Goal: Task Accomplishment & Management: Use online tool/utility

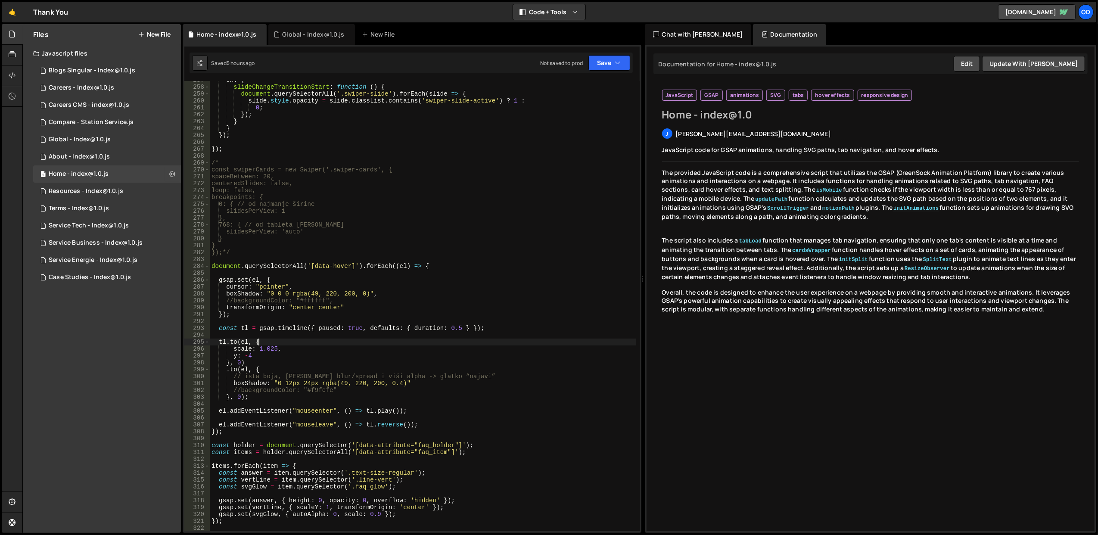
scroll to position [1769, 0]
click at [409, 341] on div "on : { slideChangeTransitionStart : function ( ) { document . querySelectorAll …" at bounding box center [423, 309] width 427 height 464
click at [327, 372] on div "on : { slideChangeTransitionStart : function ( ) { document . querySelectorAll …" at bounding box center [423, 309] width 427 height 464
click at [330, 375] on div "on : { slideChangeTransitionStart : function ( ) { document . querySelectorAll …" at bounding box center [423, 309] width 427 height 464
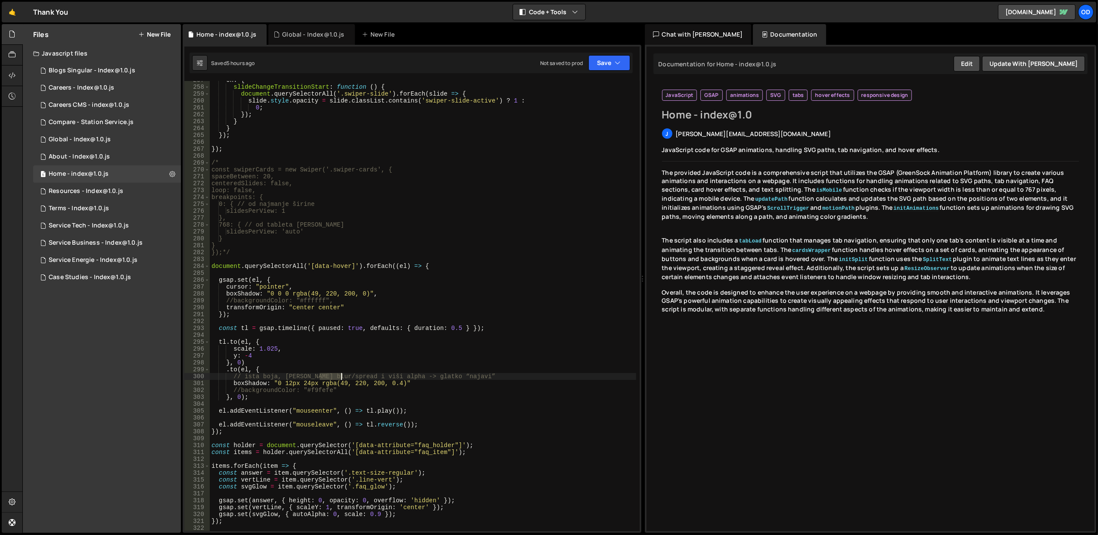
click at [330, 375] on div "on : { slideChangeTransitionStart : function ( ) { document . querySelectorAll …" at bounding box center [423, 309] width 427 height 464
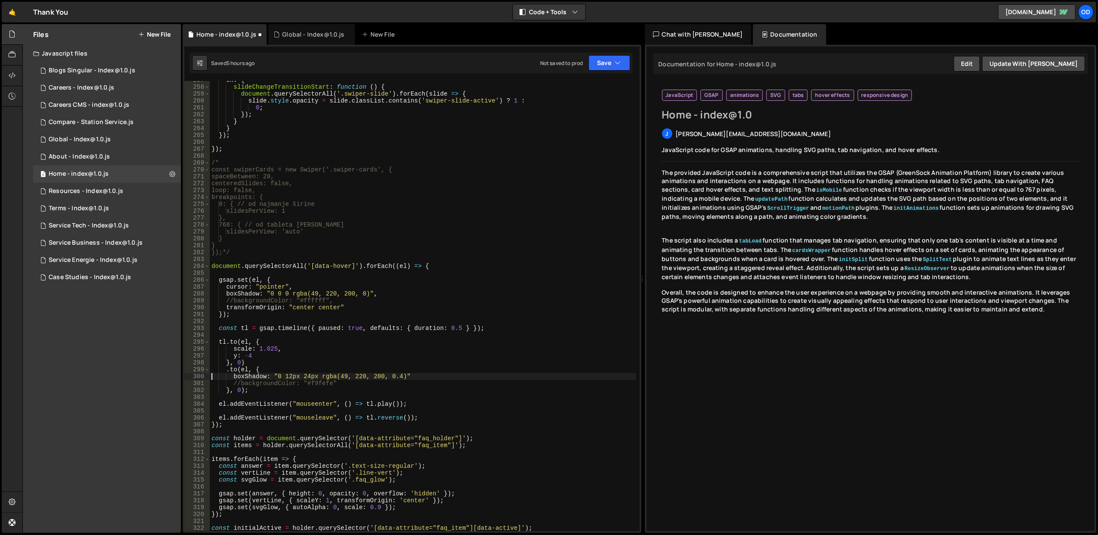
click at [287, 380] on div "on : { slideChangeTransitionStart : function ( ) { document . querySelectorAll …" at bounding box center [423, 309] width 427 height 464
click at [288, 383] on div "on : { slideChangeTransitionStart : function ( ) { document . querySelectorAll …" at bounding box center [423, 309] width 427 height 464
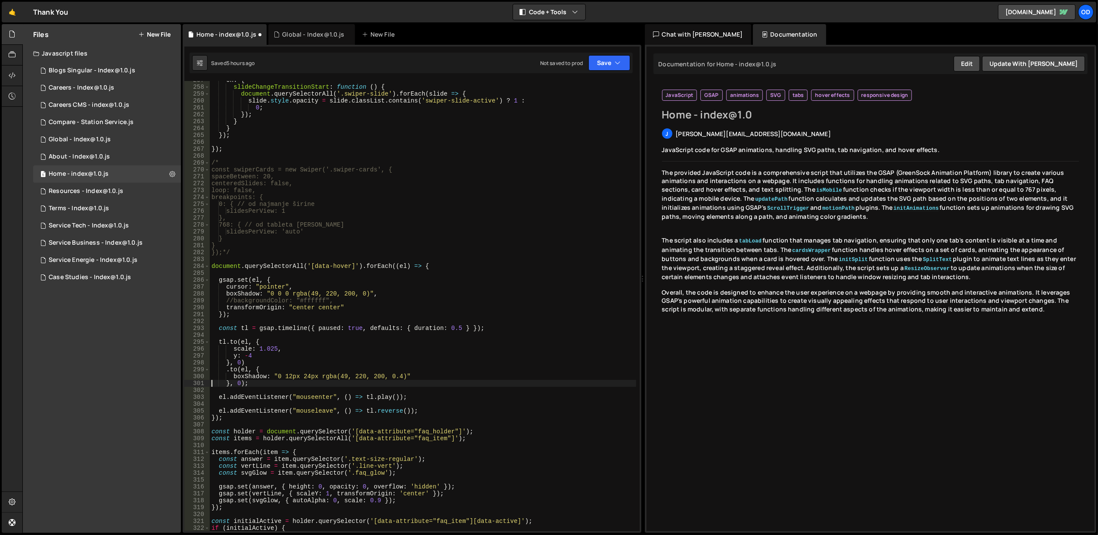
click at [352, 370] on div "on : { slideChangeTransitionStart : function ( ) { document . querySelectorAll …" at bounding box center [423, 309] width 427 height 464
click at [604, 56] on button "Save" at bounding box center [610, 63] width 42 height 16
click at [592, 85] on div "Save to Staging S" at bounding box center [581, 84] width 90 height 9
click at [362, 364] on div "on : { slideChangeTransitionStart : function ( ) { document . querySelectorAll …" at bounding box center [423, 309] width 427 height 464
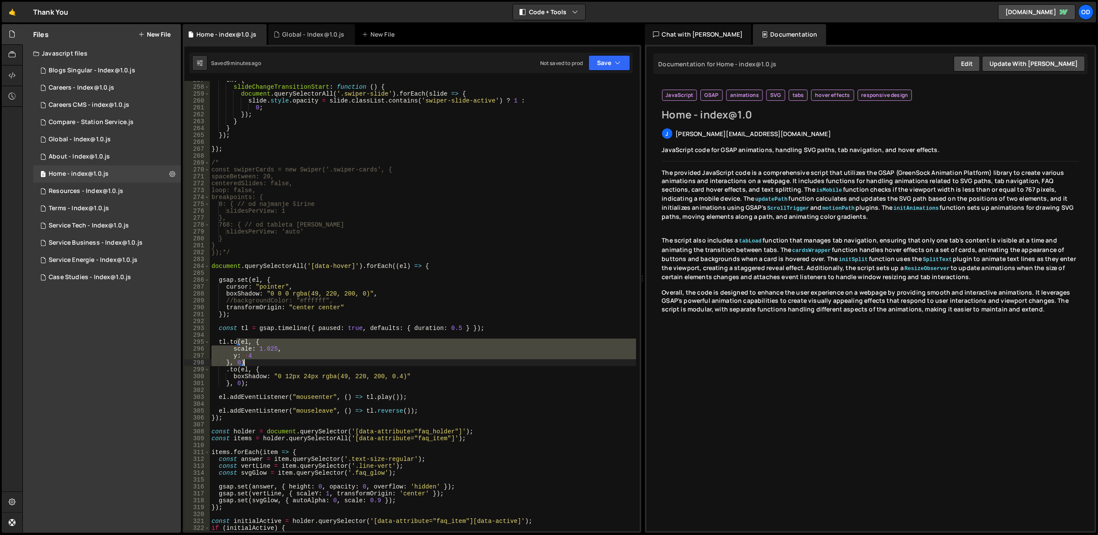
click at [362, 364] on div "on : { slideChangeTransitionStart : function ( ) { document . querySelectorAll …" at bounding box center [423, 309] width 427 height 464
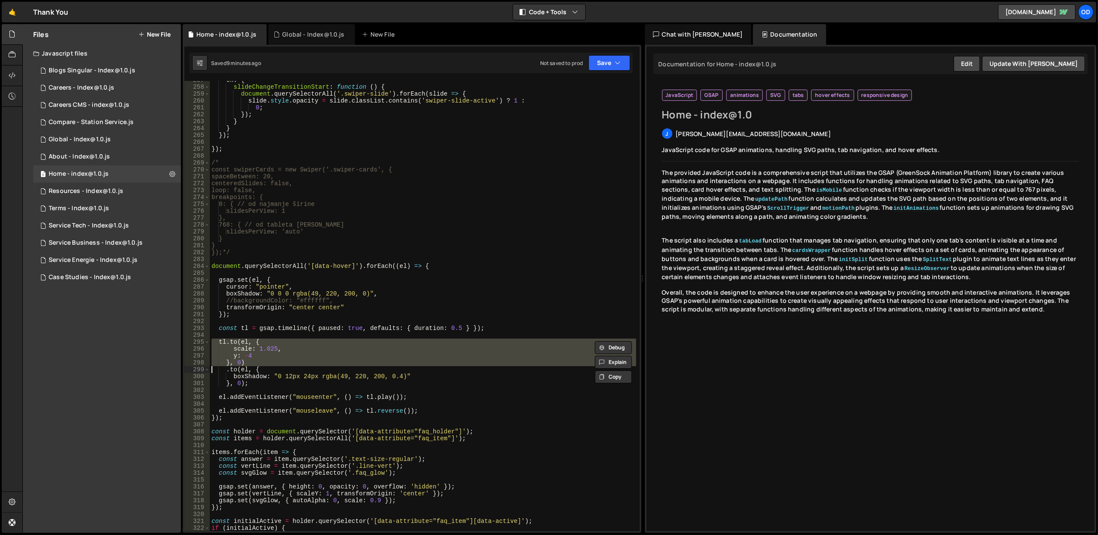
click at [362, 353] on div "on : { slideChangeTransitionStart : function ( ) { document . querySelectorAll …" at bounding box center [423, 306] width 427 height 450
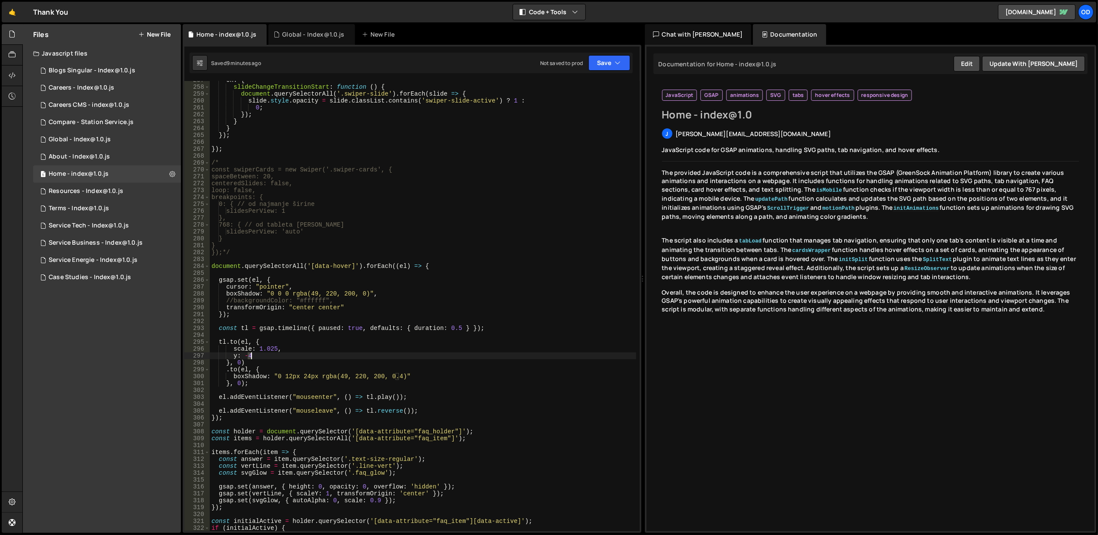
click at [362, 353] on div "on : { slideChangeTransitionStart : function ( ) { document . querySelectorAll …" at bounding box center [423, 309] width 427 height 464
click at [362, 363] on div "on : { slideChangeTransitionStart : function ( ) { document . querySelectorAll …" at bounding box center [423, 309] width 427 height 464
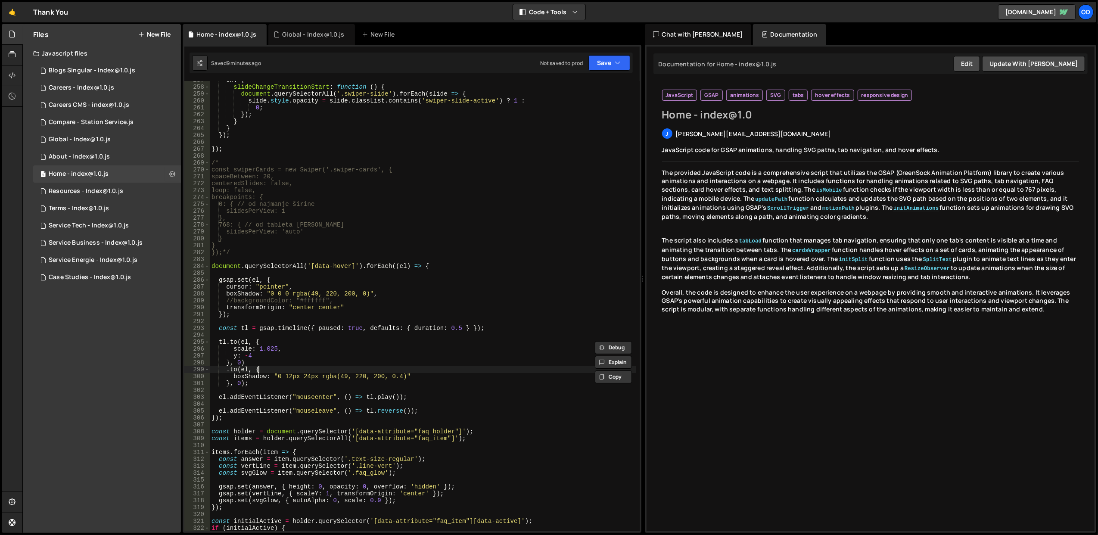
click at [365, 370] on div "on : { slideChangeTransitionStart : function ( ) { document . querySelectorAll …" at bounding box center [423, 309] width 427 height 464
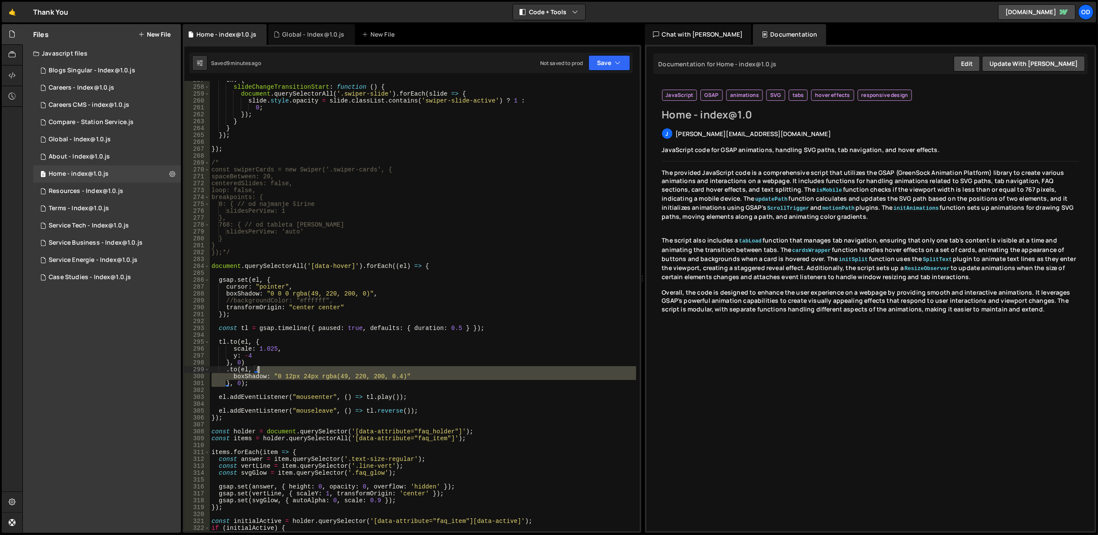
click at [365, 370] on div "on : { slideChangeTransitionStart : function ( ) { document . querySelectorAll …" at bounding box center [423, 309] width 427 height 464
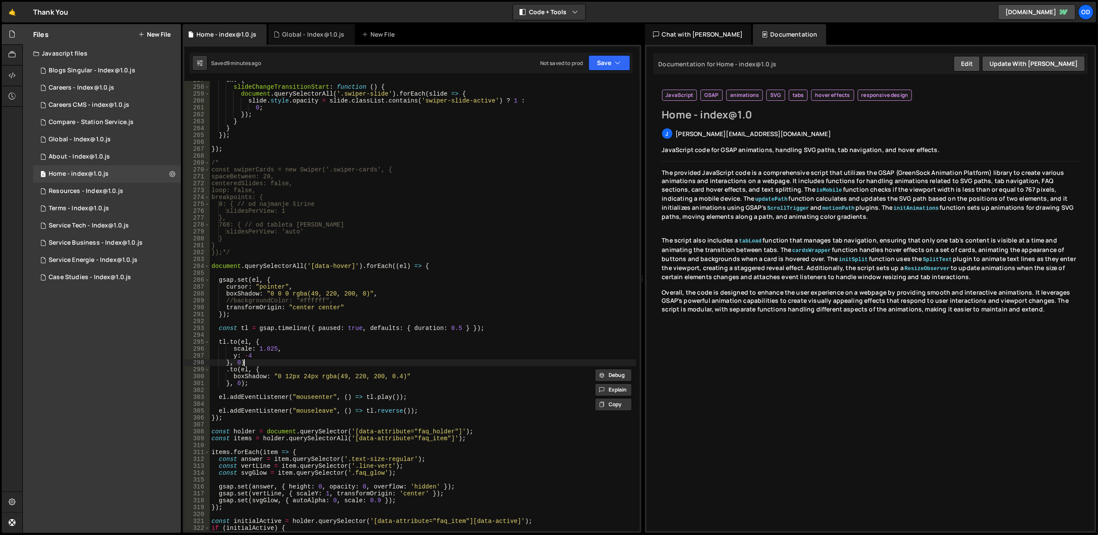
click at [364, 359] on div "on : { slideChangeTransitionStart : function ( ) { document . querySelectorAll …" at bounding box center [423, 309] width 427 height 464
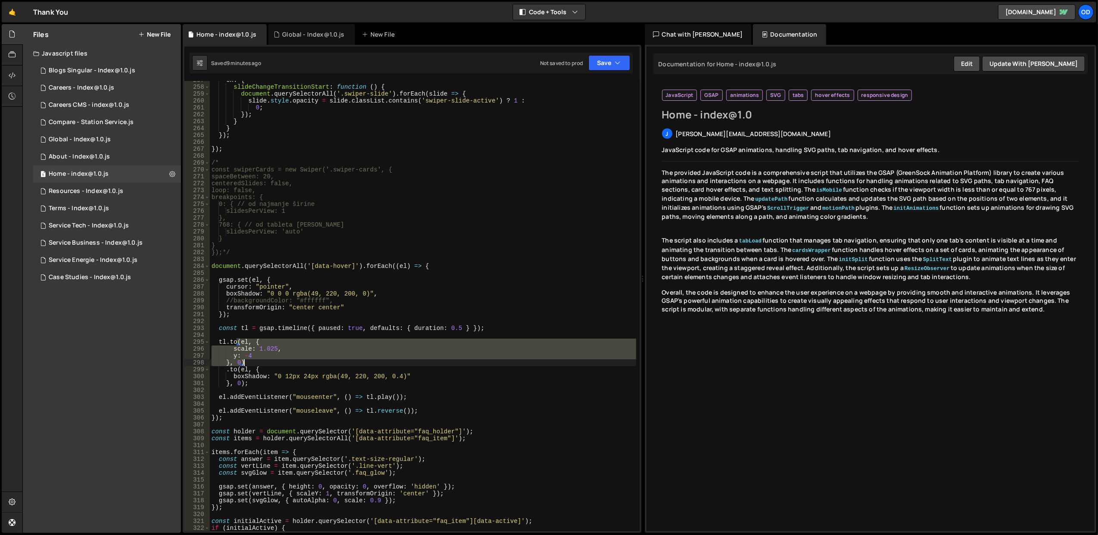
click at [364, 359] on div "on : { slideChangeTransitionStart : function ( ) { document . querySelectorAll …" at bounding box center [423, 309] width 427 height 464
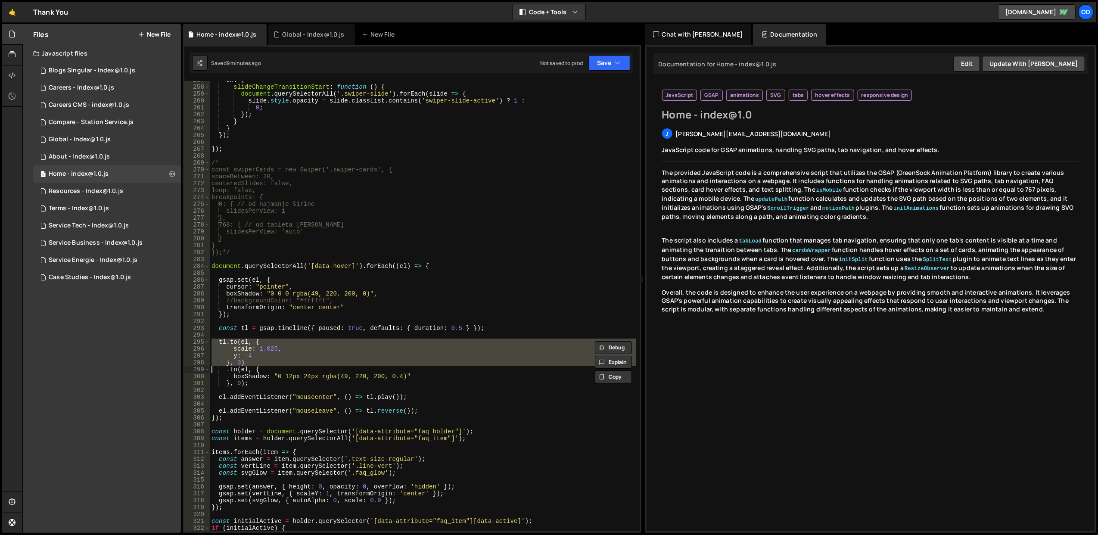
click at [364, 364] on div "on : { slideChangeTransitionStart : function ( ) { document . querySelectorAll …" at bounding box center [423, 306] width 427 height 450
click at [364, 364] on div "on : { slideChangeTransitionStart : function ( ) { document . querySelectorAll …" at bounding box center [423, 309] width 427 height 464
click at [364, 359] on div "on : { slideChangeTransitionStart : function ( ) { document . querySelectorAll …" at bounding box center [423, 306] width 427 height 450
click at [364, 359] on div "on : { slideChangeTransitionStart : function ( ) { document . querySelectorAll …" at bounding box center [423, 309] width 427 height 464
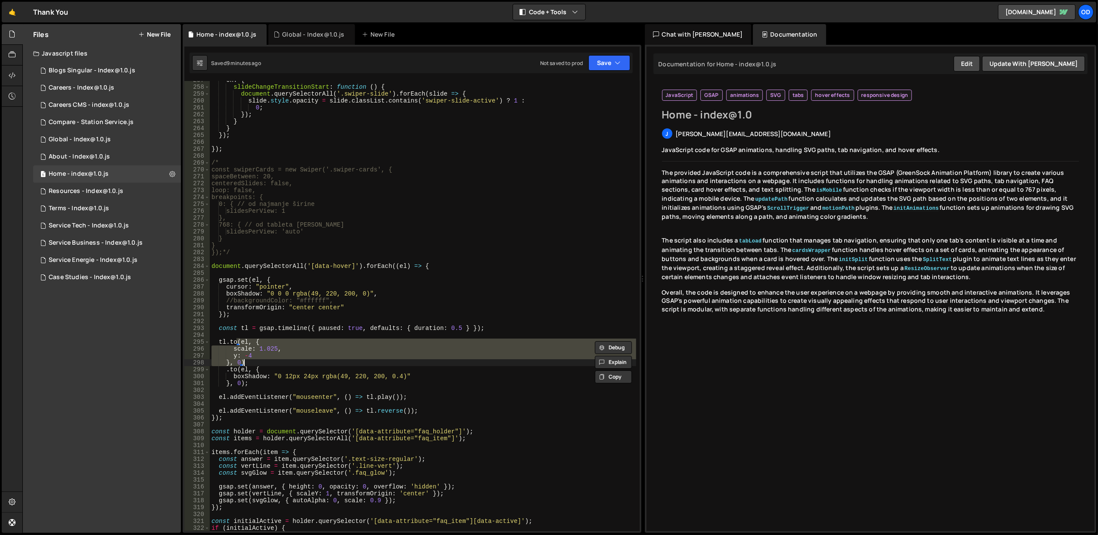
click at [364, 359] on div "on : { slideChangeTransitionStart : function ( ) { document . querySelectorAll …" at bounding box center [423, 309] width 427 height 464
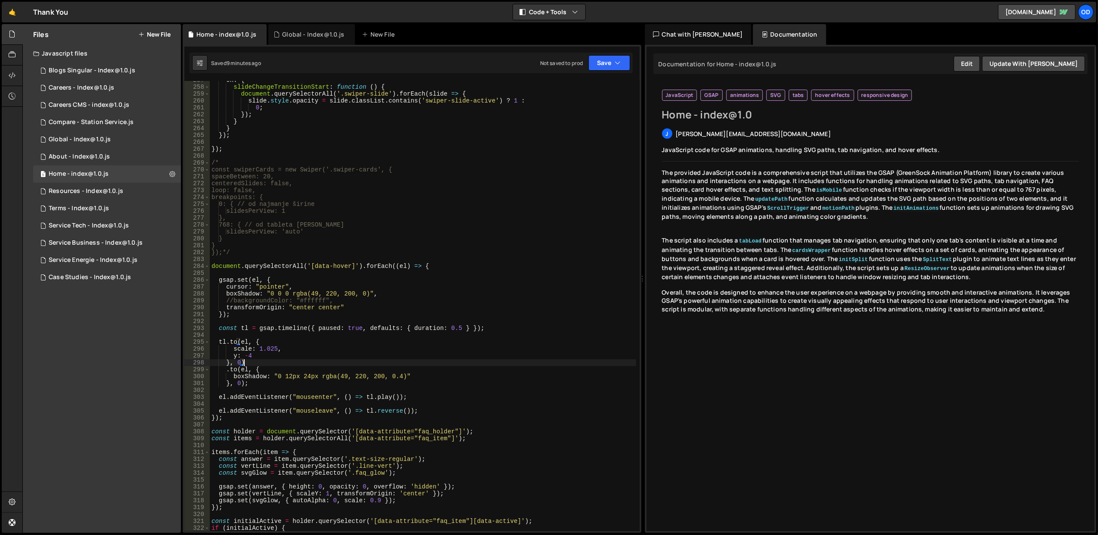
click at [364, 359] on div "on : { slideChangeTransitionStart : function ( ) { document . querySelectorAll …" at bounding box center [423, 309] width 427 height 464
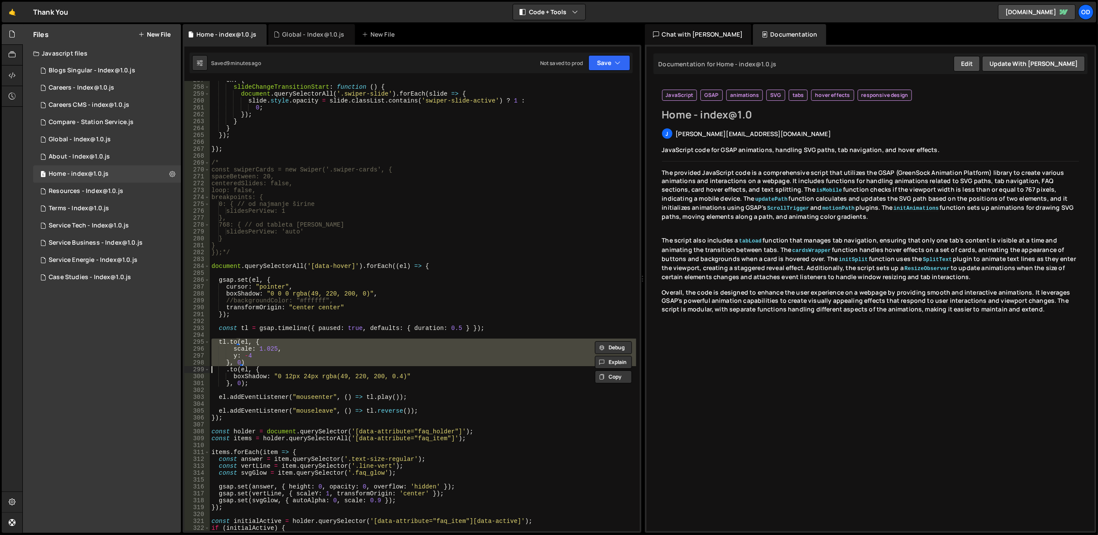
click at [364, 359] on div "on : { slideChangeTransitionStart : function ( ) { document . querySelectorAll …" at bounding box center [423, 309] width 427 height 464
click at [364, 359] on div "on : { slideChangeTransitionStart : function ( ) { document . querySelectorAll …" at bounding box center [423, 306] width 427 height 450
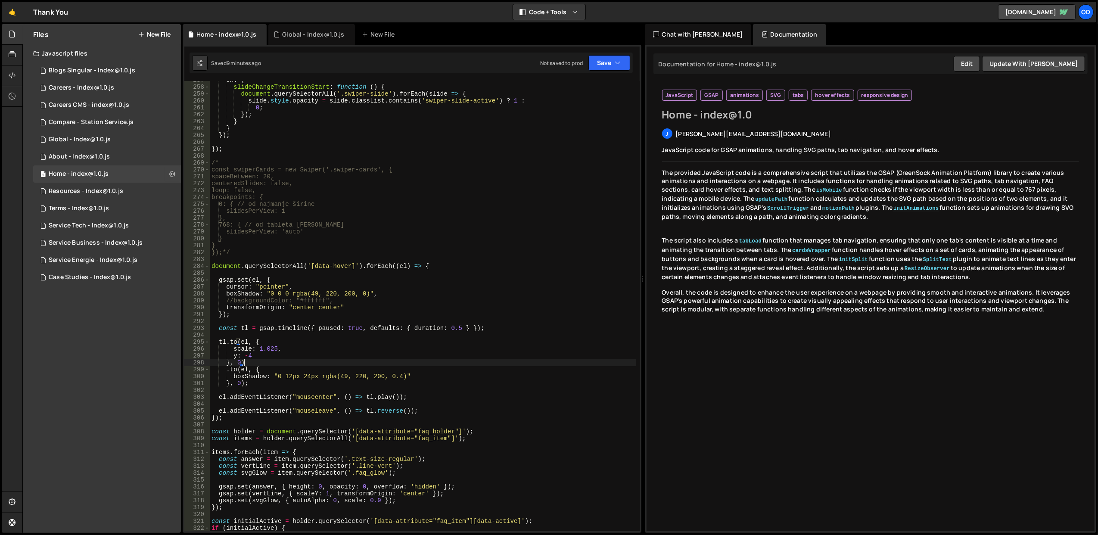
click at [364, 359] on div "on : { slideChangeTransitionStart : function ( ) { document . querySelectorAll …" at bounding box center [423, 309] width 427 height 464
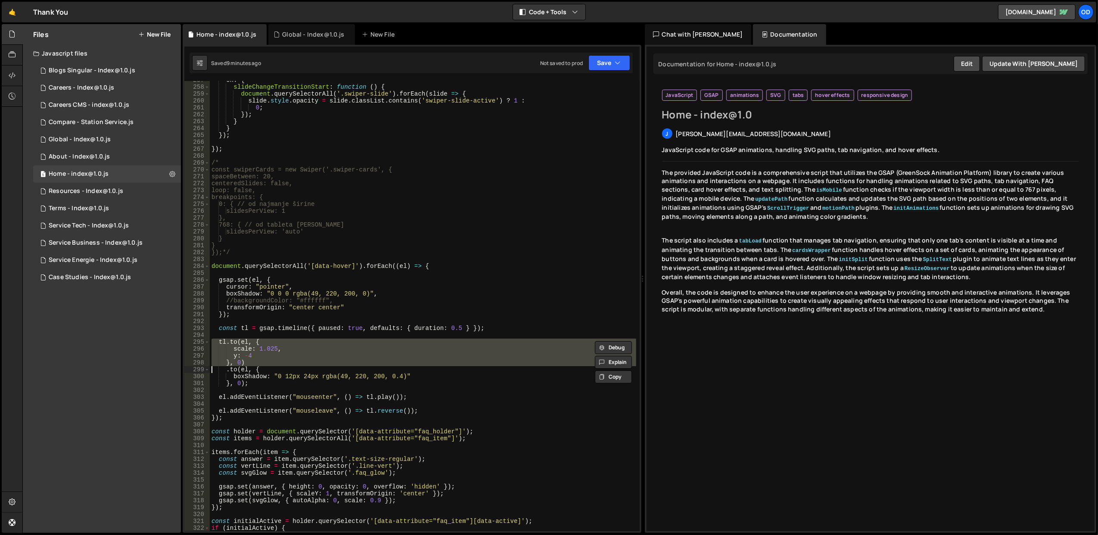
click at [364, 359] on div "on : { slideChangeTransitionStart : function ( ) { document . querySelectorAll …" at bounding box center [423, 309] width 427 height 464
click at [364, 359] on div "on : { slideChangeTransitionStart : function ( ) { document . querySelectorAll …" at bounding box center [423, 306] width 427 height 450
click at [364, 359] on div "on : { slideChangeTransitionStart : function ( ) { document . querySelectorAll …" at bounding box center [423, 309] width 427 height 464
click at [364, 359] on div "on : { slideChangeTransitionStart : function ( ) { document . querySelectorAll …" at bounding box center [423, 306] width 427 height 450
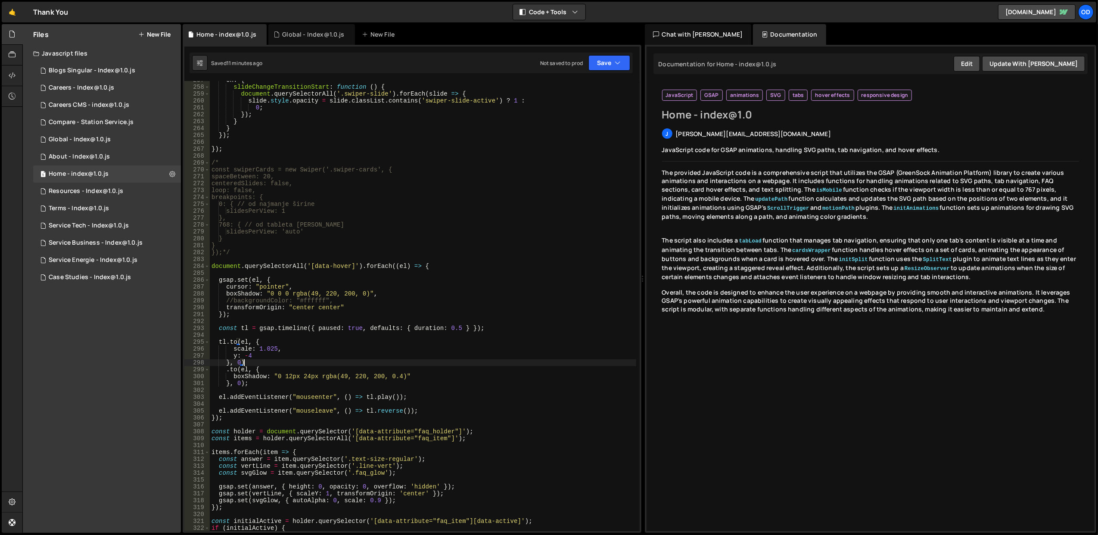
click at [344, 342] on div "on : { slideChangeTransitionStart : function ( ) { document . querySelectorAll …" at bounding box center [423, 309] width 427 height 464
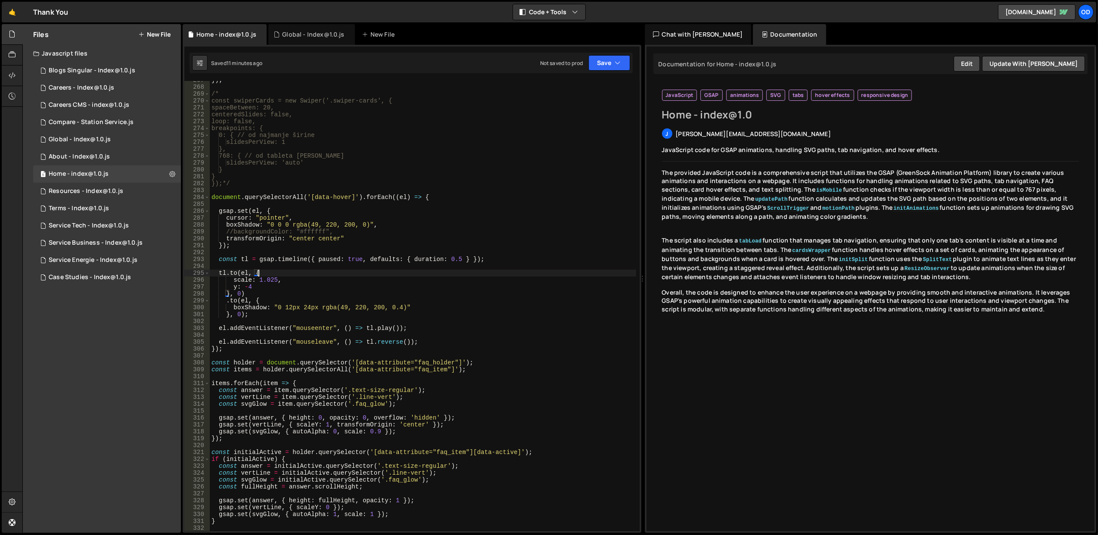
scroll to position [1838, 0]
click at [285, 314] on div "}) ; /* const swiperCards = new Swiper('.swiper-cards', { spaceBetween: 20, cen…" at bounding box center [423, 309] width 427 height 464
click at [351, 196] on div "}) ; /* const swiperCards = new Swiper('.swiper-cards', { spaceBetween: 20, cen…" at bounding box center [423, 309] width 427 height 464
click at [381, 159] on div "}) ; /* const swiperCards = new Swiper('.swiper-cards', { spaceBetween: 20, cen…" at bounding box center [423, 309] width 427 height 464
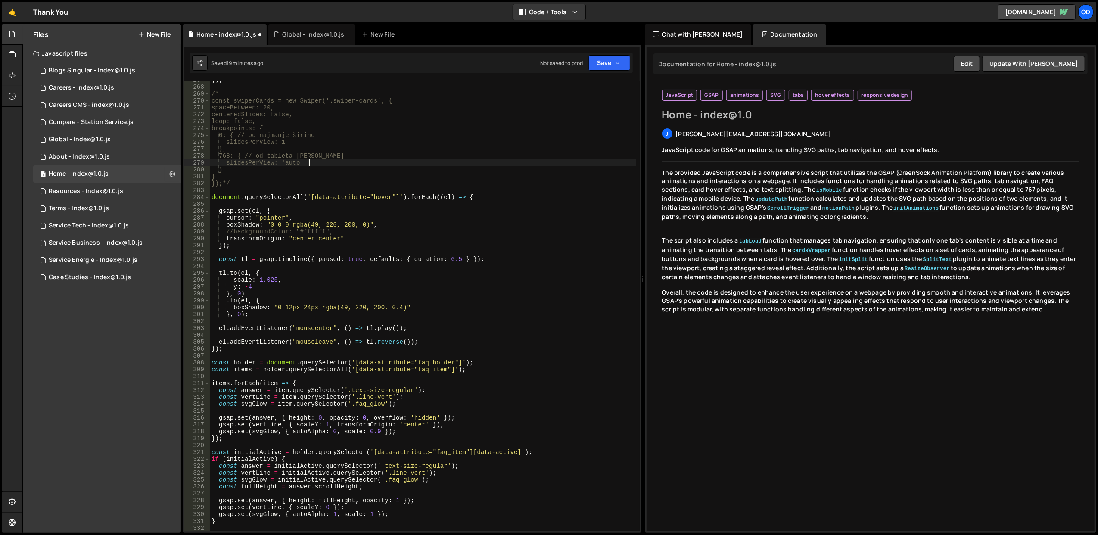
type textarea "slidesPerView: 'auto'"
click at [371, 188] on div "}) ; /* const swiperCards = new Swiper('.swiper-cards', { spaceBetween: 20, cen…" at bounding box center [423, 309] width 427 height 464
click at [388, 199] on div "}) ; /* const swiperCards = new Swiper('.swiper-cards', { spaceBetween: 20, cen…" at bounding box center [423, 309] width 427 height 464
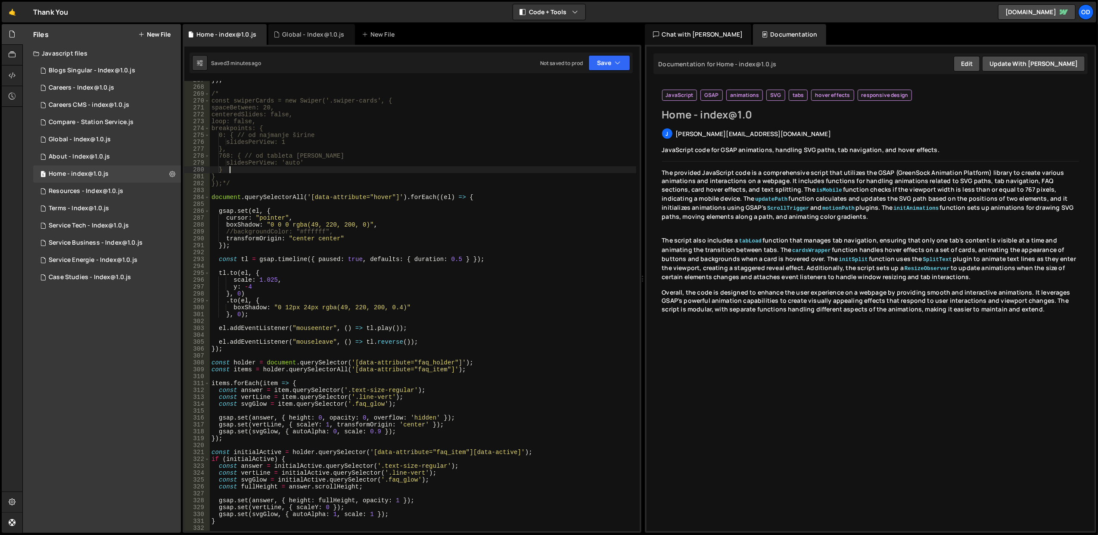
click at [478, 168] on div "}) ; /* const swiperCards = new Swiper('.swiper-cards', { spaceBetween: 20, cen…" at bounding box center [423, 309] width 427 height 464
click at [619, 59] on icon "button" at bounding box center [618, 63] width 6 height 9
click at [595, 83] on div "Save to Staging S" at bounding box center [581, 84] width 90 height 9
click at [371, 199] on div "}) ; /* const swiperCards = new Swiper('.swiper-cards', { spaceBetween: 20, cen…" at bounding box center [423, 309] width 427 height 464
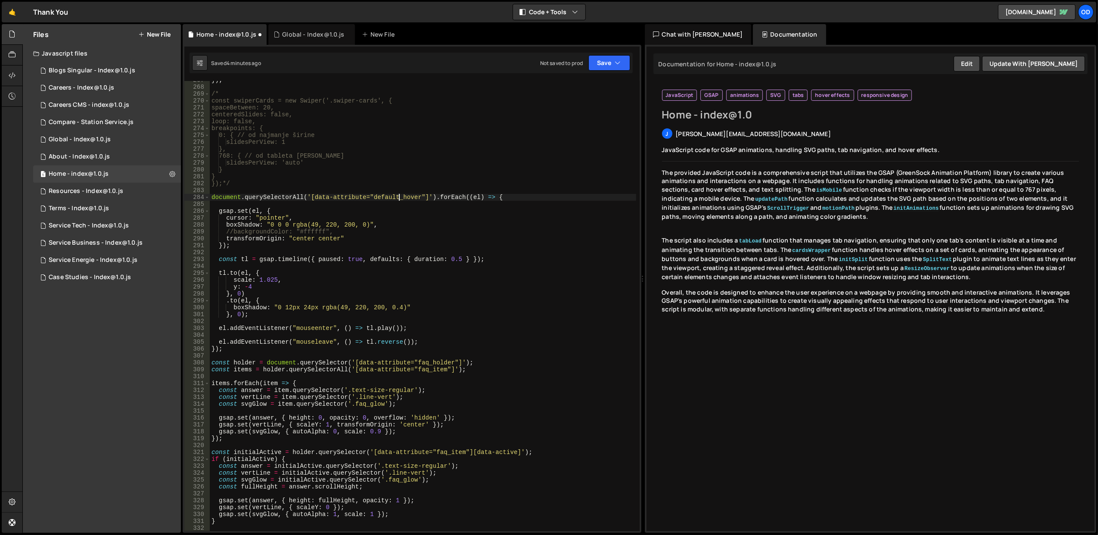
click at [388, 195] on div "}) ; /* const swiperCards = new Swiper('.swiper-cards', { spaceBetween: 20, cen…" at bounding box center [423, 309] width 427 height 464
click at [304, 169] on div "}) ; /* const swiperCards = new Swiper('.swiper-cards', { spaceBetween: 20, cen…" at bounding box center [423, 309] width 427 height 464
type textarea "}"
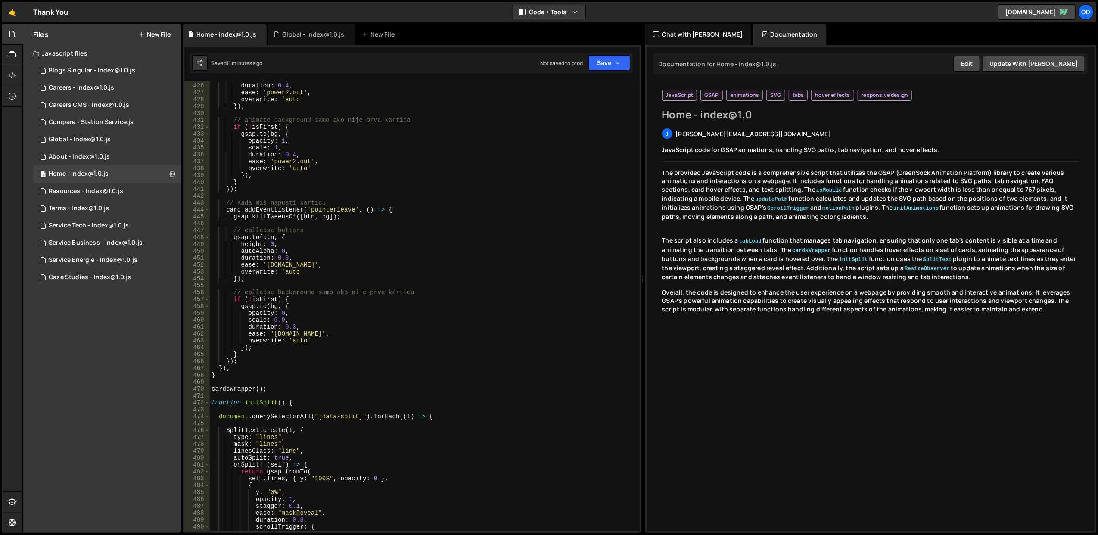
scroll to position [2929, 0]
click at [464, 283] on div "autoAlpha : 1 , duration : 0.4 , ease : 'power2.out' , overwrite : 'auto' }) ; …" at bounding box center [423, 307] width 427 height 464
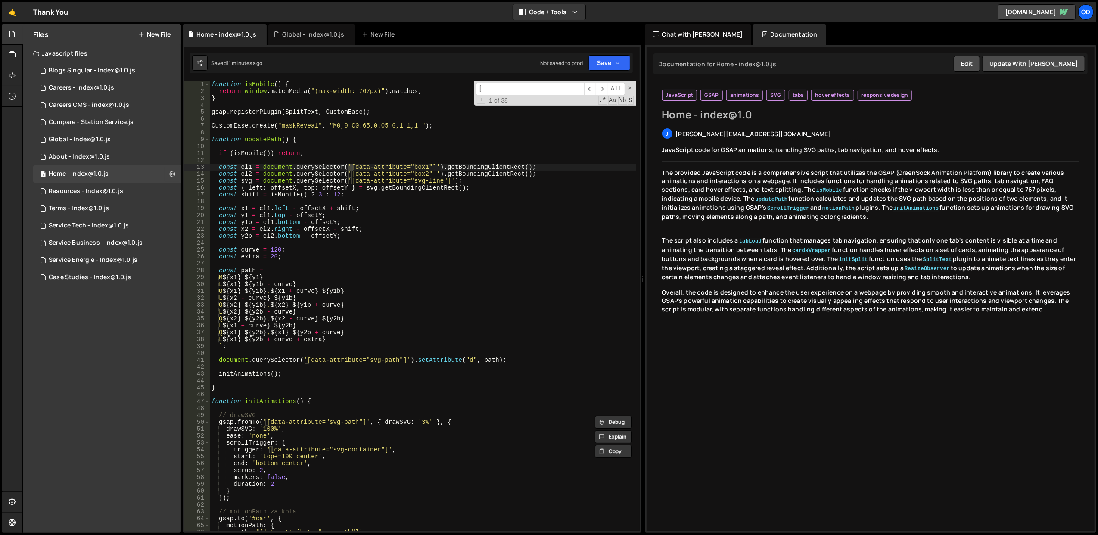
scroll to position [0, 0]
type input "[data-attribute"
click at [631, 85] on span at bounding box center [630, 88] width 6 height 6
type textarea "const el1 = document.querySelector('[data-attribute="box1"]').getBoundingClient…"
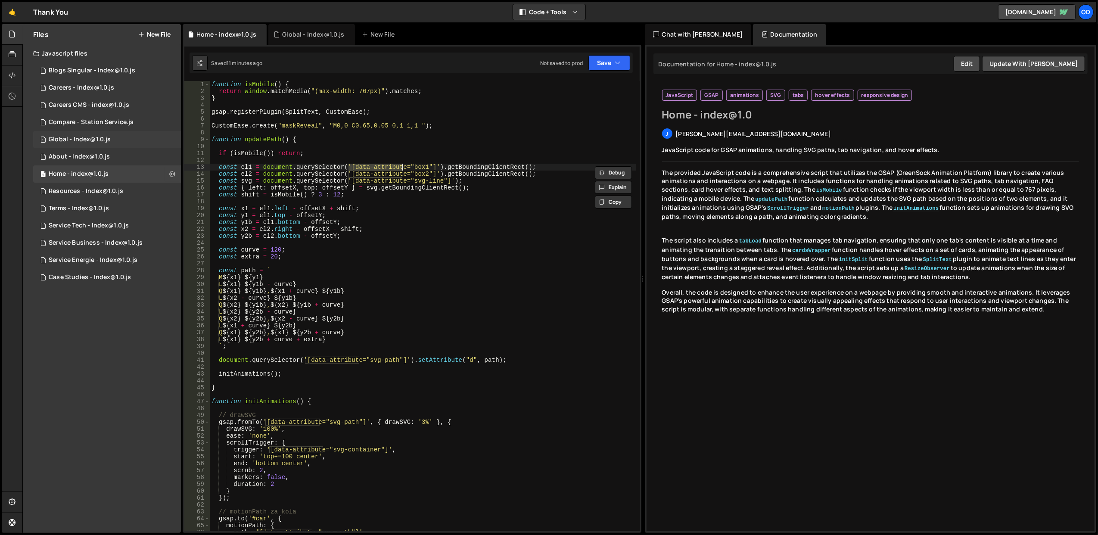
click at [112, 138] on div "1 Global - Index@1.0.js 0" at bounding box center [107, 139] width 148 height 17
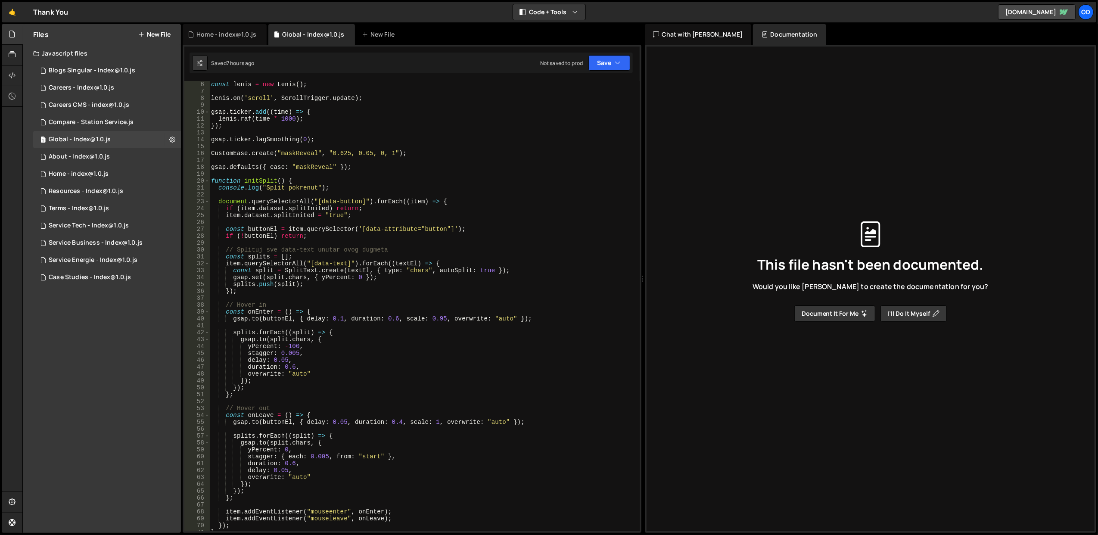
click at [377, 228] on div "const lenis = new Lenis ( ) ; lenis . on ( 'scroll' , ScrollTrigger . update ) …" at bounding box center [422, 313] width 427 height 464
click at [377, 228] on div "const lenis = new Lenis ( ) ; lenis . on ( 'scroll' , ScrollTrigger . update ) …" at bounding box center [423, 313] width 427 height 464
click at [270, 226] on div "const lenis = new Lenis ( ) ; lenis . on ( 'scroll' , ScrollTrigger . update ) …" at bounding box center [423, 313] width 427 height 464
click at [350, 231] on div "const lenis = new Lenis ( ) ; lenis . on ( 'scroll' , ScrollTrigger . update ) …" at bounding box center [423, 313] width 427 height 464
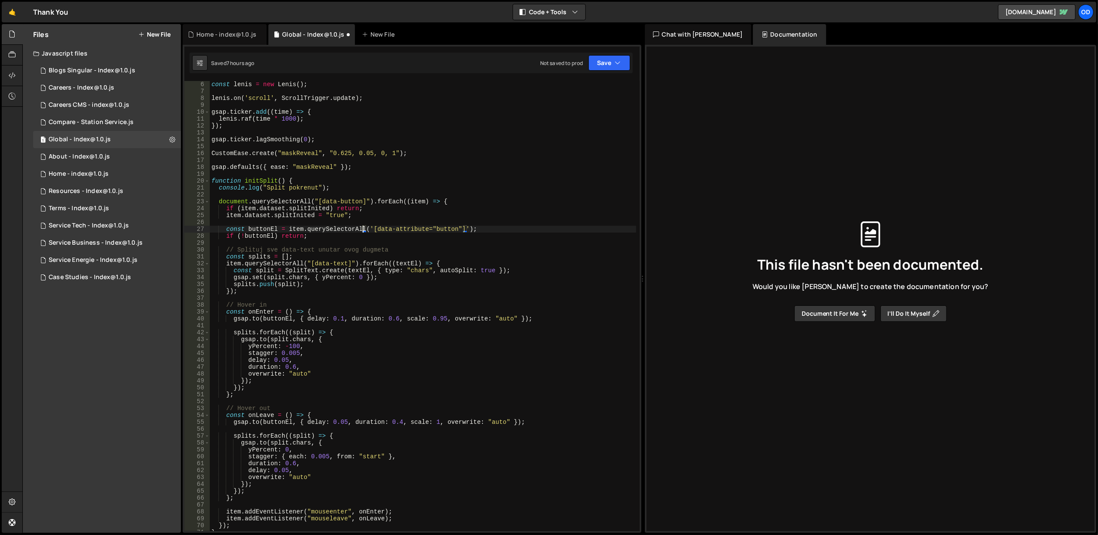
click at [374, 212] on div "const lenis = new Lenis ( ) ; lenis . on ( 'scroll' , ScrollTrigger . update ) …" at bounding box center [423, 313] width 427 height 464
click at [340, 233] on div "const lenis = new Lenis ( ) ; lenis . on ( 'scroll' , ScrollTrigger . update ) …" at bounding box center [423, 313] width 427 height 464
click at [337, 230] on div "const lenis = new Lenis ( ) ; lenis . on ( 'scroll' , ScrollTrigger . update ) …" at bounding box center [423, 313] width 427 height 464
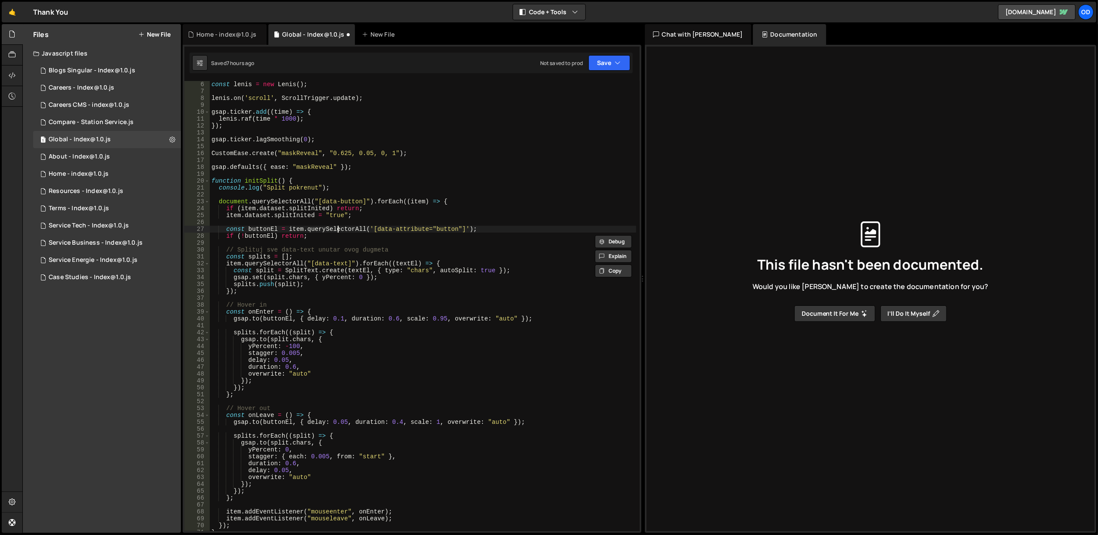
click at [337, 230] on div "const lenis = new Lenis ( ) ; lenis . on ( 'scroll' , ScrollTrigger . update ) …" at bounding box center [423, 313] width 427 height 464
click at [388, 217] on div "const lenis = new Lenis ( ) ; lenis . on ( 'scroll' , ScrollTrigger . update ) …" at bounding box center [423, 313] width 427 height 464
click at [599, 63] on button "Save" at bounding box center [610, 63] width 42 height 16
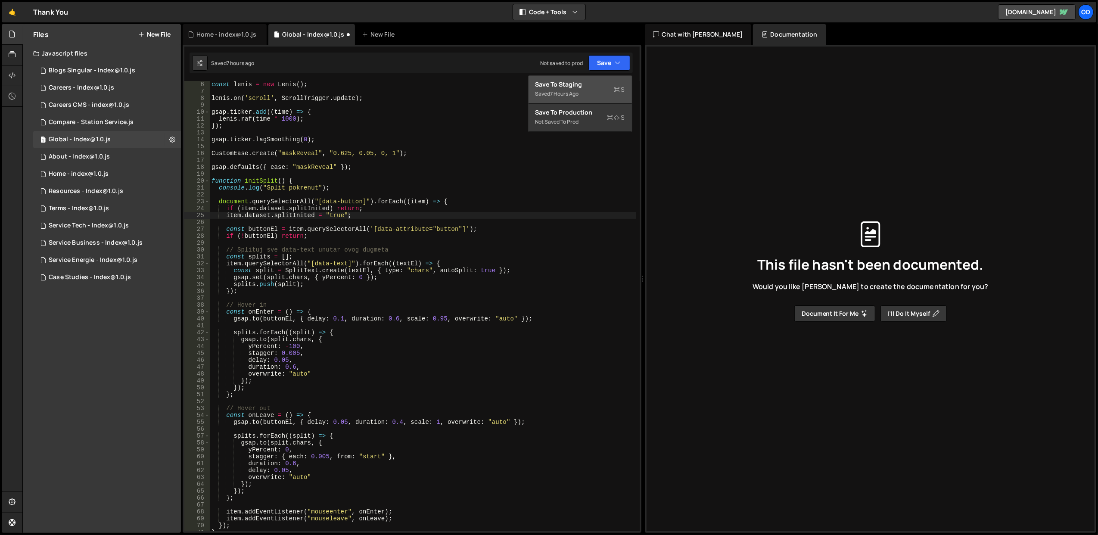
click at [589, 81] on div "Save to Staging S" at bounding box center [581, 84] width 90 height 9
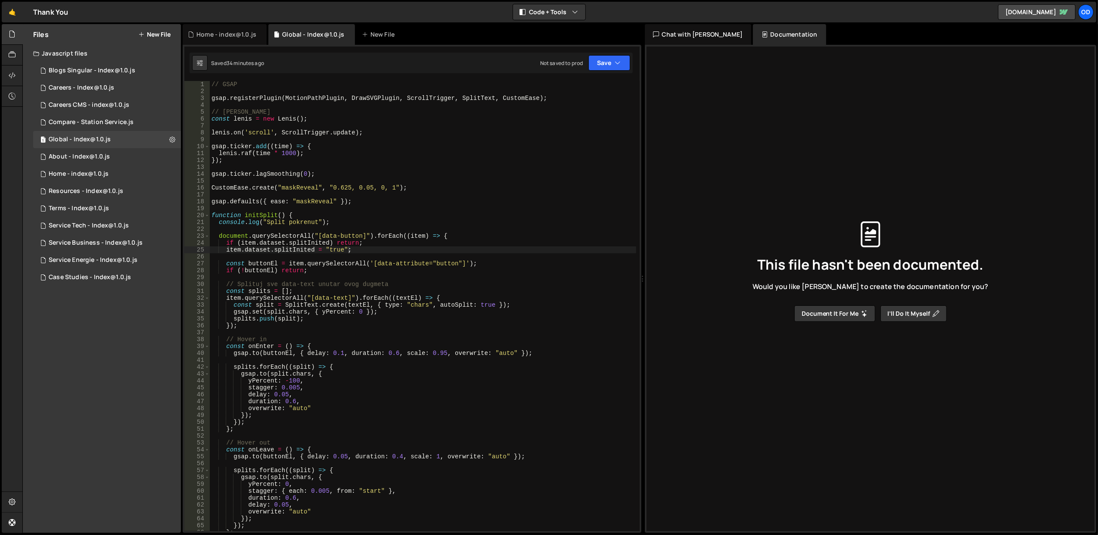
scroll to position [0, 0]
type textarea "overwrite: "auto""
click at [343, 405] on div "// GSAP gsap . registerPlugin ( MotionPathPlugin , DrawSVGPlugin , ScrollTrigge…" at bounding box center [423, 313] width 427 height 464
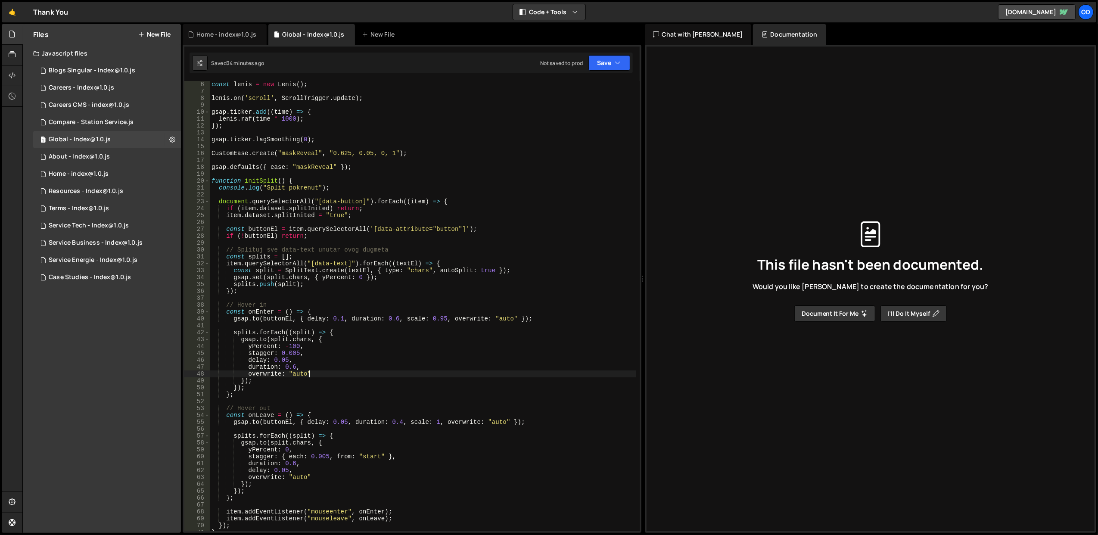
scroll to position [138, 0]
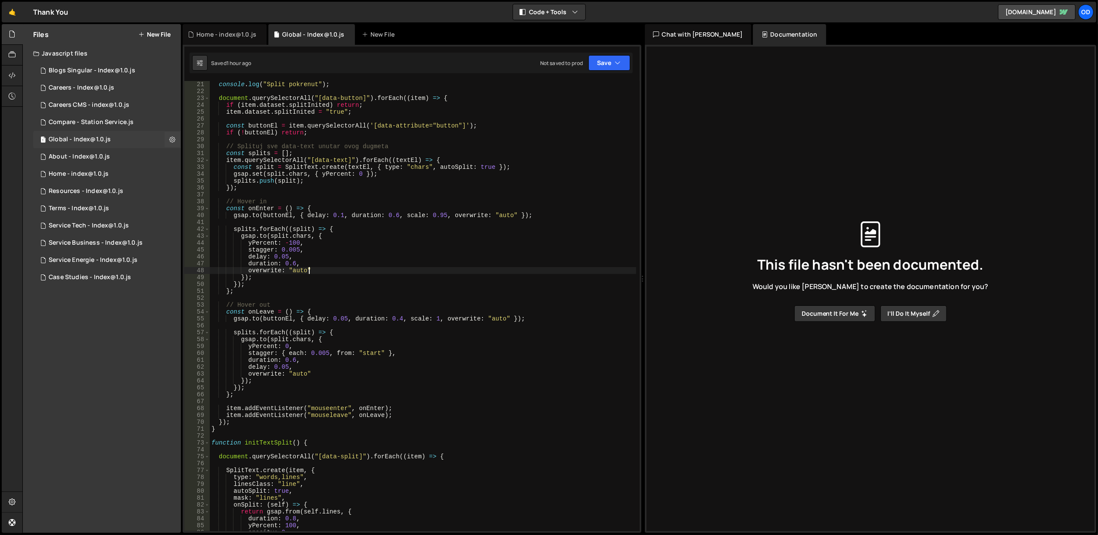
click at [96, 140] on div "Global - Index@1.0.js" at bounding box center [80, 140] width 62 height 8
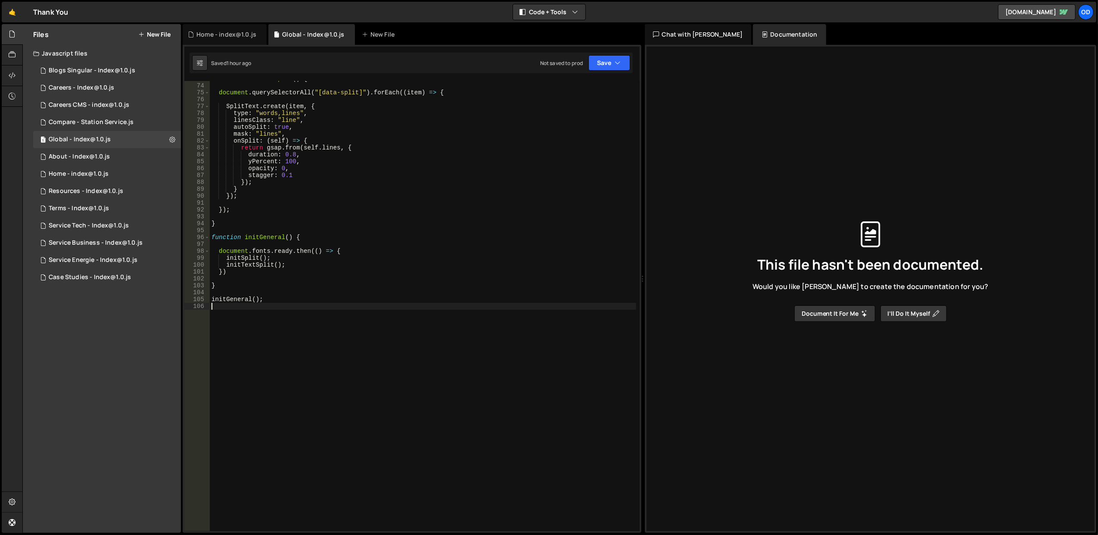
click at [299, 327] on div "function initTextSplit ( ) { document . querySelectorAll ( "[data-split]" ) . f…" at bounding box center [423, 307] width 427 height 464
paste textarea "// tween.timeScale(-1); // uključi ako želiš suprotan smer"
type textarea "// tween.timeScale(-1); // uključi ako želiš suprotan smer"
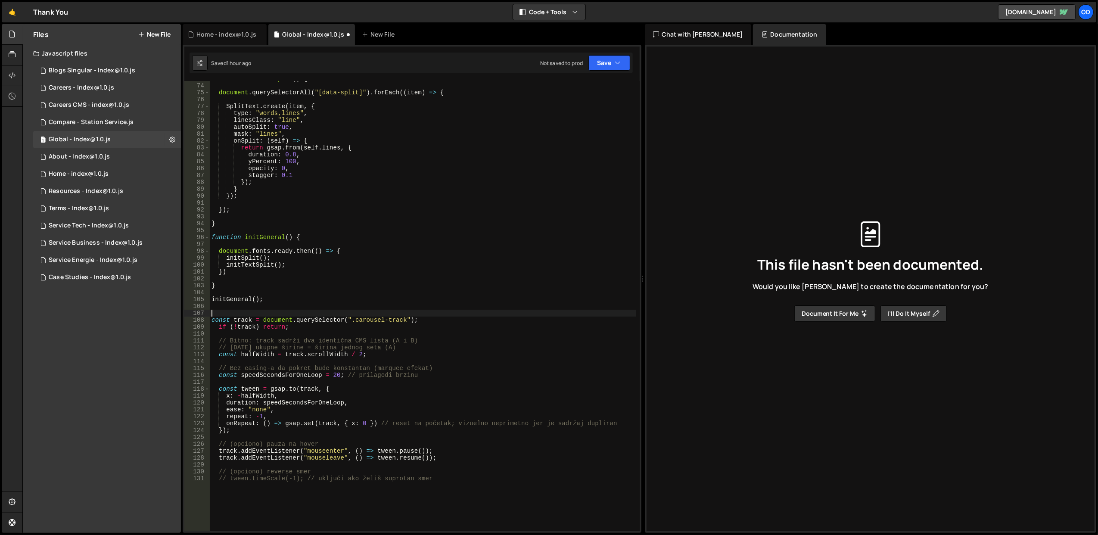
click at [246, 315] on div "function initTextSplit ( ) { document . querySelectorAll ( "[data-split]" ) . f…" at bounding box center [423, 307] width 427 height 464
click at [249, 324] on div "function initTextSplit ( ) { document . querySelectorAll ( "[data-split]" ) . f…" at bounding box center [423, 307] width 427 height 464
click at [246, 320] on div "function initTextSplit ( ) { document . querySelectorAll ( "[data-split]" ) . f…" at bounding box center [423, 307] width 427 height 464
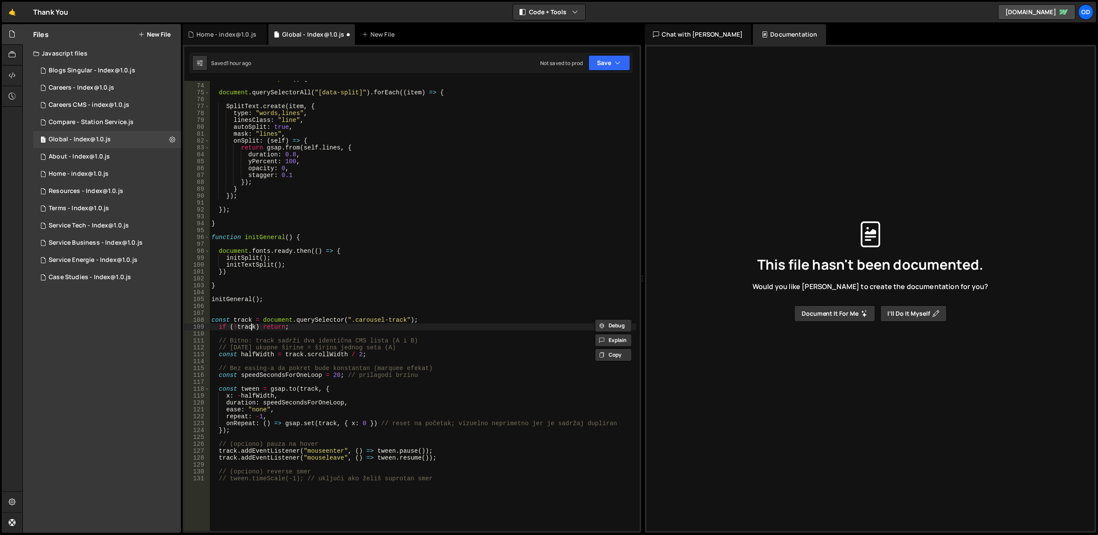
click at [252, 327] on div "function initTextSplit ( ) { document . querySelectorAll ( "[data-split]" ) . f…" at bounding box center [423, 307] width 427 height 464
drag, startPoint x: 350, startPoint y: 318, endPoint x: 403, endPoint y: 319, distance: 53.0
click at [403, 319] on div "function initTextSplit ( ) { document . querySelectorAll ( "[data-split]" ) . f…" at bounding box center [423, 307] width 427 height 464
type textarea "const track = document.querySelector(".carousel-track");"
click at [446, 315] on div "function initTextSplit ( ) { document . querySelectorAll ( "[data-split]" ) . f…" at bounding box center [423, 307] width 427 height 464
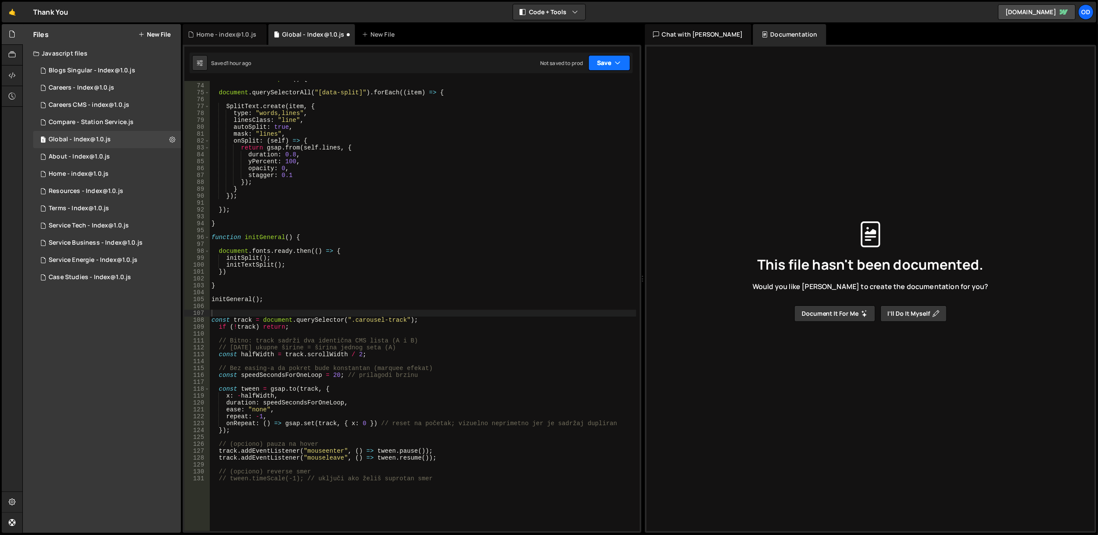
click at [616, 56] on button "Save" at bounding box center [610, 63] width 42 height 16
click at [602, 87] on div "Save to Staging S" at bounding box center [581, 84] width 90 height 9
click at [230, 235] on div "function initTextSplit ( ) { document . querySelectorAll ( "[data-split]" ) . f…" at bounding box center [423, 307] width 427 height 464
click at [211, 312] on div "function initTextSplit ( ) { document . querySelectorAll ( "[data-split]" ) . f…" at bounding box center [423, 307] width 427 height 464
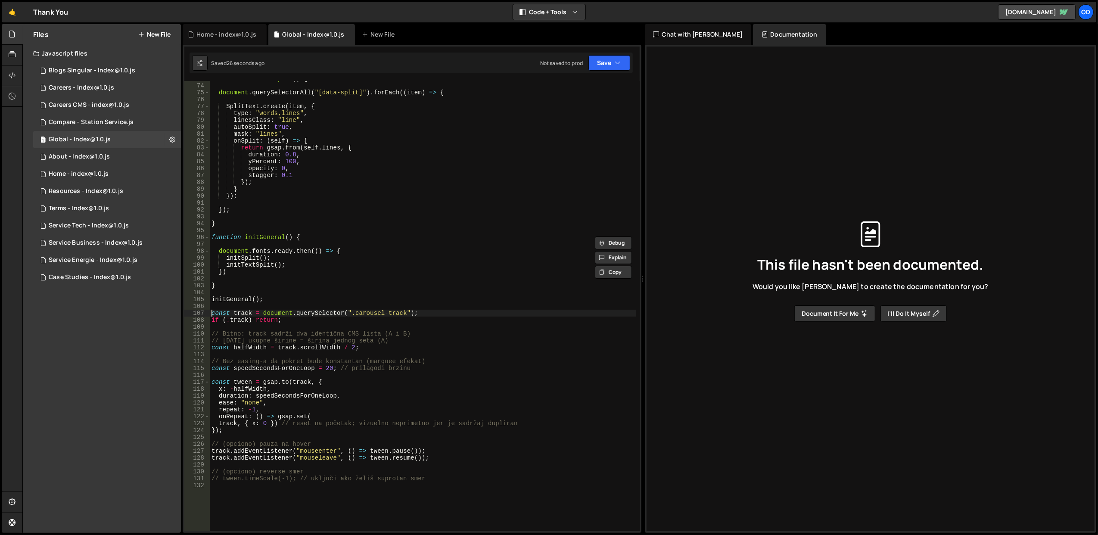
paste textarea "function"
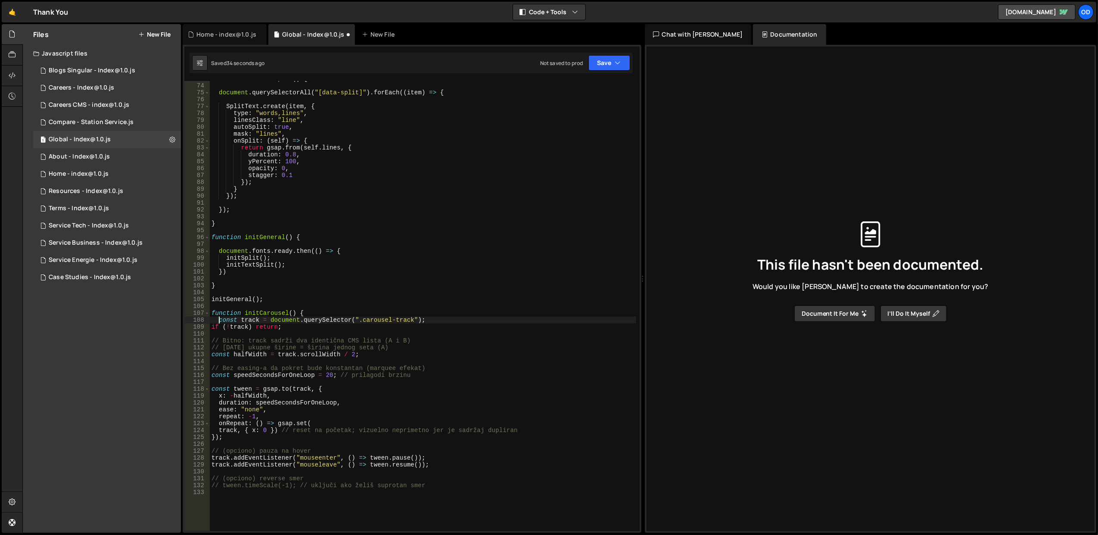
type textarea "const track = document.querySelector(".carousel-track");"
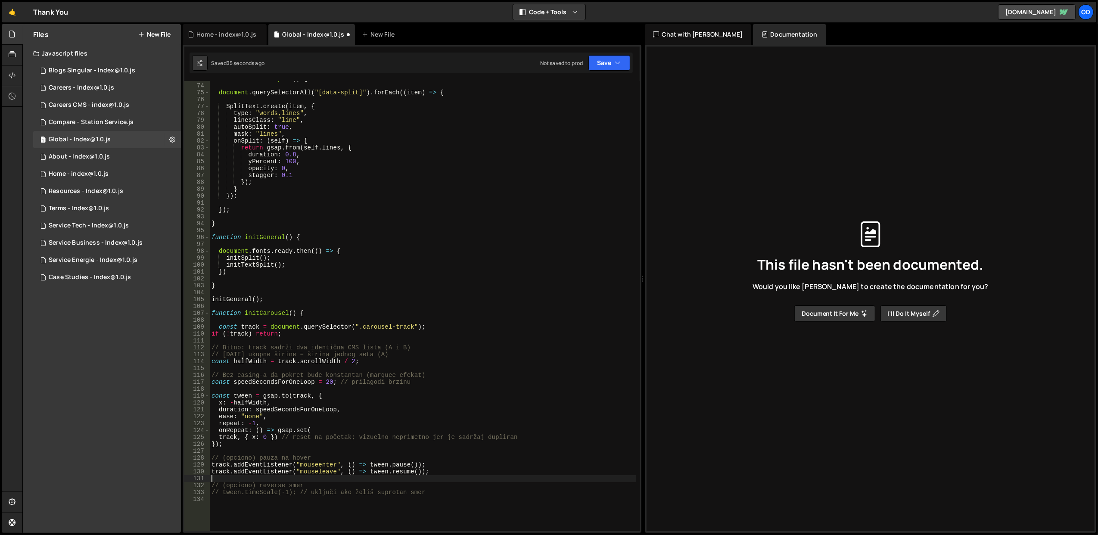
click at [438, 478] on div "function initTextSplit ( ) { document . querySelectorAll ( "[data-split]" ) . f…" at bounding box center [423, 307] width 427 height 464
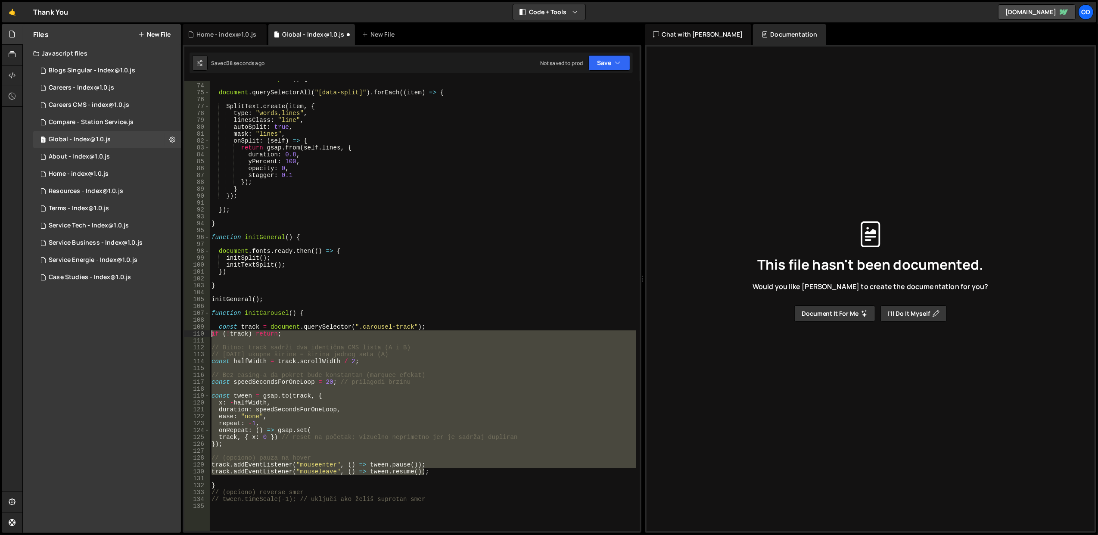
drag, startPoint x: 438, startPoint y: 474, endPoint x: 207, endPoint y: 333, distance: 270.7
click at [207, 333] on div "} 73 74 75 76 77 78 79 80 81 82 83 84 85 86 87 88 89 90 91 92 93 94 95 96 97 98…" at bounding box center [411, 306] width 455 height 450
type textarea "if (!track) return;"
click at [243, 323] on div "function initTextSplit ( ) { document . querySelectorAll ( "[data-split]" ) . f…" at bounding box center [423, 307] width 427 height 464
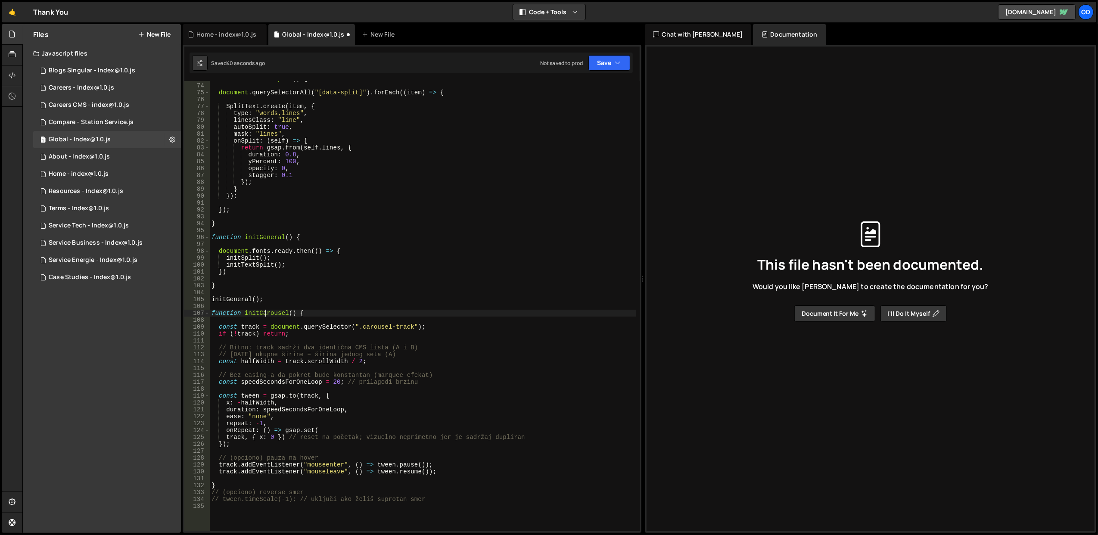
click at [267, 312] on div "function initTextSplit ( ) { document . querySelectorAll ( "[data-split]" ) . f…" at bounding box center [423, 307] width 427 height 464
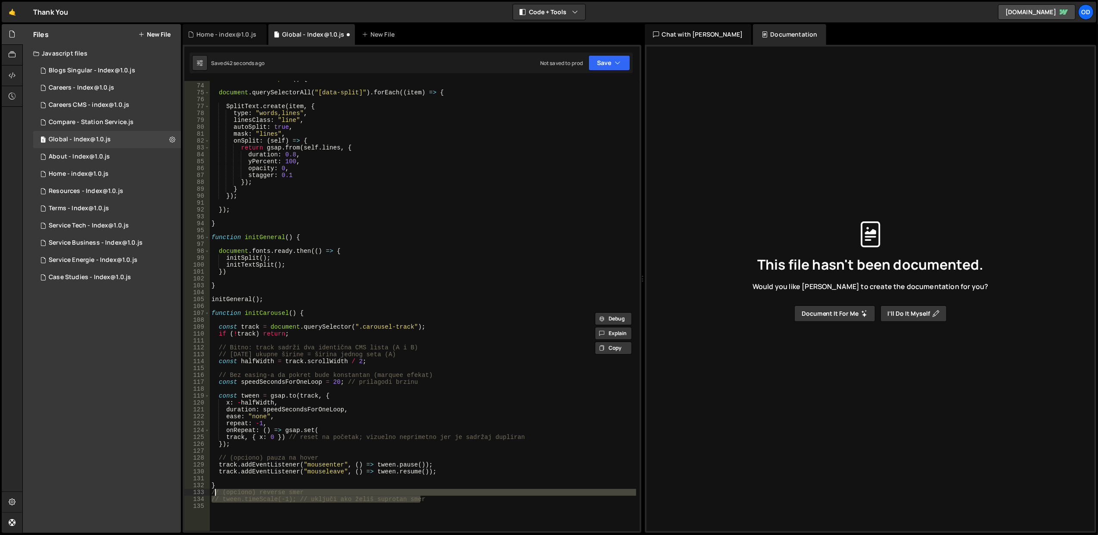
drag, startPoint x: 449, startPoint y: 502, endPoint x: 211, endPoint y: 491, distance: 238.1
click at [211, 491] on div "function initTextSplit ( ) { document . querySelectorAll ( "[data-split]" ) . f…" at bounding box center [423, 307] width 427 height 464
paste textarea "initCarousel"
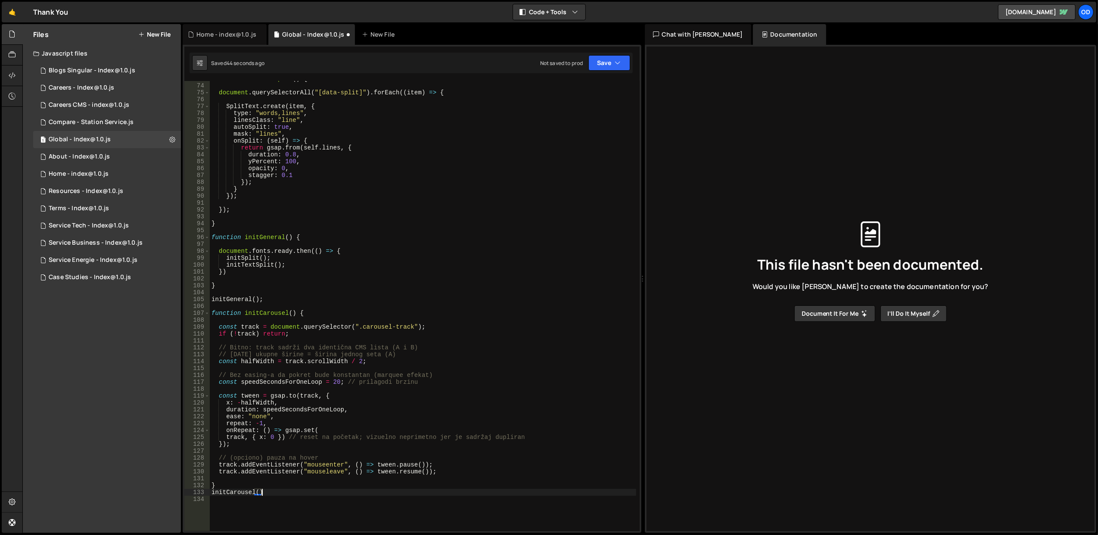
scroll to position [0, 3]
type textarea "}"
click at [615, 61] on icon "button" at bounding box center [618, 63] width 6 height 9
click at [589, 92] on div "46 seconds ago" at bounding box center [570, 93] width 38 height 7
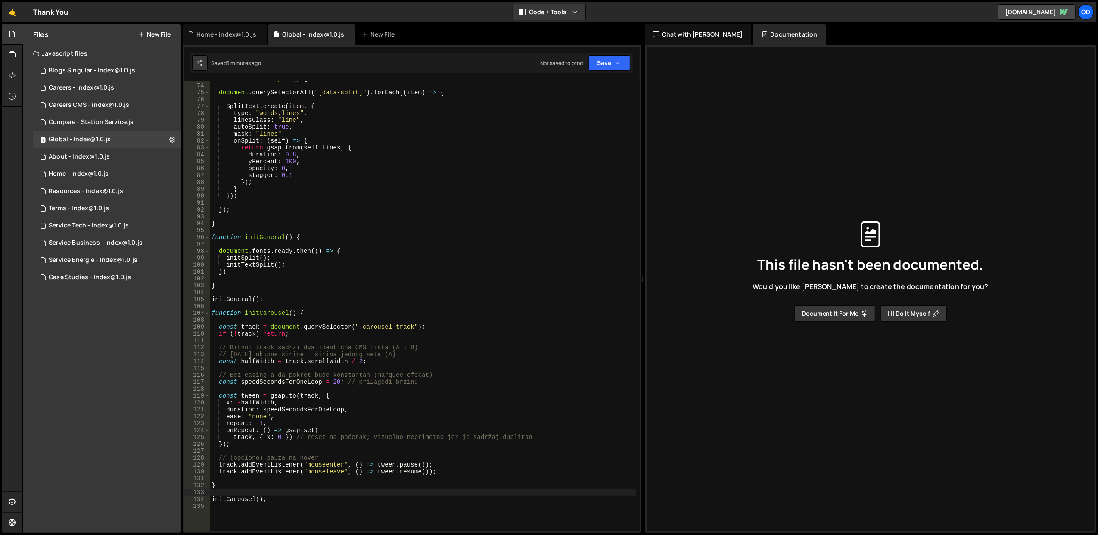
click at [235, 490] on div "function initTextSplit ( ) { document . querySelectorAll ( "[data-split]" ) . f…" at bounding box center [423, 307] width 427 height 464
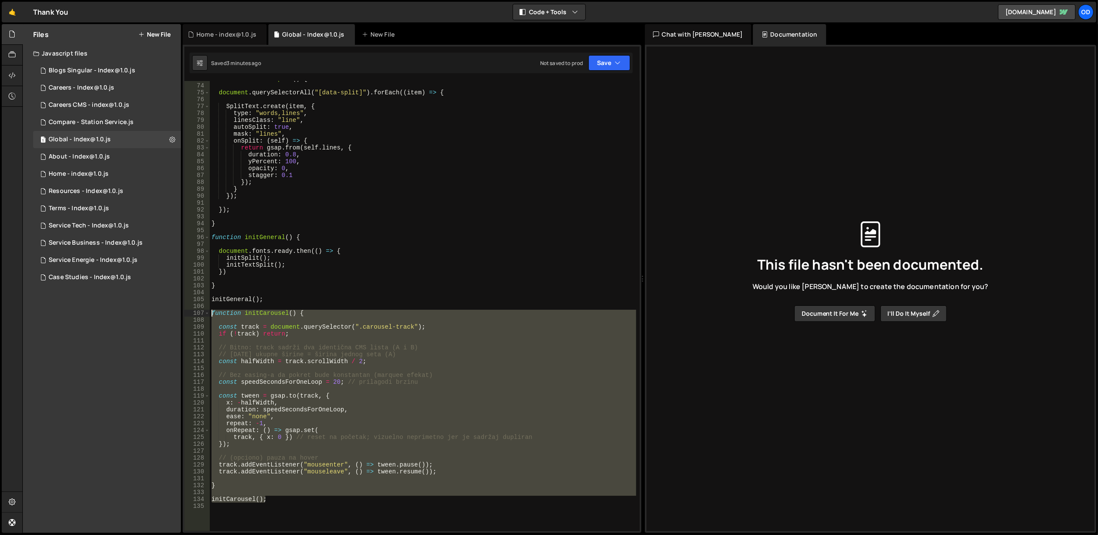
drag, startPoint x: 275, startPoint y: 497, endPoint x: 210, endPoint y: 313, distance: 195.0
click at [210, 313] on div "function initTextSplit ( ) { document . querySelectorAll ( "[data-split]" ) . f…" at bounding box center [423, 307] width 427 height 464
paste textarea "})();"
type textarea "})();"
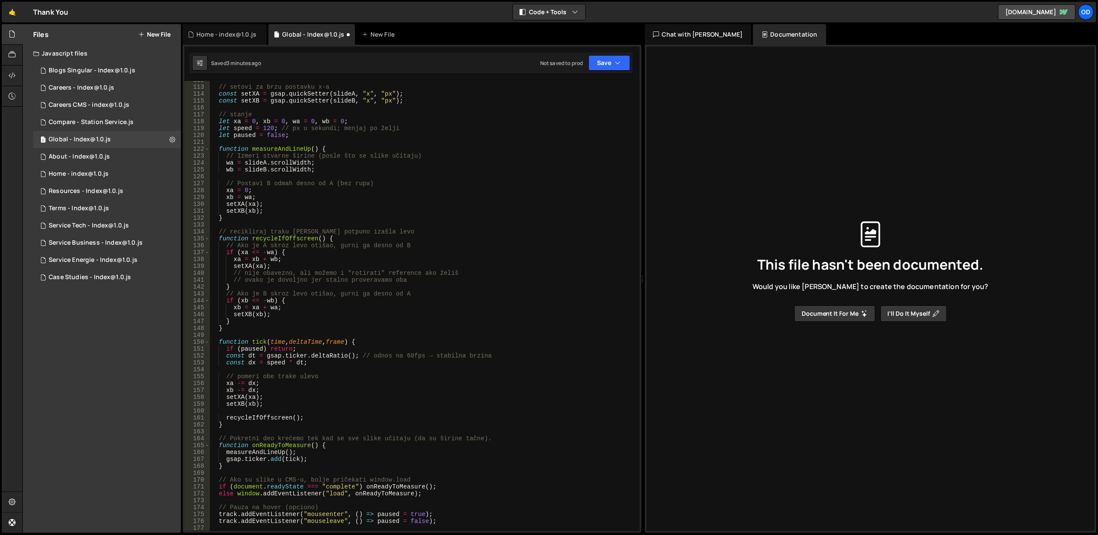
scroll to position [597, 0]
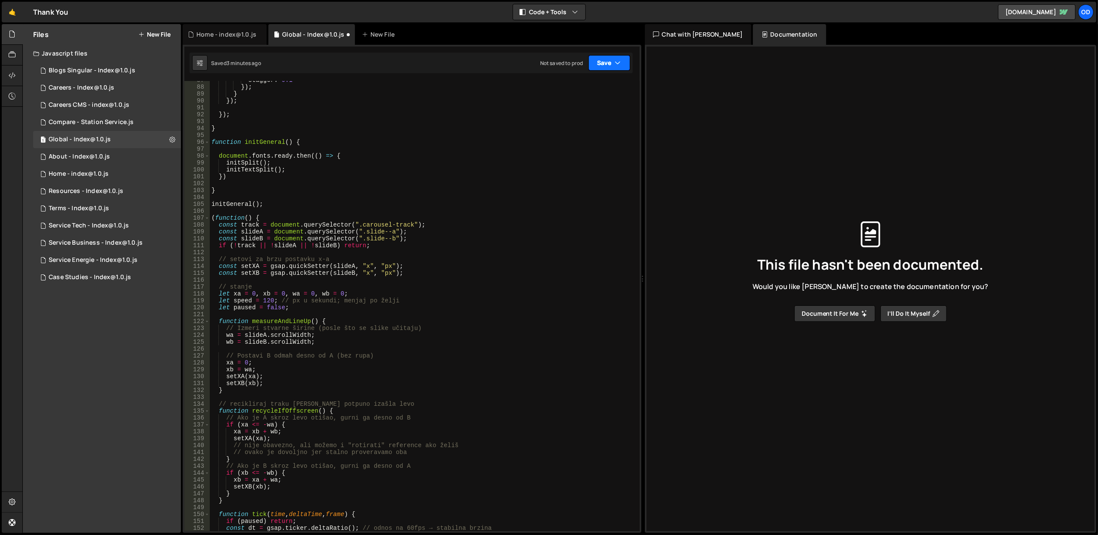
click at [611, 66] on button "Save" at bounding box center [610, 63] width 42 height 16
click at [607, 84] on div "Save to Staging S" at bounding box center [581, 84] width 90 height 9
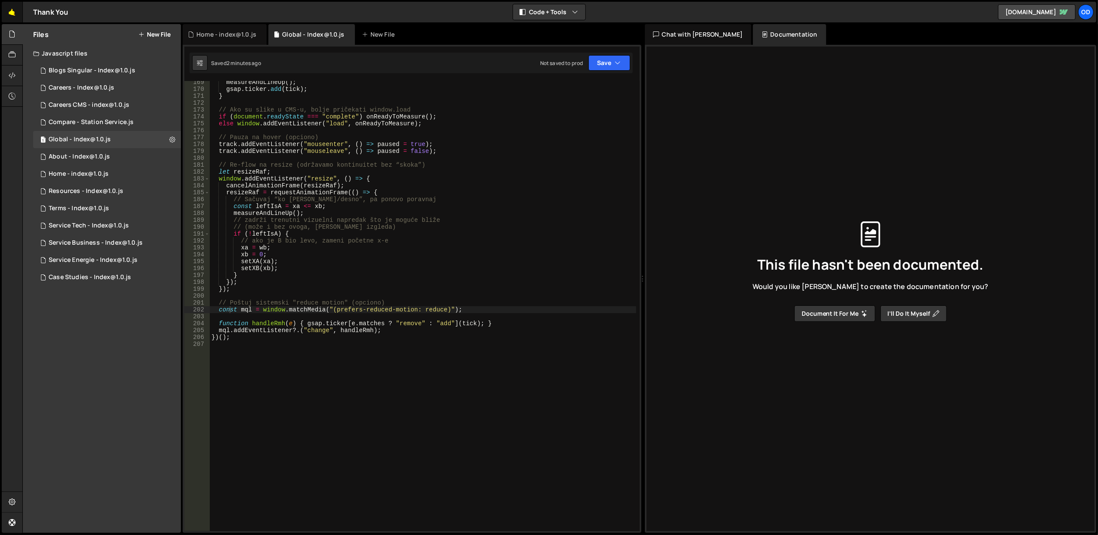
click at [18, 6] on link "🤙" at bounding box center [12, 12] width 21 height 21
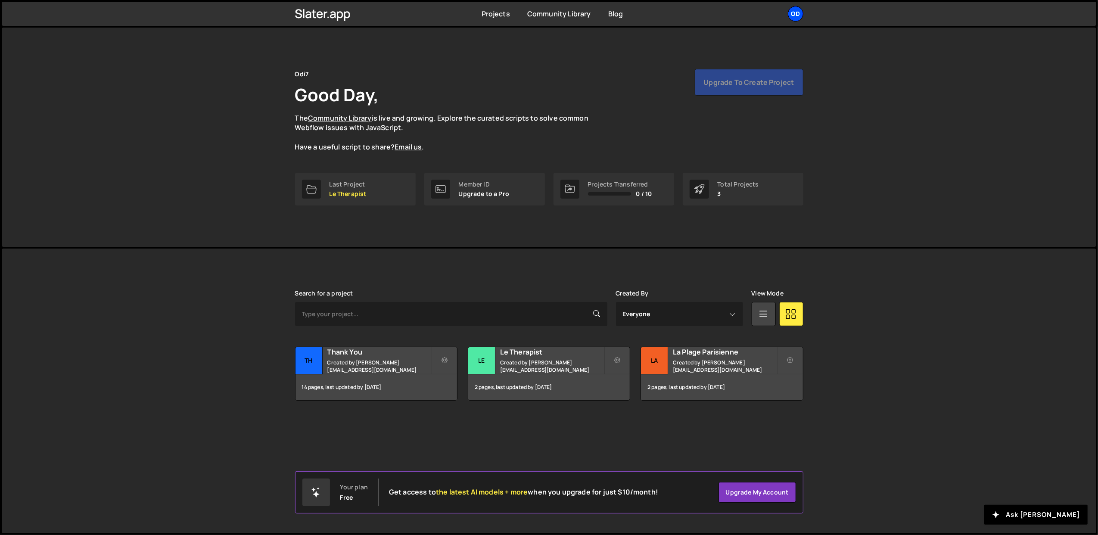
click at [789, 16] on div "Od" at bounding box center [796, 14] width 16 height 16
click at [733, 90] on button "Logout" at bounding box center [749, 95] width 107 height 15
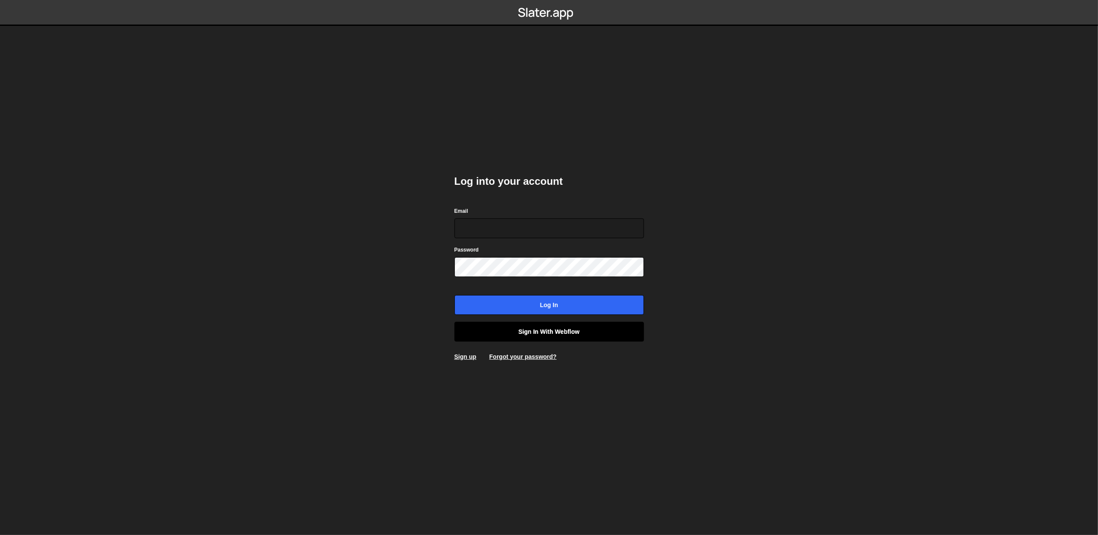
click at [564, 329] on link "Sign in with Webflow" at bounding box center [550, 332] width 190 height 20
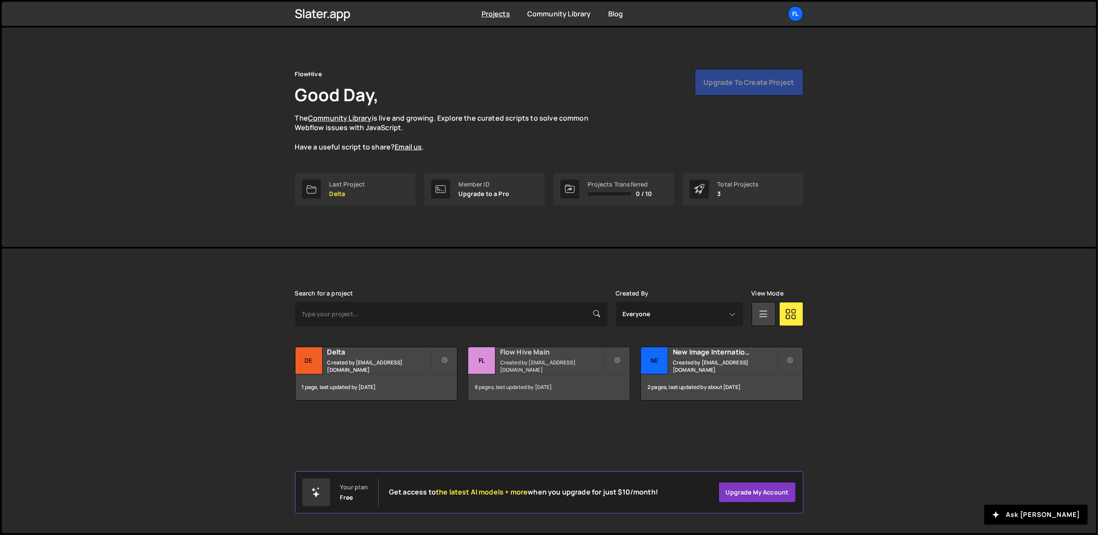
click at [550, 361] on div "Flow Hive Main Created by office@ognjenm.me" at bounding box center [549, 360] width 162 height 27
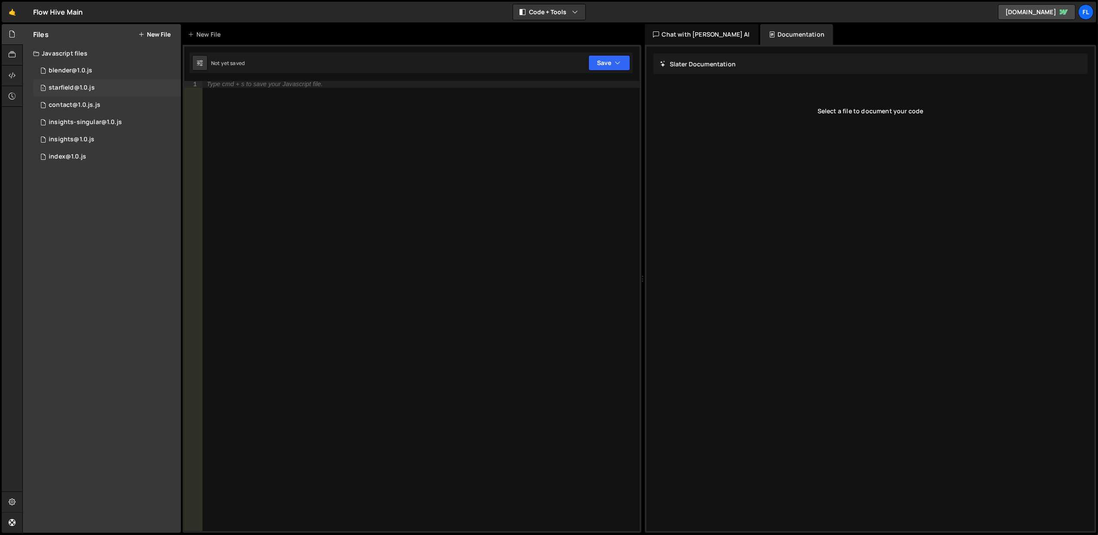
click at [87, 86] on div "starfield@1.0.js" at bounding box center [72, 88] width 46 height 8
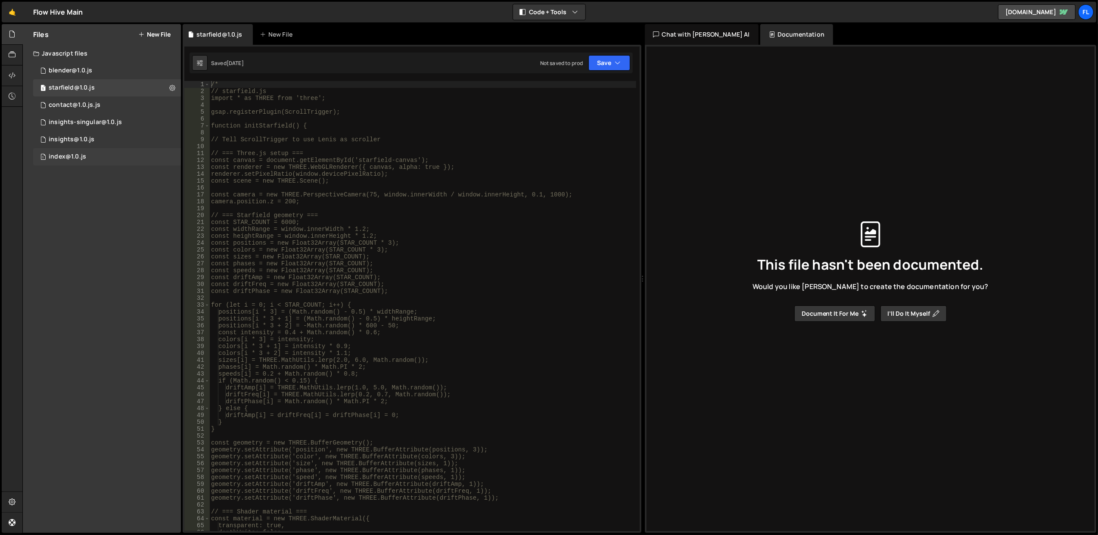
click at [96, 159] on div "1 index@1.0.js 0" at bounding box center [107, 156] width 148 height 17
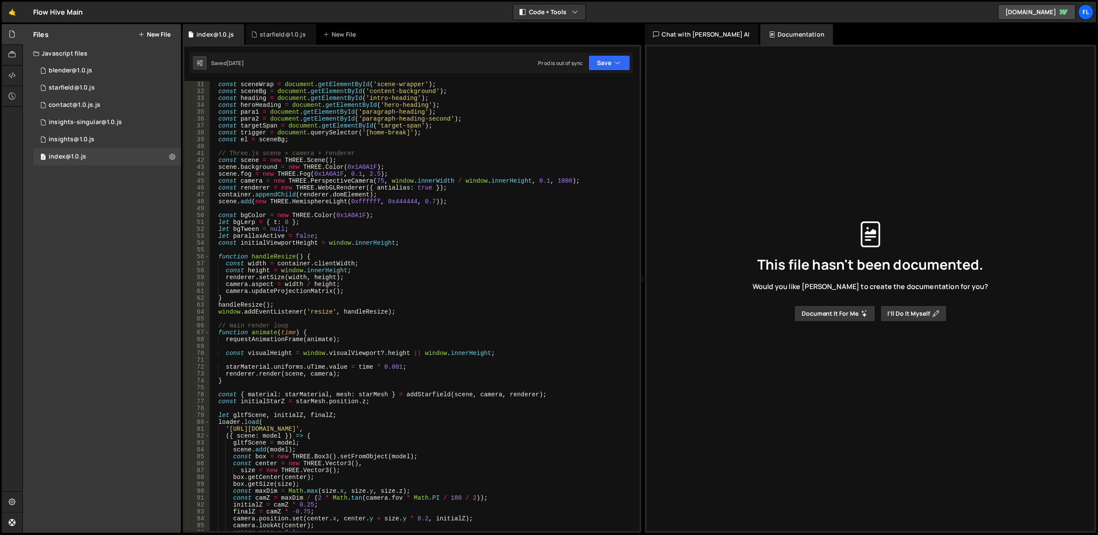
scroll to position [207, 0]
type textarea "// main render loop"
click at [380, 327] on div "const sceneWrap = document . getElementById ( 'scene-wrapper' ) ; const sceneBg…" at bounding box center [422, 313] width 427 height 464
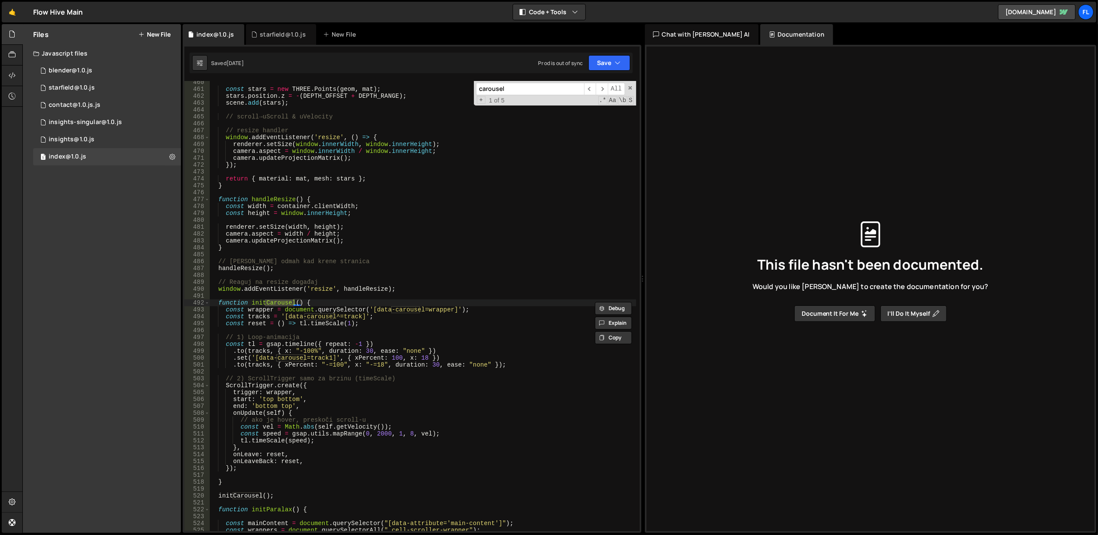
scroll to position [3270, 0]
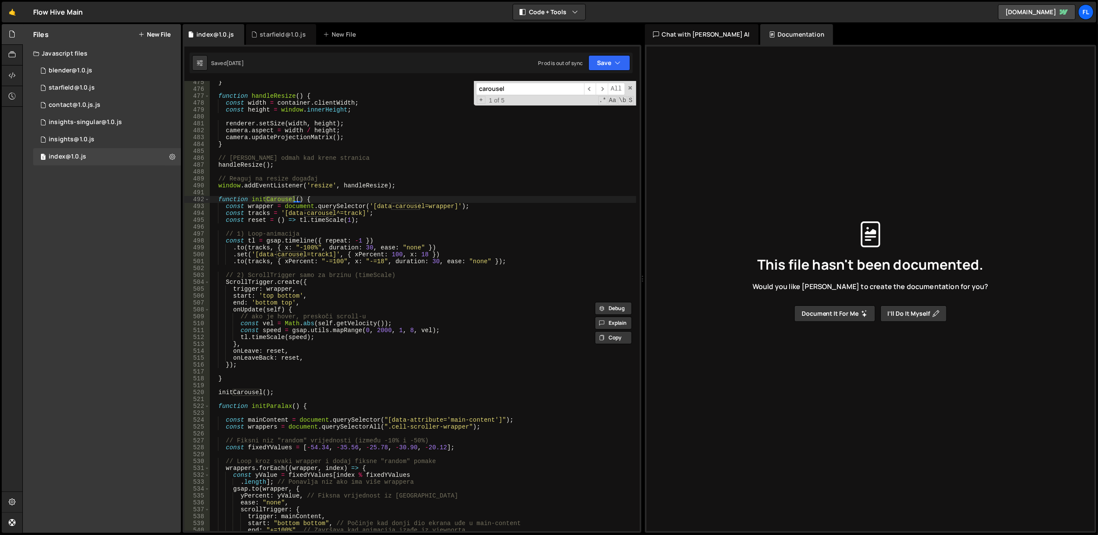
type input "carousel"
click at [269, 199] on div "} function handleResize ( ) { const width = container . clientWidth ; const hei…" at bounding box center [422, 306] width 427 height 450
click at [269, 199] on div "} function handleResize ( ) { const width = container . clientWidth ; const hei…" at bounding box center [422, 311] width 427 height 464
click at [269, 199] on div "} function handleResize ( ) { const width = container . clientWidth ; const hei…" at bounding box center [422, 306] width 427 height 450
click at [269, 199] on div "} function handleResize ( ) { const width = container . clientWidth ; const hei…" at bounding box center [422, 311] width 427 height 464
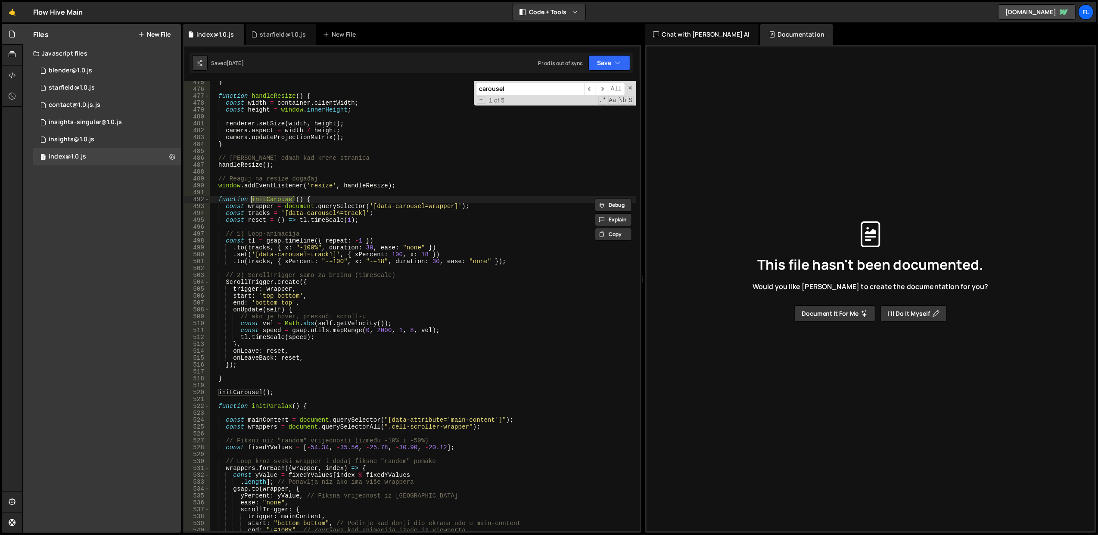
click at [269, 199] on div "} function handleResize ( ) { const width = container . clientWidth ; const hei…" at bounding box center [422, 306] width 427 height 450
click at [269, 199] on div "} function handleResize ( ) { const width = container . clientWidth ; const hei…" at bounding box center [422, 311] width 427 height 464
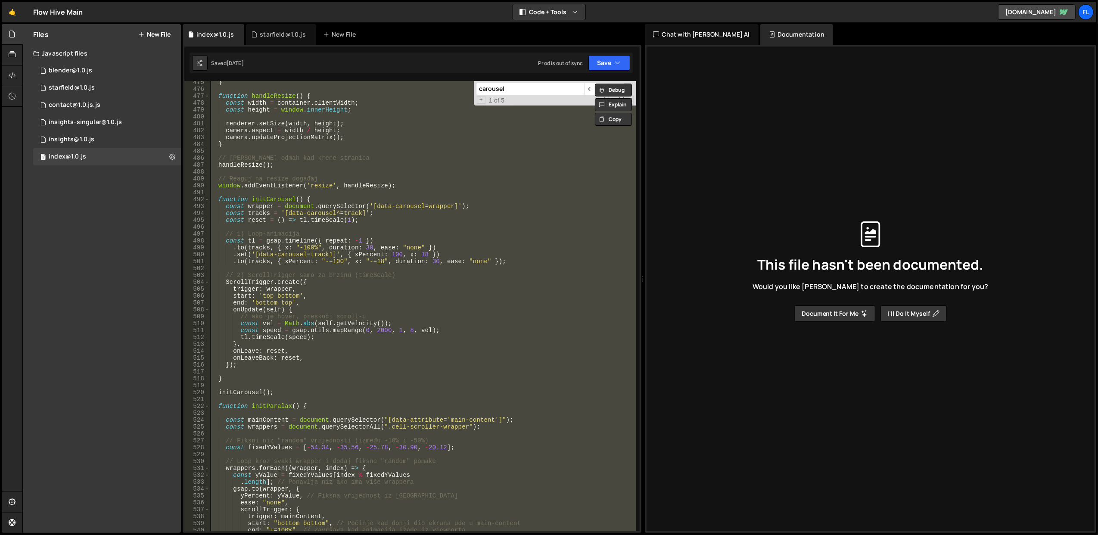
click at [269, 199] on div "} function handleResize ( ) { const width = container . clientWidth ; const hei…" at bounding box center [422, 306] width 427 height 450
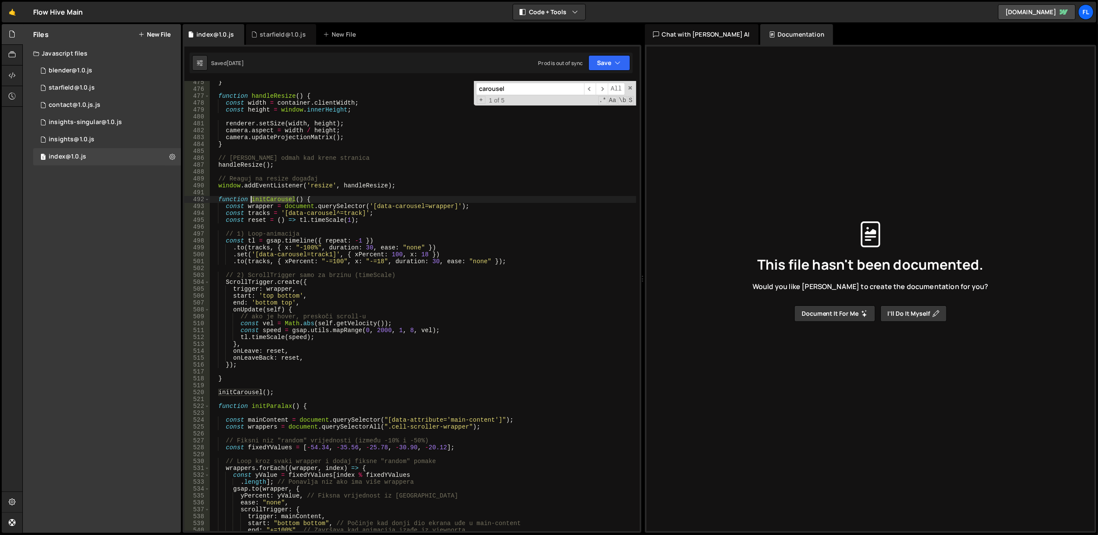
click at [269, 199] on div "} function handleResize ( ) { const width = container . clientWidth ; const hei…" at bounding box center [422, 311] width 427 height 464
click at [269, 199] on div "} function handleResize ( ) { const width = container . clientWidth ; const hei…" at bounding box center [422, 306] width 427 height 450
click at [269, 199] on div "} function handleResize ( ) { const width = container . clientWidth ; const hei…" at bounding box center [422, 311] width 427 height 464
click at [269, 199] on div "} function handleResize ( ) { const width = container . clientWidth ; const hei…" at bounding box center [422, 306] width 427 height 450
click at [269, 199] on div "} function handleResize ( ) { const width = container . clientWidth ; const hei…" at bounding box center [422, 311] width 427 height 464
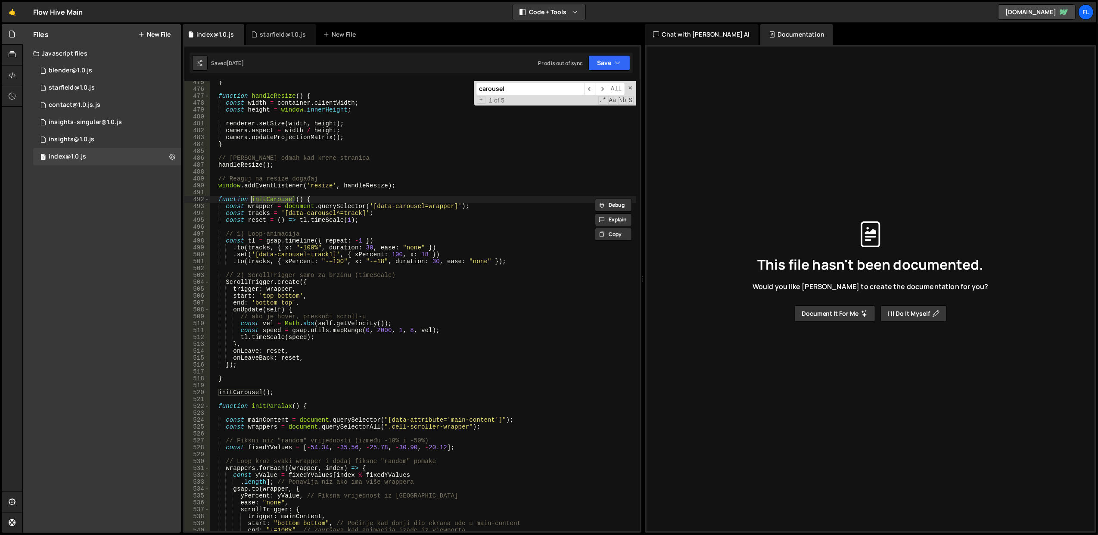
click at [274, 292] on div "} function handleResize ( ) { const width = container . clientWidth ; const hei…" at bounding box center [422, 311] width 427 height 464
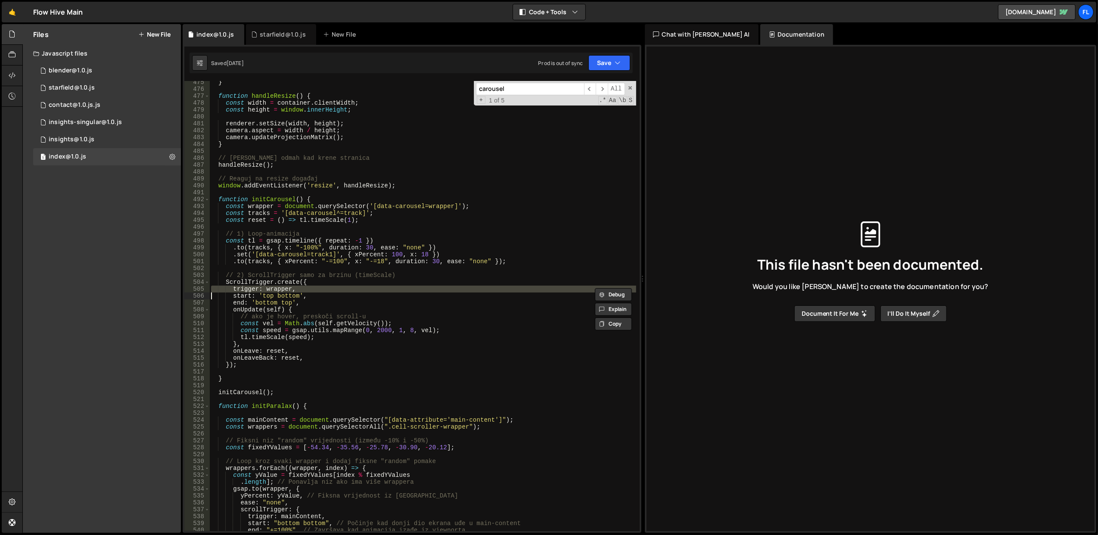
click at [277, 284] on div "} function handleResize ( ) { const width = container . clientWidth ; const hei…" at bounding box center [422, 311] width 427 height 464
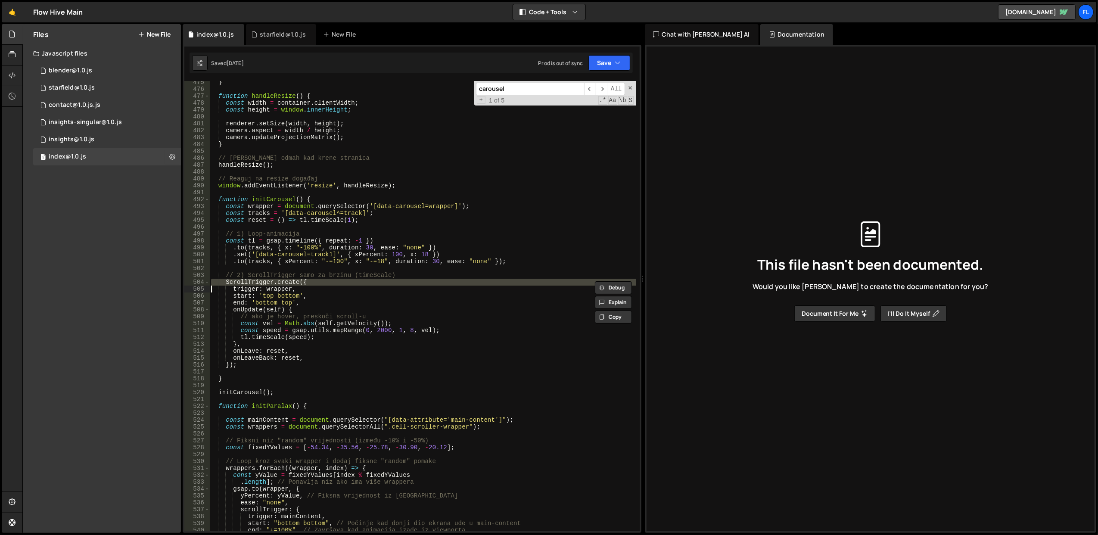
click at [277, 284] on div "} function handleResize ( ) { const width = container . clientWidth ; const hei…" at bounding box center [422, 311] width 427 height 464
click at [282, 253] on div "} function handleResize ( ) { const width = container . clientWidth ; const hei…" at bounding box center [422, 311] width 427 height 464
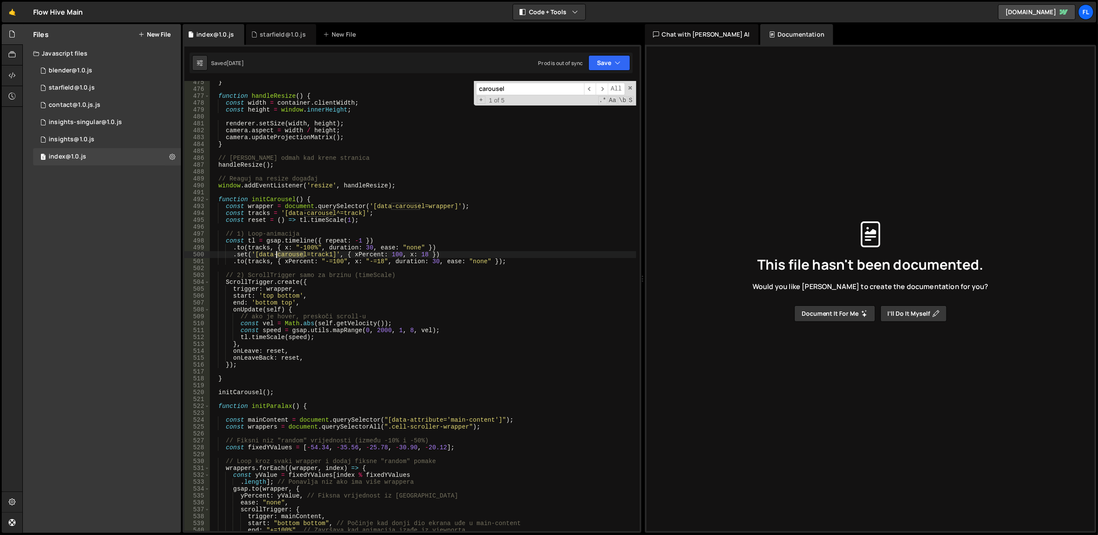
click at [282, 253] on div "} function handleResize ( ) { const width = container . clientWidth ; const hei…" at bounding box center [422, 311] width 427 height 464
click at [282, 241] on div "} function handleResize ( ) { const width = container . clientWidth ; const hei…" at bounding box center [422, 311] width 427 height 464
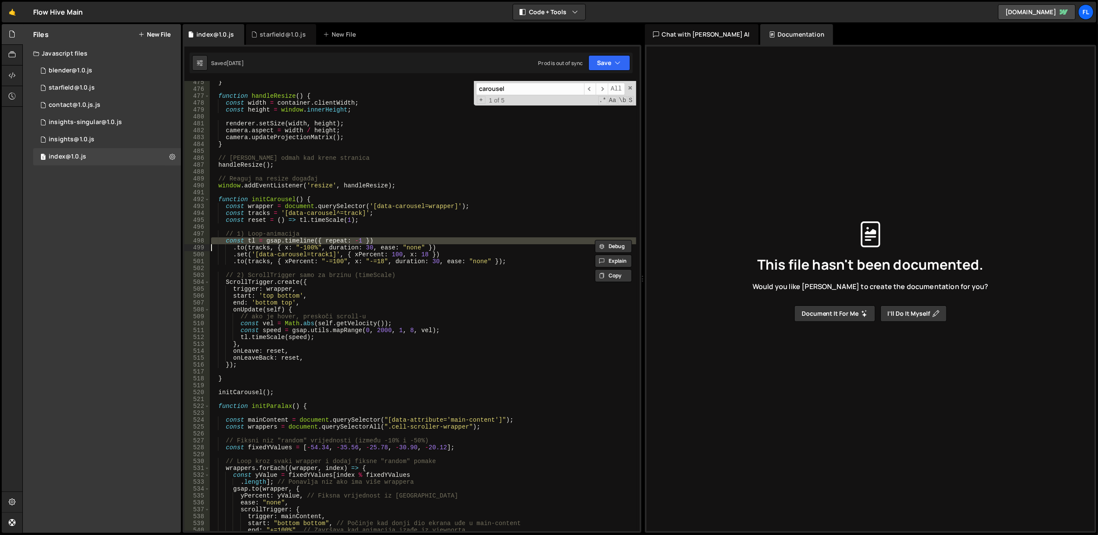
click at [282, 241] on div "} function handleResize ( ) { const width = container . clientWidth ; const hei…" at bounding box center [422, 306] width 427 height 450
click at [282, 241] on div "} function handleResize ( ) { const width = container . clientWidth ; const hei…" at bounding box center [422, 311] width 427 height 464
click at [282, 241] on div "} function handleResize ( ) { const width = container . clientWidth ; const hei…" at bounding box center [422, 306] width 427 height 450
click at [282, 241] on div "} function handleResize ( ) { const width = container . clientWidth ; const hei…" at bounding box center [422, 311] width 427 height 464
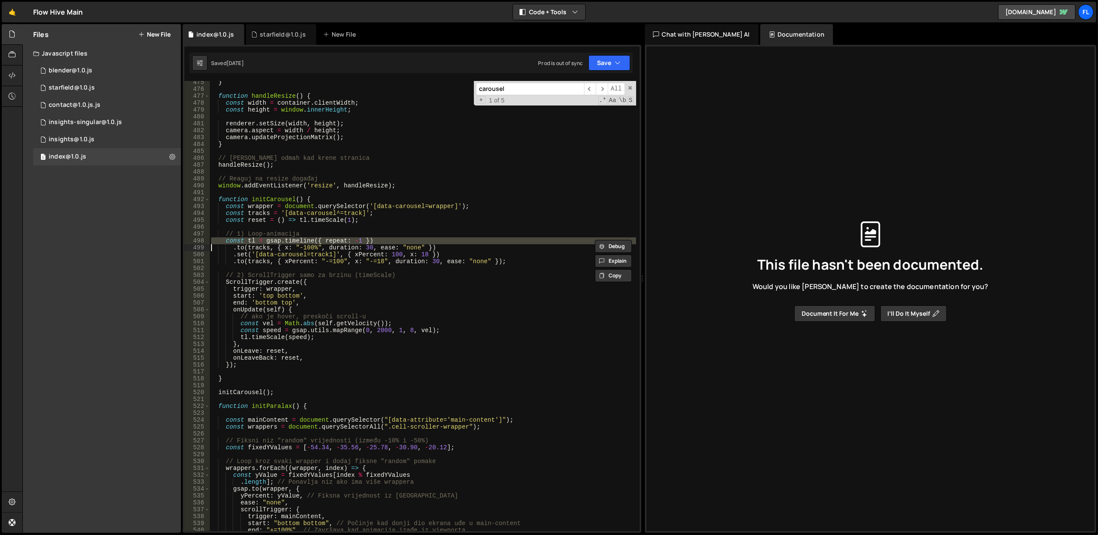
click at [282, 241] on div "} function handleResize ( ) { const width = container . clientWidth ; const hei…" at bounding box center [422, 311] width 427 height 464
click at [282, 241] on div "} function handleResize ( ) { const width = container . clientWidth ; const hei…" at bounding box center [422, 306] width 427 height 450
click at [282, 241] on div "} function handleResize ( ) { const width = container . clientWidth ; const hei…" at bounding box center [422, 311] width 427 height 464
click at [282, 241] on div "} function handleResize ( ) { const width = container . clientWidth ; const hei…" at bounding box center [422, 306] width 427 height 450
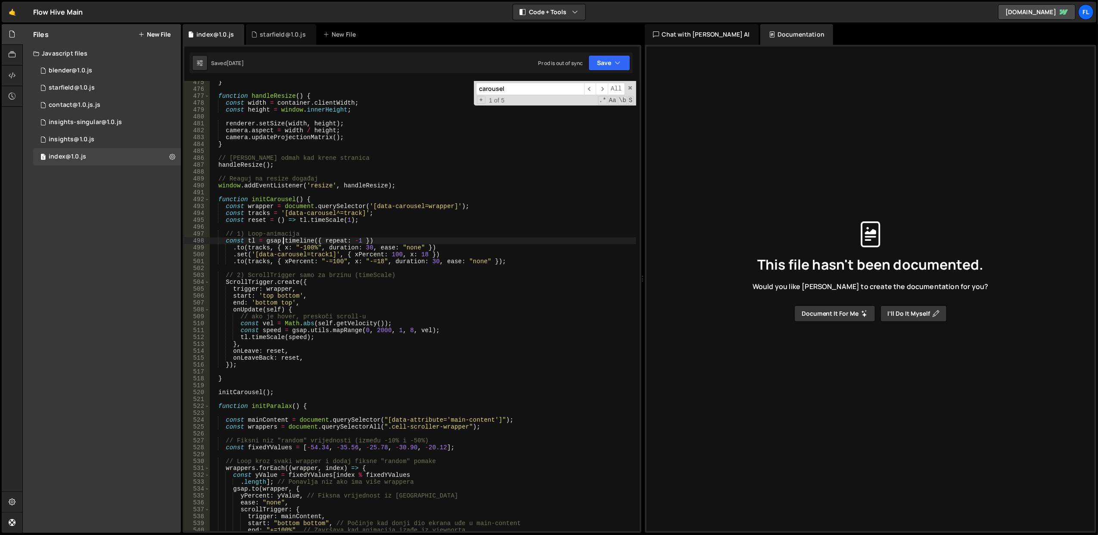
click at [282, 241] on div "} function handleResize ( ) { const width = container . clientWidth ; const hei…" at bounding box center [422, 311] width 427 height 464
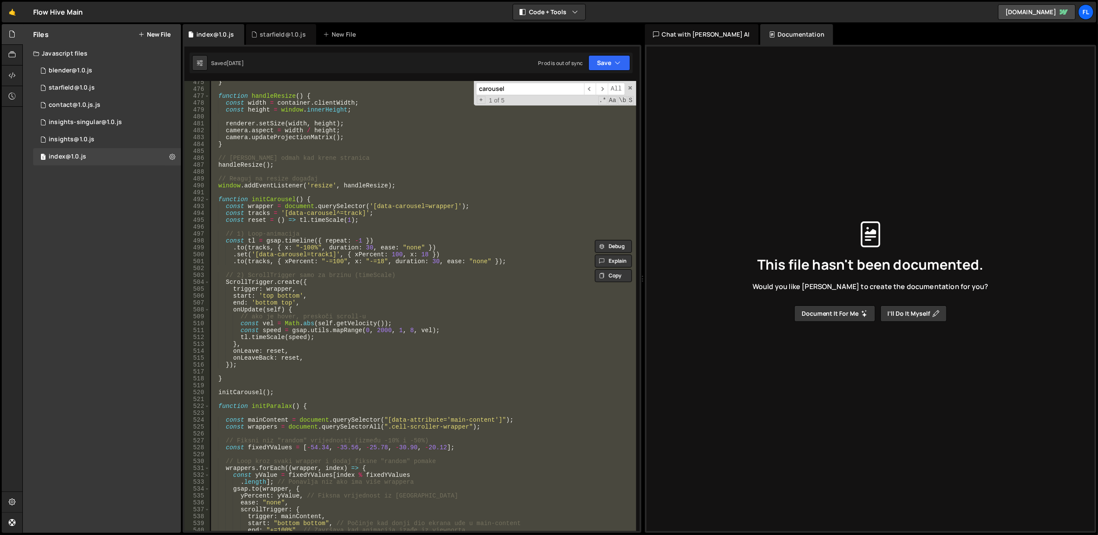
click at [282, 241] on div "} function handleResize ( ) { const width = container . clientWidth ; const hei…" at bounding box center [422, 311] width 427 height 464
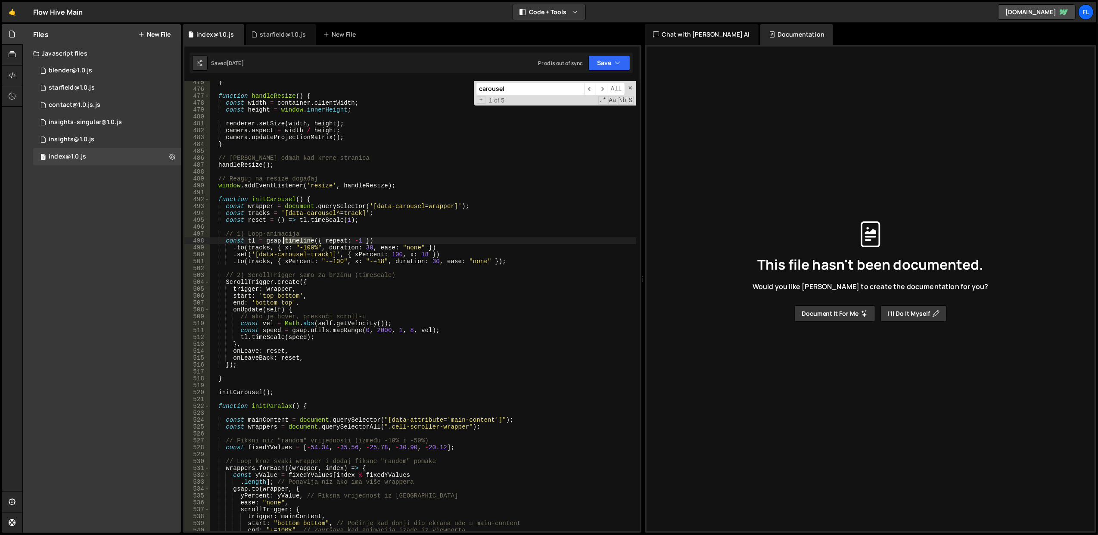
click at [282, 241] on div "} function handleResize ( ) { const width = container . clientWidth ; const hei…" at bounding box center [422, 311] width 427 height 464
click at [287, 237] on div "} function handleResize ( ) { const width = container . clientWidth ; const hei…" at bounding box center [422, 311] width 427 height 464
click at [287, 240] on div "} function handleResize ( ) { const width = container . clientWidth ; const hei…" at bounding box center [422, 311] width 427 height 464
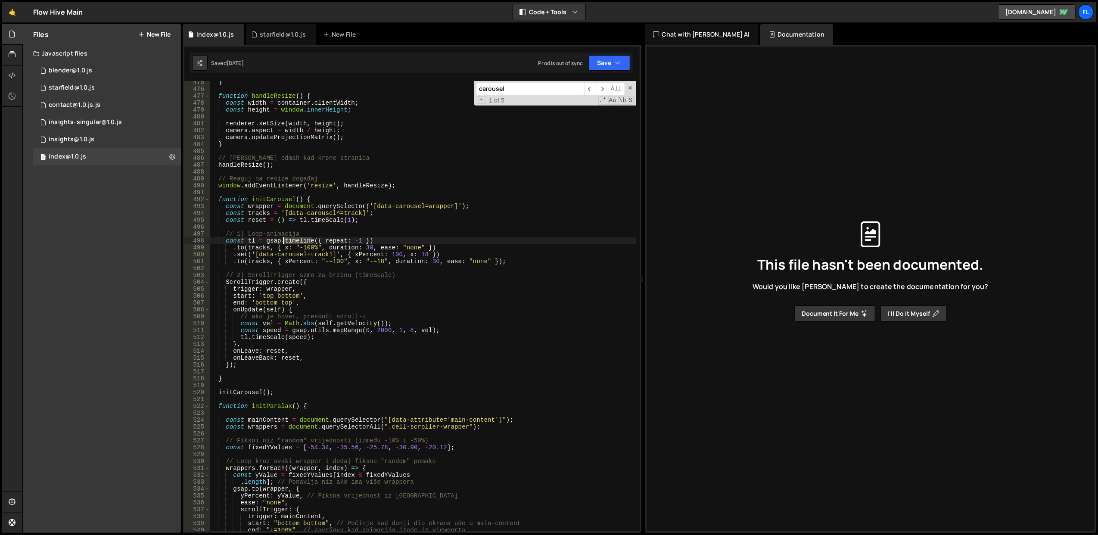
click at [304, 231] on div "} function handleResize ( ) { const width = container . clientWidth ; const hei…" at bounding box center [422, 311] width 427 height 464
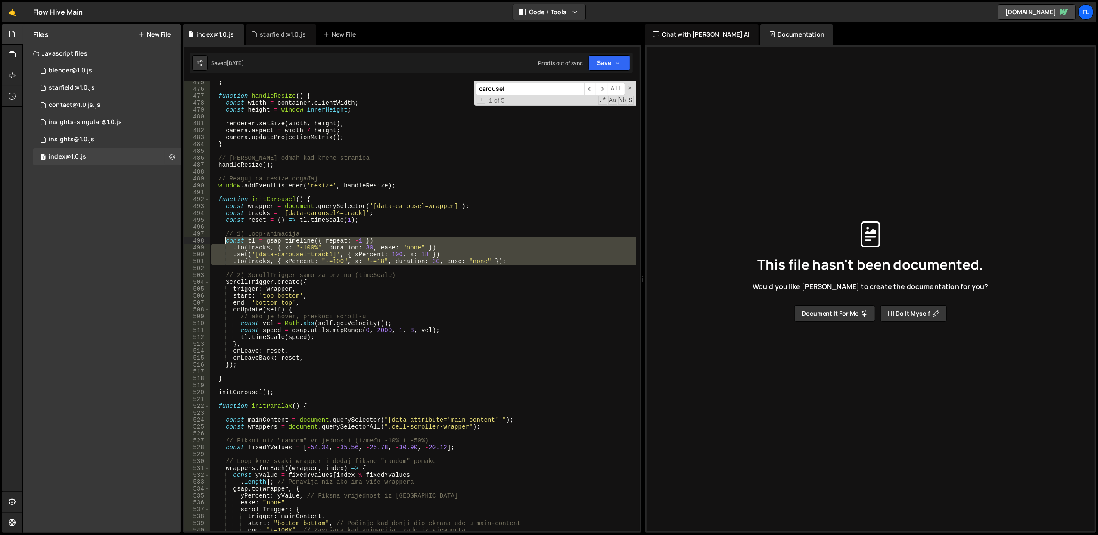
drag, startPoint x: 505, startPoint y: 264, endPoint x: 226, endPoint y: 242, distance: 280.1
click at [226, 242] on div "} function handleResize ( ) { const width = container . clientWidth ; const hei…" at bounding box center [422, 311] width 427 height 464
type textarea "const tl = gsap.timeline({ repeat: -1 }) .to(tracks, { x: "-100%", duration: 30…"
click at [7, 13] on link "🤙" at bounding box center [12, 12] width 21 height 21
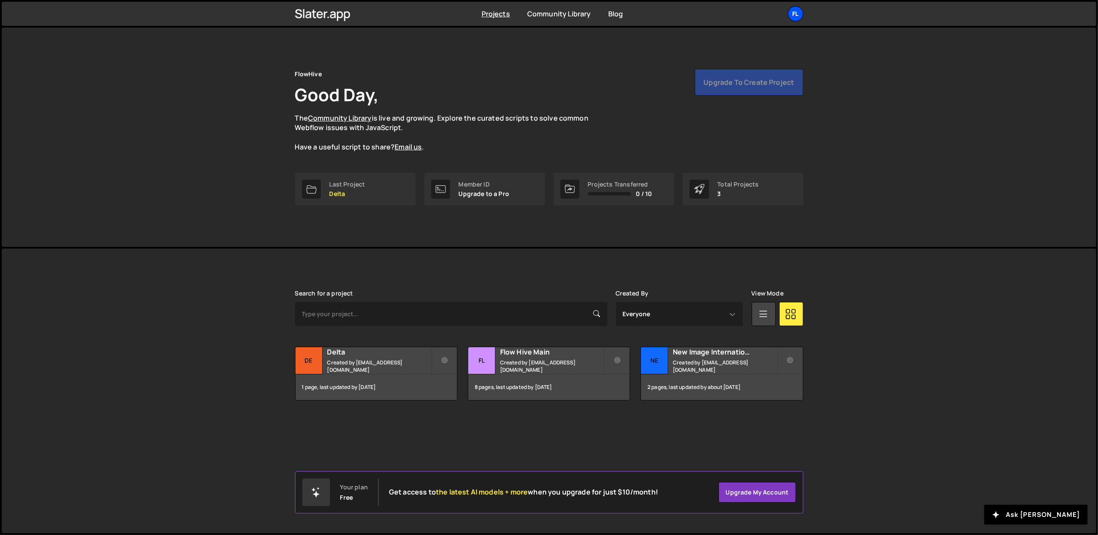
click at [790, 10] on div "Fl" at bounding box center [796, 14] width 16 height 16
click at [743, 97] on button "Logout" at bounding box center [749, 95] width 107 height 15
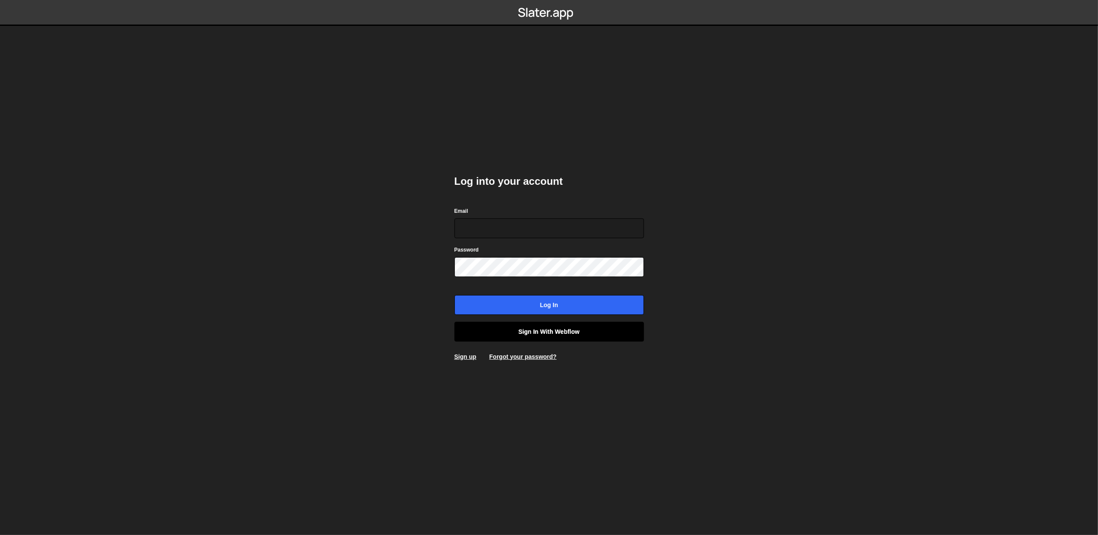
click at [540, 327] on link "Sign in with Webflow" at bounding box center [550, 332] width 190 height 20
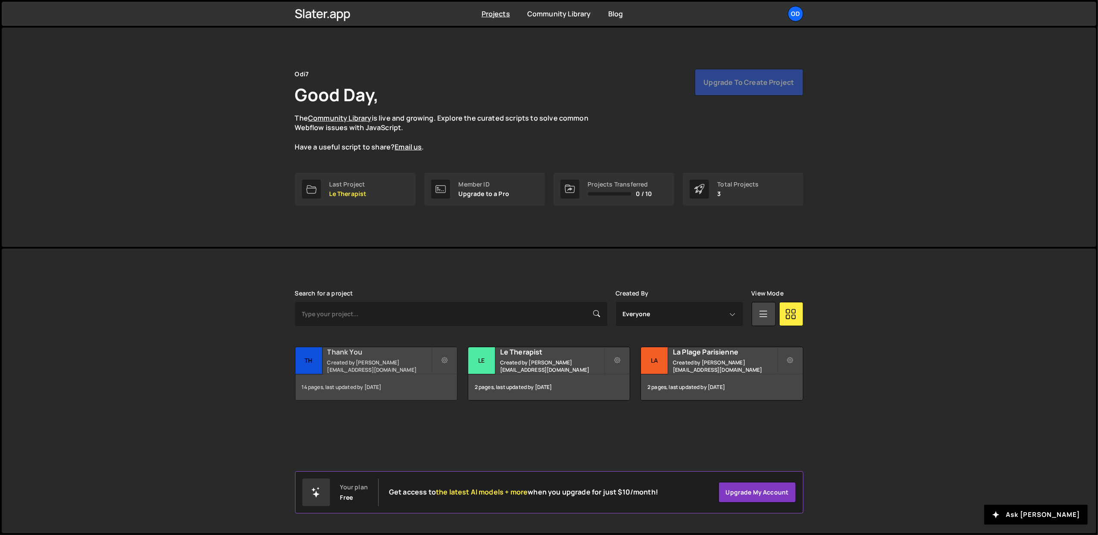
click at [360, 361] on div "Thank You Created by [PERSON_NAME][EMAIL_ADDRESS][DOMAIN_NAME]" at bounding box center [377, 360] width 162 height 27
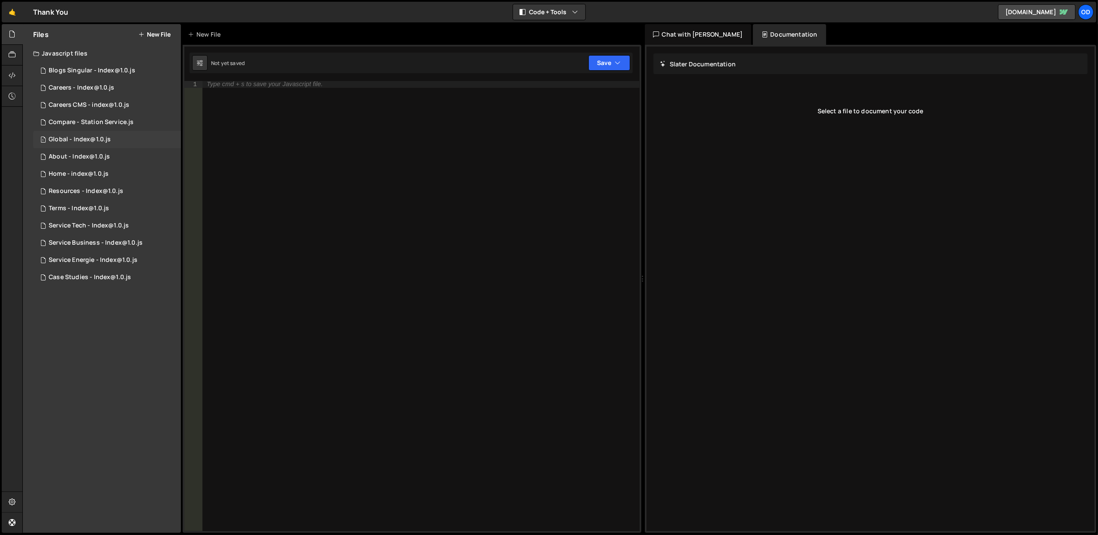
click at [100, 142] on div "Global - Index@1.0.js" at bounding box center [80, 140] width 62 height 8
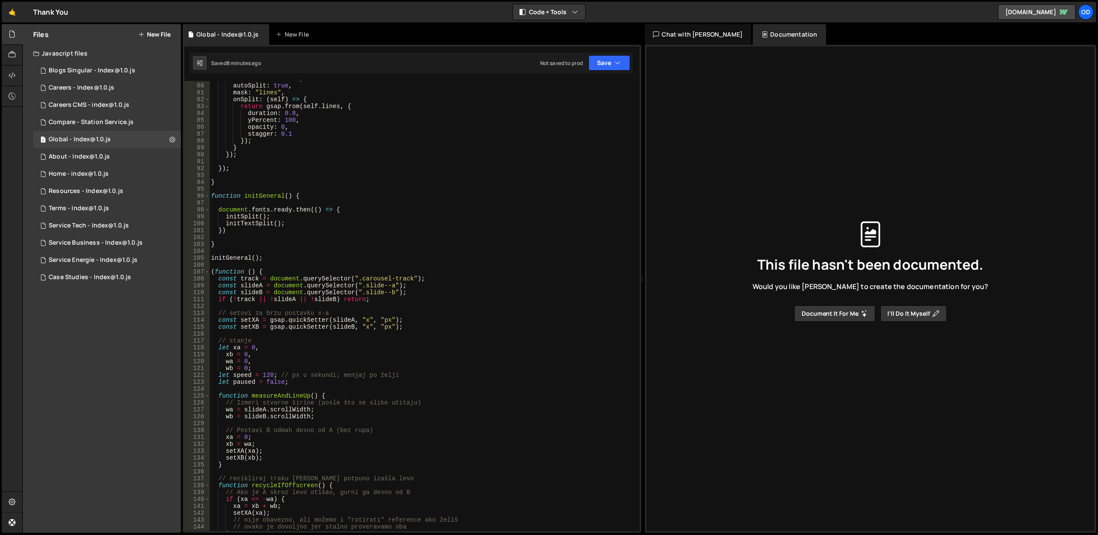
scroll to position [543, 0]
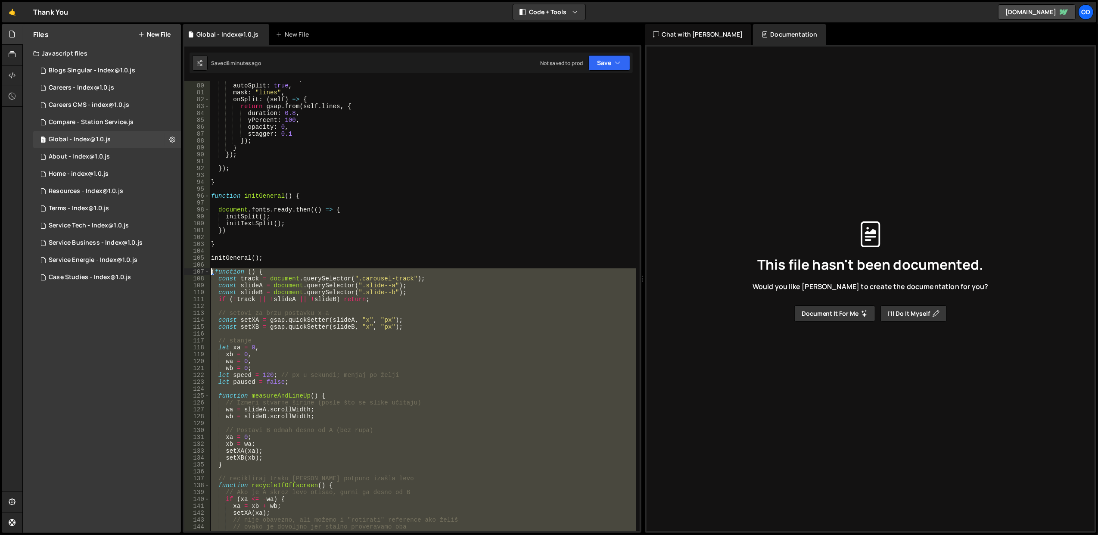
drag, startPoint x: 318, startPoint y: 324, endPoint x: 211, endPoint y: 271, distance: 119.8
click at [211, 271] on div "linesClass : "line" , autoSplit : true , mask : "lines" , onSplit : ( self ) =>…" at bounding box center [422, 307] width 427 height 464
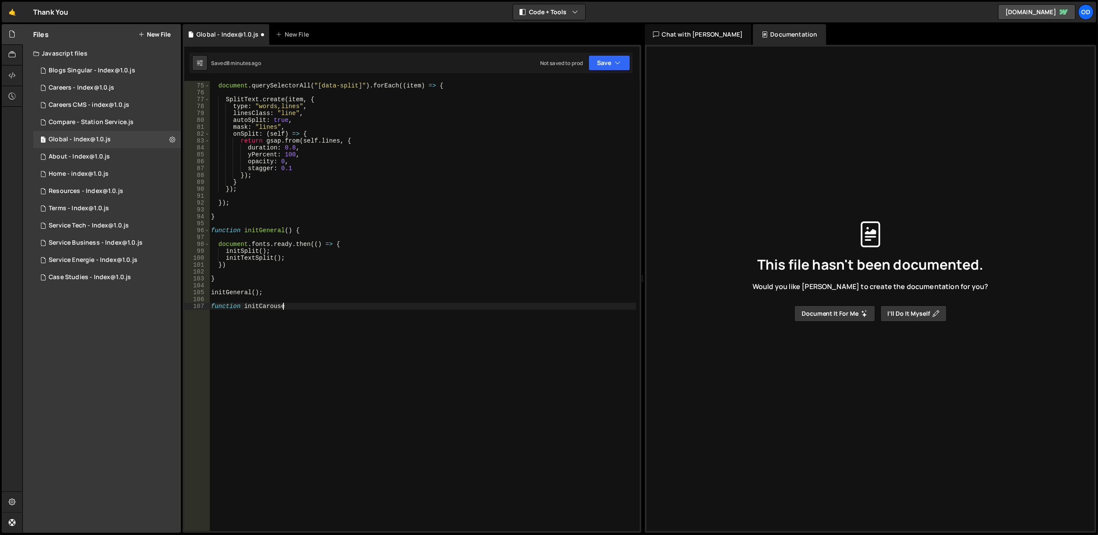
scroll to position [0, 4]
type textarea "function initCarousel() {"
type textarea "const carousel = document.querySelector("[data-carousel]");"
click at [457, 322] on div "document . querySelectorAll ( "[data-split]" ) . forEach (( item ) => { SplitTe…" at bounding box center [422, 307] width 427 height 464
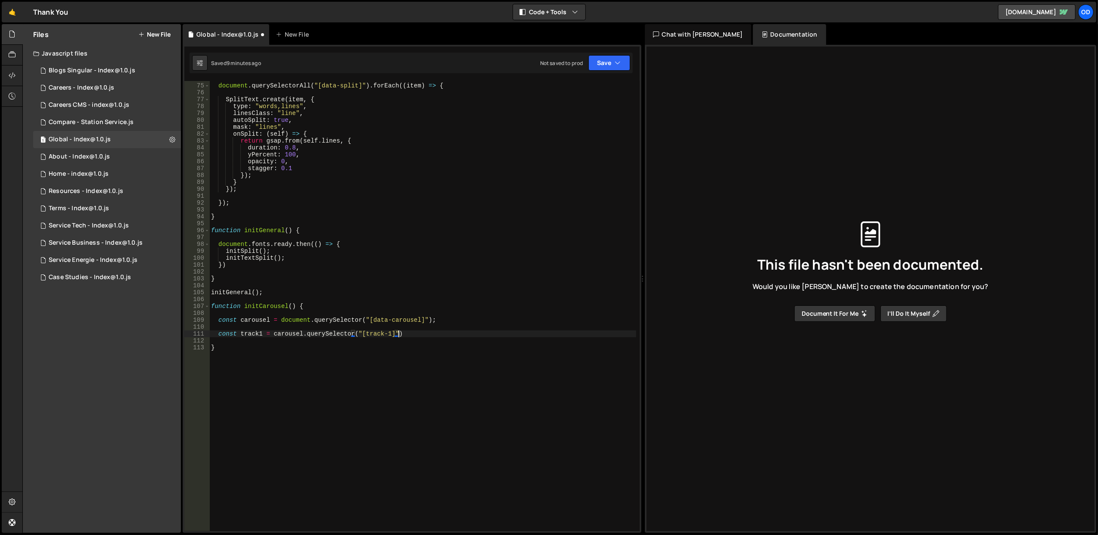
type textarea "const track1 = carousel.querySelector("[track-1]");"
click at [427, 338] on div "document . querySelectorAll ( "[data-split]" ) . forEach (( item ) => { SplitTe…" at bounding box center [422, 307] width 427 height 464
click at [423, 333] on div "document . querySelectorAll ( "[data-split]" ) . forEach (( item ) => { SplitTe…" at bounding box center [422, 307] width 427 height 464
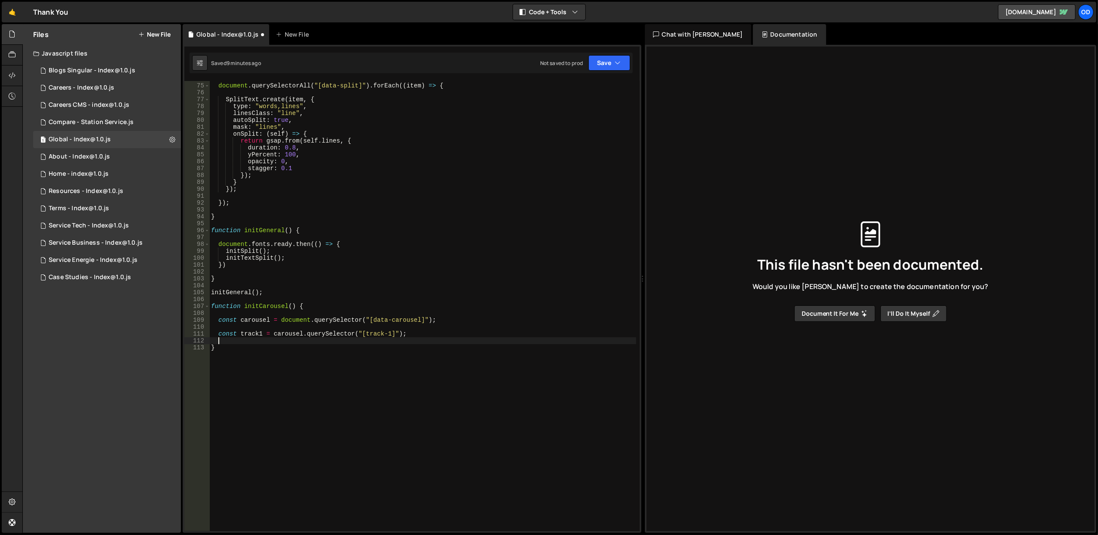
type textarea "const track1 = carousel.querySelector("[track-1]");"
paste textarea "const track1 = carousel.querySelector("[track-1]");"
click at [428, 334] on div "document . querySelectorAll ( "[data-split]" ) . forEach (( item ) => { SplitTe…" at bounding box center [422, 306] width 427 height 450
type textarea "const track1 = carousel.querySelector("[track-1]");"
paste textarea
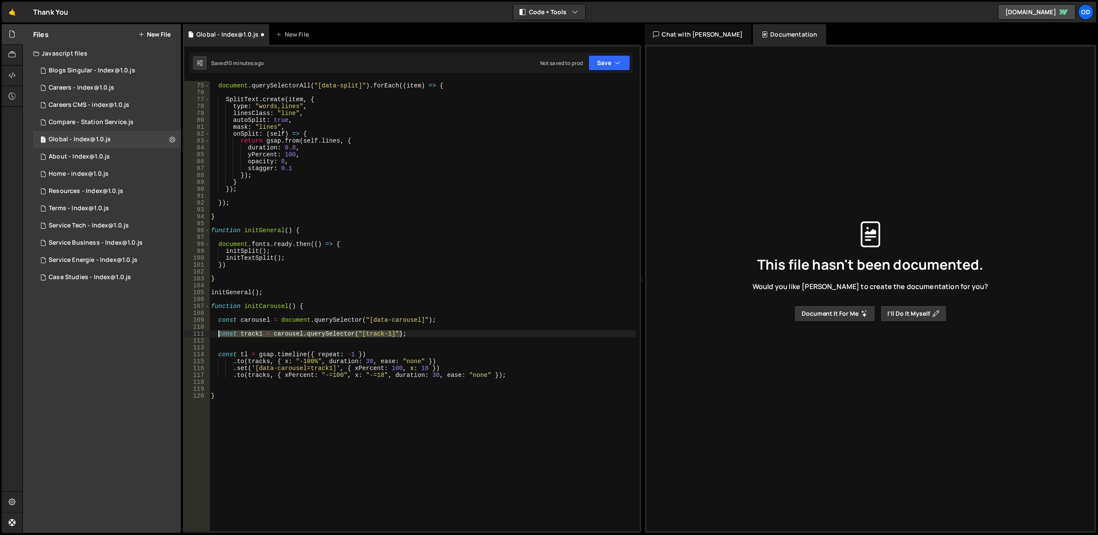
drag, startPoint x: 428, startPoint y: 334, endPoint x: 219, endPoint y: 335, distance: 209.4
click at [219, 335] on div "document . querySelectorAll ( "[data-split]" ) . forEach (( item ) => { SplitTe…" at bounding box center [422, 307] width 427 height 464
type textarea "const track1 = carousel.querySelector("[track-1]");"
click at [229, 342] on div "document . querySelectorAll ( "[data-split]" ) . forEach (( item ) => { SplitTe…" at bounding box center [422, 307] width 427 height 464
paste textarea "const track1 = carousel.querySelector("[track-1]");"
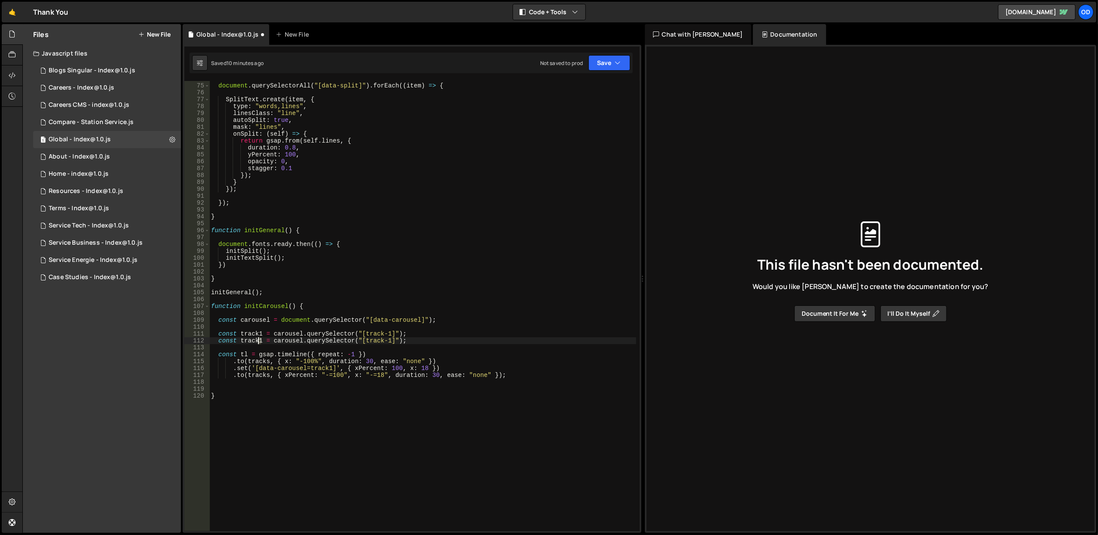
click at [259, 339] on div "document . querySelectorAll ( "[data-split]" ) . forEach (( item ) => { SplitTe…" at bounding box center [422, 307] width 427 height 464
click at [387, 342] on div "document . querySelectorAll ( "[data-split]" ) . forEach (( item ) => { SplitTe…" at bounding box center [422, 307] width 427 height 464
click at [410, 342] on div "document . querySelectorAll ( "[data-split]" ) . forEach (( item ) => { SplitTe…" at bounding box center [422, 307] width 427 height 464
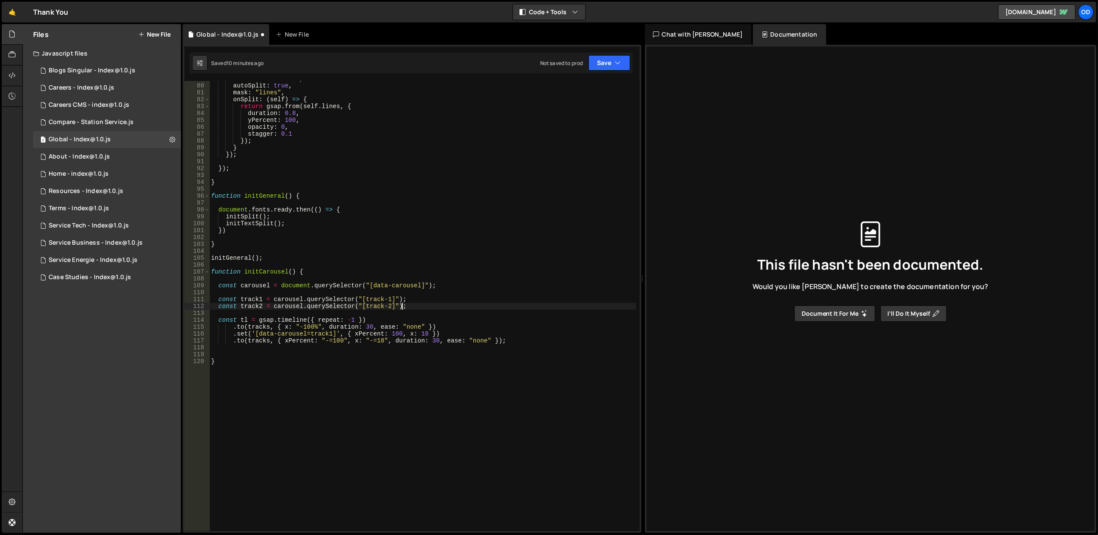
scroll to position [577, 0]
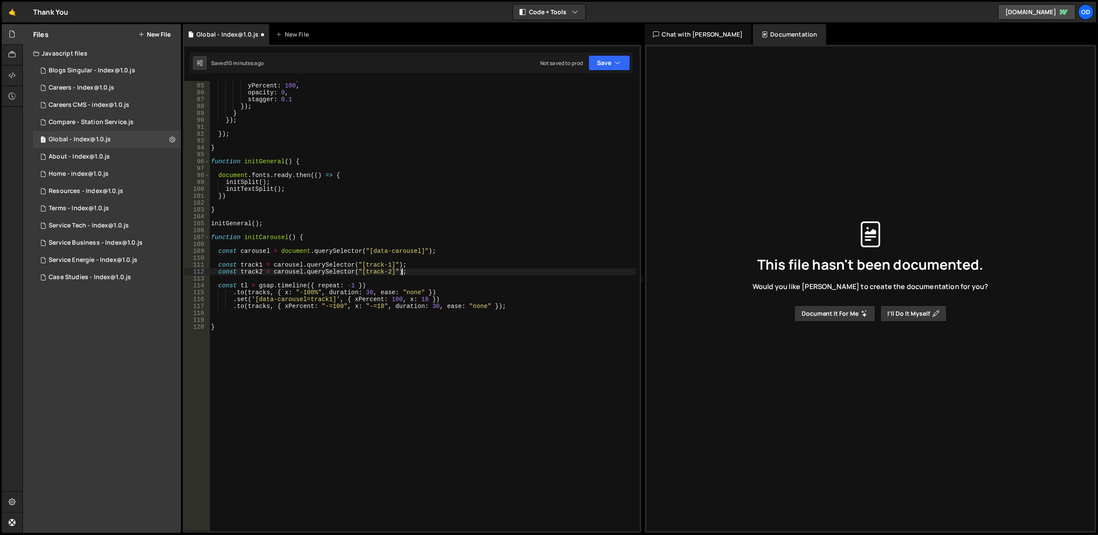
click at [257, 293] on div "duration : 0.8 , yPercent : 100 , opacity : 0 , stagger : 0.1 }) ; } }) ; }) ; …" at bounding box center [422, 307] width 427 height 464
type textarea ".to(tracks, { x: "-100%", duration: 30, ease: "none" })"
click at [257, 293] on div "duration : 0.8 , yPercent : 100 , opacity : 0 , stagger : 0.1 }) ; } }) ; }) ; …" at bounding box center [422, 307] width 427 height 464
click at [266, 280] on div "duration : 0.8 , yPercent : 100 , opacity : 0 , stagger : 0.1 }) ; } }) ; }) ; …" at bounding box center [422, 307] width 427 height 464
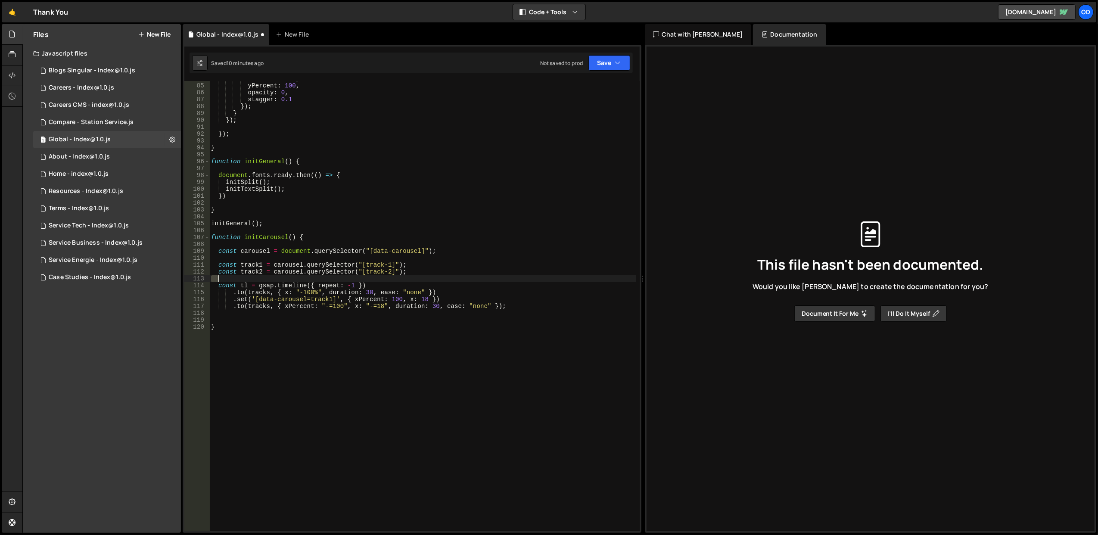
click at [266, 280] on div "duration : 0.8 , yPercent : 100 , opacity : 0 , stagger : 0.1 }) ; } }) ; }) ; …" at bounding box center [422, 307] width 427 height 464
click at [273, 273] on div "duration : 0.8 , yPercent : 100 , opacity : 0 , stagger : 0.1 }) ; } }) ; }) ; …" at bounding box center [422, 307] width 427 height 464
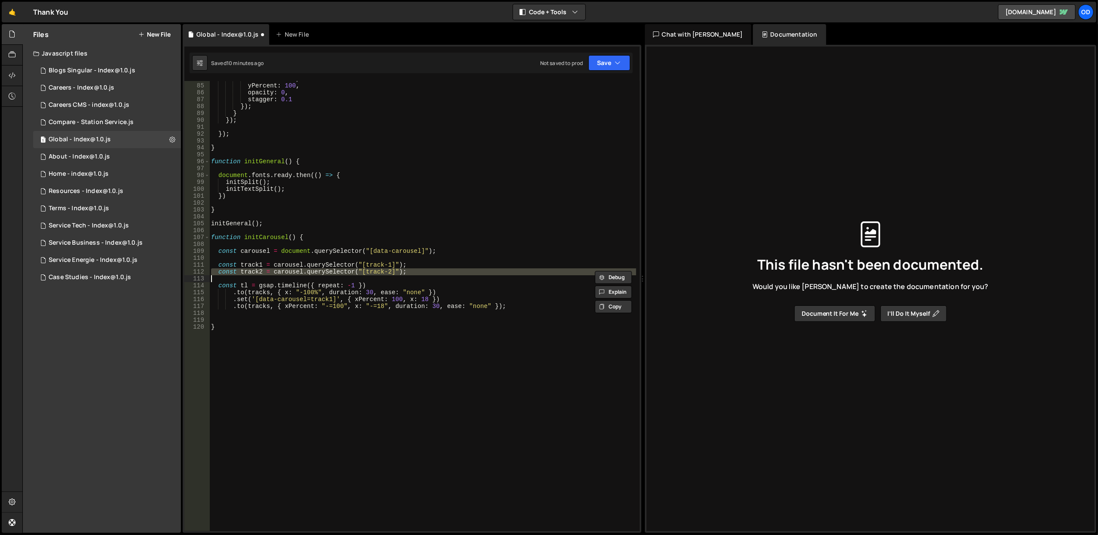
click at [267, 268] on div "duration : 0.8 , yPercent : 100 , opacity : 0 , stagger : 0.1 }) ; } }) ; }) ; …" at bounding box center [422, 307] width 427 height 464
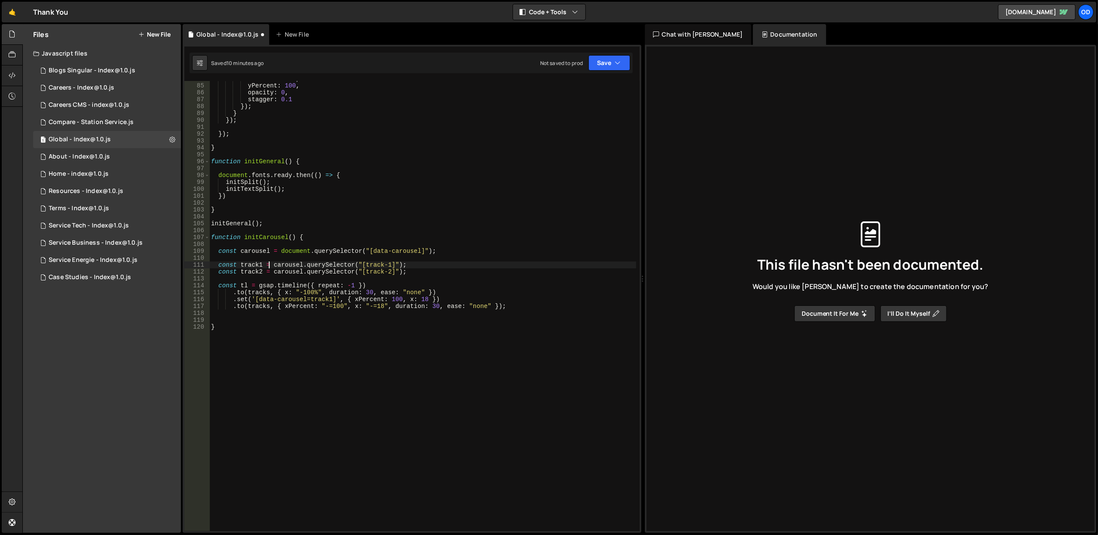
click at [267, 268] on div "duration : 0.8 , yPercent : 100 , opacity : 0 , stagger : 0.1 }) ; } }) ; }) ; …" at bounding box center [422, 307] width 427 height 464
click at [243, 293] on div "duration : 0.8 , yPercent : 100 , opacity : 0 , stagger : 0.1 }) ; } }) ; }) ; …" at bounding box center [422, 307] width 427 height 464
click at [239, 290] on div "duration : 0.8 , yPercent : 100 , opacity : 0 , stagger : 0.1 }) ; } }) ; }) ; …" at bounding box center [422, 307] width 427 height 464
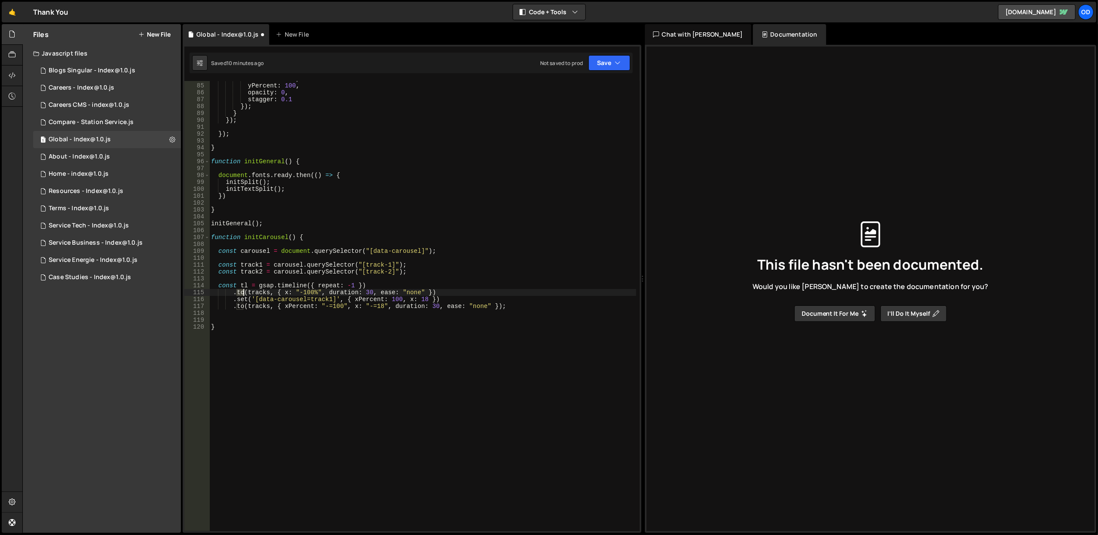
click at [239, 290] on div "duration : 0.8 , yPercent : 100 , opacity : 0 , stagger : 0.1 }) ; } }) ; }) ; …" at bounding box center [422, 307] width 427 height 464
click at [248, 268] on div "duration : 0.8 , yPercent : 100 , opacity : 0 , stagger : 0.1 }) ; } }) ; }) ; …" at bounding box center [422, 307] width 427 height 464
click at [245, 289] on div "duration : 0.8 , yPercent : 100 , opacity : 0 , stagger : 0.1 }) ; } }) ; }) ; …" at bounding box center [422, 307] width 427 height 464
click at [252, 293] on div "duration : 0.8 , yPercent : 100 , opacity : 0 , stagger : 0.1 }) ; } }) ; }) ; …" at bounding box center [422, 307] width 427 height 464
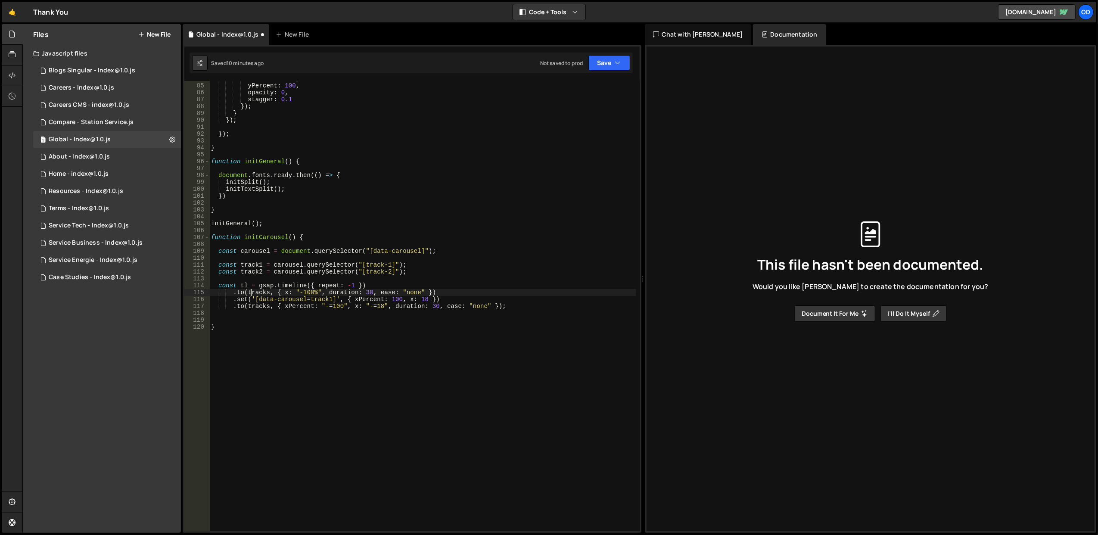
click at [252, 293] on div "duration : 0.8 , yPercent : 100 , opacity : 0 , stagger : 0.1 }) ; } }) ; }) ; …" at bounding box center [422, 307] width 427 height 464
click at [240, 293] on div "duration : 0.8 , yPercent : 100 , opacity : 0 , stagger : 0.1 }) ; } }) ; }) ; …" at bounding box center [422, 307] width 427 height 464
click at [255, 268] on div "duration : 0.8 , yPercent : 100 , opacity : 0 , stagger : 0.1 }) ; } }) ; }) ; …" at bounding box center [422, 307] width 427 height 464
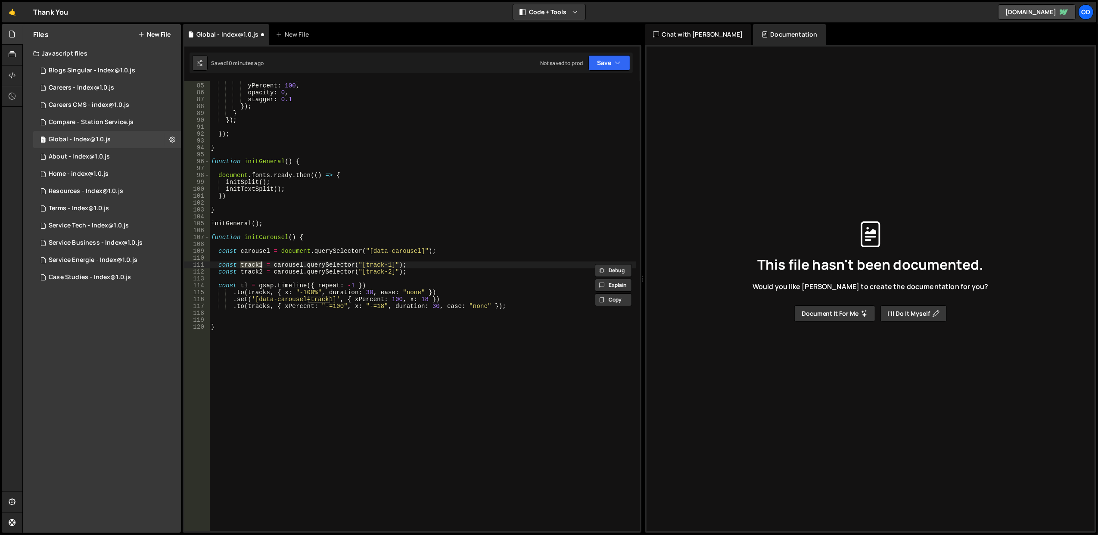
click at [255, 273] on div "duration : 0.8 , yPercent : 100 , opacity : 0 , stagger : 0.1 }) ; } }) ; }) ; …" at bounding box center [422, 307] width 427 height 464
type textarea "const track2 = carousel.querySelector("[track-2]");"
click at [255, 273] on div "duration : 0.8 , yPercent : 100 , opacity : 0 , stagger : 0.1 }) ; } }) ; }) ; …" at bounding box center [422, 307] width 427 height 464
click at [261, 280] on div "duration : 0.8 , yPercent : 100 , opacity : 0 , stagger : 0.1 }) ; } }) ; }) ; …" at bounding box center [422, 307] width 427 height 464
drag, startPoint x: 446, startPoint y: 271, endPoint x: 433, endPoint y: 271, distance: 12.5
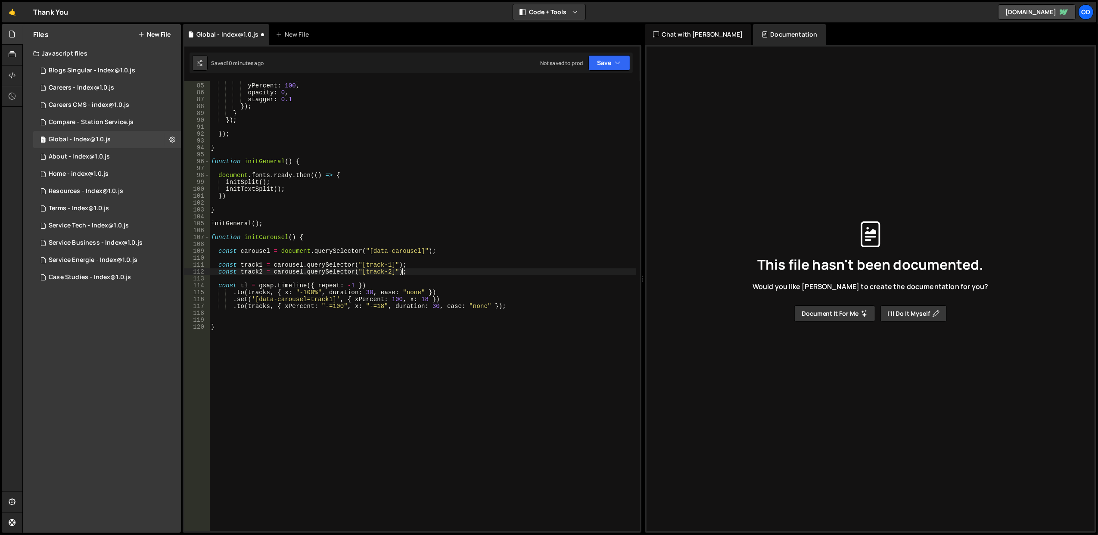
click at [433, 271] on div "duration : 0.8 , yPercent : 100 , opacity : 0 , stagger : 0.1 }) ; } }) ; }) ; …" at bounding box center [422, 307] width 427 height 464
type textarea "const track2 = carousel.querySelector("[track-2]");"
type textarea "const tracks = carousel.querySelectorAll("[track]")"
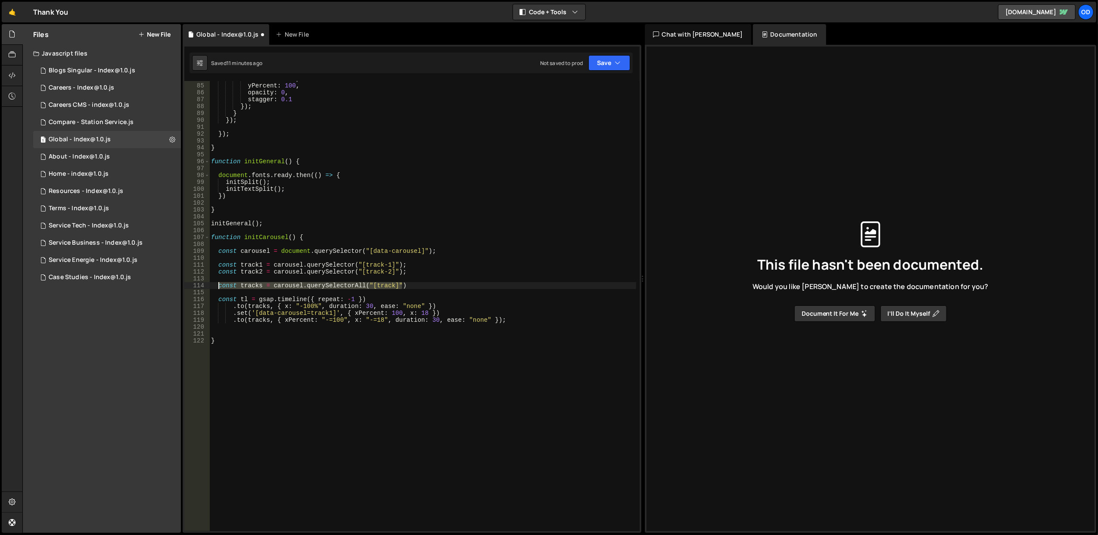
drag, startPoint x: 423, startPoint y: 284, endPoint x: 218, endPoint y: 285, distance: 205.5
click at [218, 285] on div "duration : 0.8 , yPercent : 100 , opacity : 0 , stagger : 0.1 }) ; } }) ; }) ; …" at bounding box center [422, 307] width 427 height 464
type textarea "const track2 = carousel.querySelector("[track-2]");"
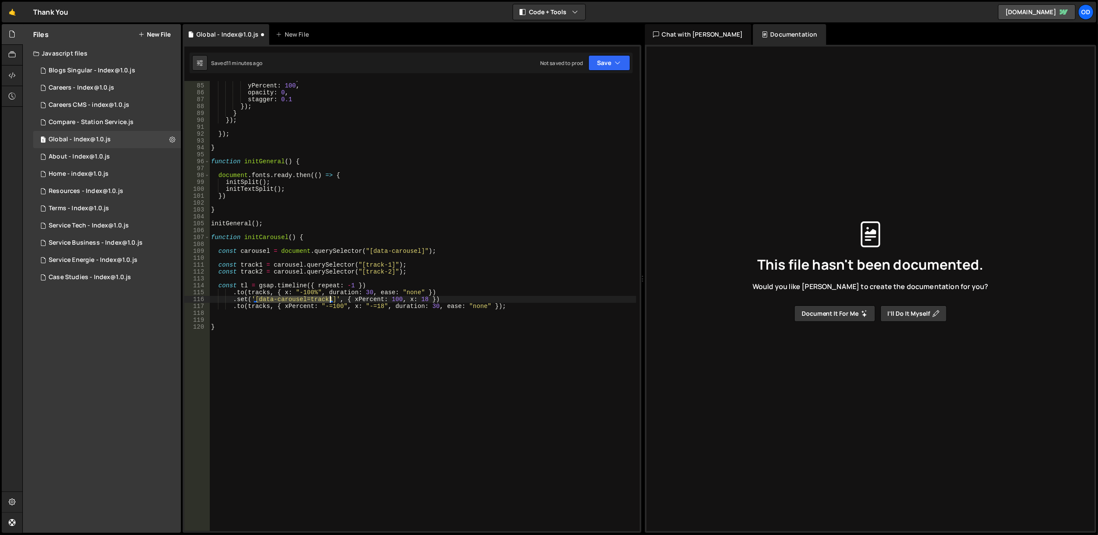
drag, startPoint x: 258, startPoint y: 301, endPoint x: 330, endPoint y: 300, distance: 72.0
click at [330, 300] on div "duration : 0.8 , yPercent : 100 , opacity : 0 , stagger : 0.1 }) ; } }) ; }) ; …" at bounding box center [422, 307] width 427 height 464
click at [324, 300] on div "duration : 0.8 , yPercent : 100 , opacity : 0 , stagger : 0.1 }) ; } }) ; }) ; …" at bounding box center [422, 306] width 427 height 450
click at [324, 300] on div "duration : 0.8 , yPercent : 100 , opacity : 0 , stagger : 0.1 }) ; } }) ; }) ; …" at bounding box center [422, 307] width 427 height 464
click at [296, 300] on div "duration : 0.8 , yPercent : 100 , opacity : 0 , stagger : 0.1 }) ; } }) ; }) ; …" at bounding box center [422, 307] width 427 height 464
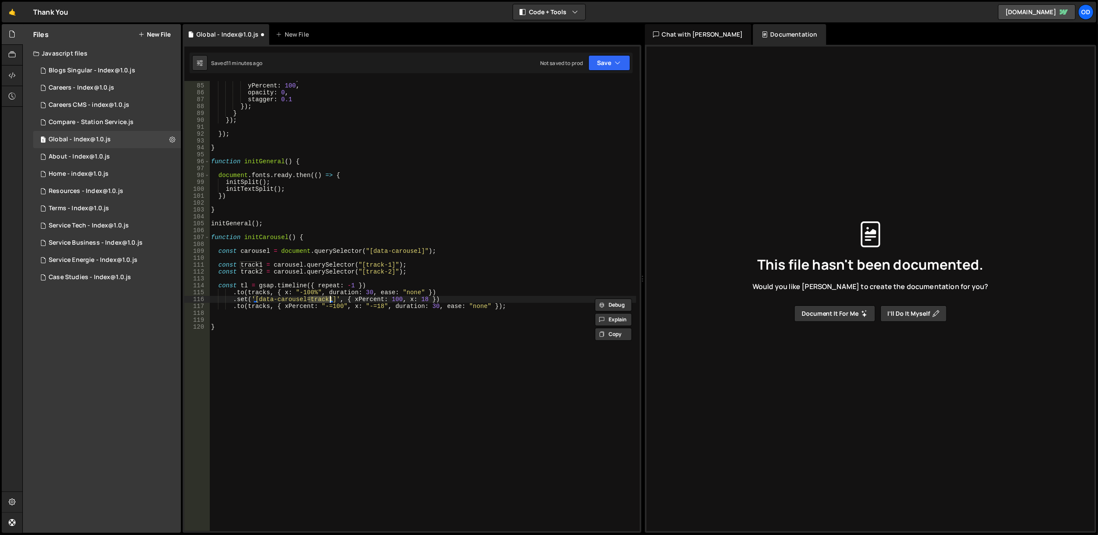
click at [296, 300] on div "duration : 0.8 , yPercent : 100 , opacity : 0 , stagger : 0.1 }) ; } }) ; }) ; …" at bounding box center [422, 307] width 427 height 464
click at [348, 266] on div "duration : 0.8 , yPercent : 100 , opacity : 0 , stagger : 0.1 }) ; } }) ; }) ; …" at bounding box center [422, 307] width 427 height 464
click at [349, 269] on div "duration : 0.8 , yPercent : 100 , opacity : 0 , stagger : 0.1 }) ; } }) ; }) ; …" at bounding box center [422, 307] width 427 height 464
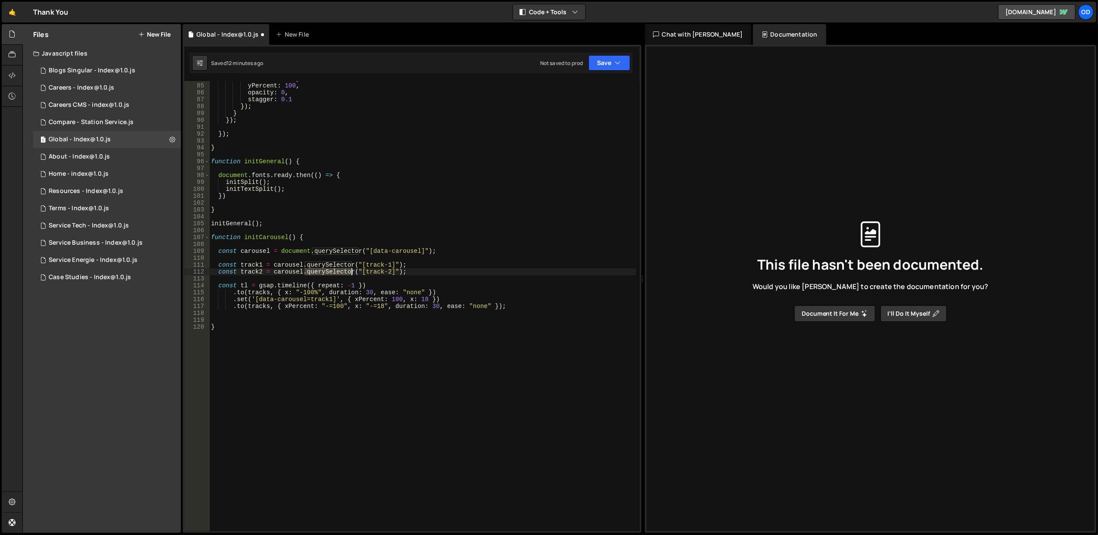
click at [349, 269] on div "duration : 0.8 , yPercent : 100 , opacity : 0 , stagger : 0.1 }) ; } }) ; }) ; …" at bounding box center [422, 307] width 427 height 464
type textarea "const track2 = carousel.querySelector("[track-2]");"
click at [343, 259] on div "duration : 0.8 , yPercent : 100 , opacity : 0 , stagger : 0.1 }) ; } }) ; }) ; …" at bounding box center [422, 307] width 427 height 464
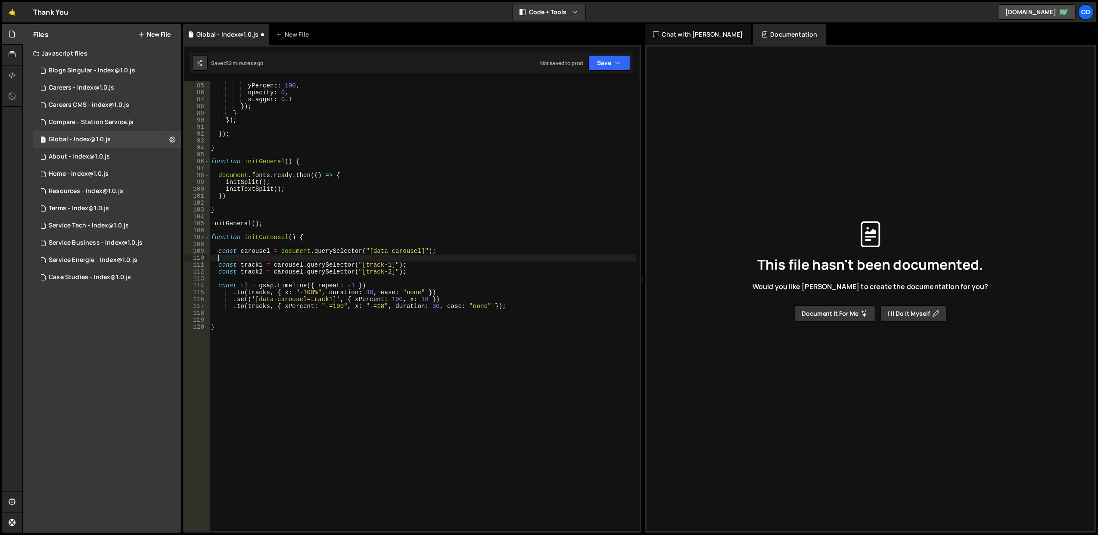
click at [343, 259] on div "duration : 0.8 , yPercent : 100 , opacity : 0 , stagger : 0.1 }) ; } }) ; }) ; …" at bounding box center [422, 307] width 427 height 464
click at [346, 263] on div "duration : 0.8 , yPercent : 100 , opacity : 0 , stagger : 0.1 }) ; } }) ; }) ; …" at bounding box center [422, 307] width 427 height 464
click at [352, 268] on div "duration : 0.8 , yPercent : 100 , opacity : 0 , stagger : 0.1 }) ; } }) ; }) ; …" at bounding box center [422, 306] width 427 height 450
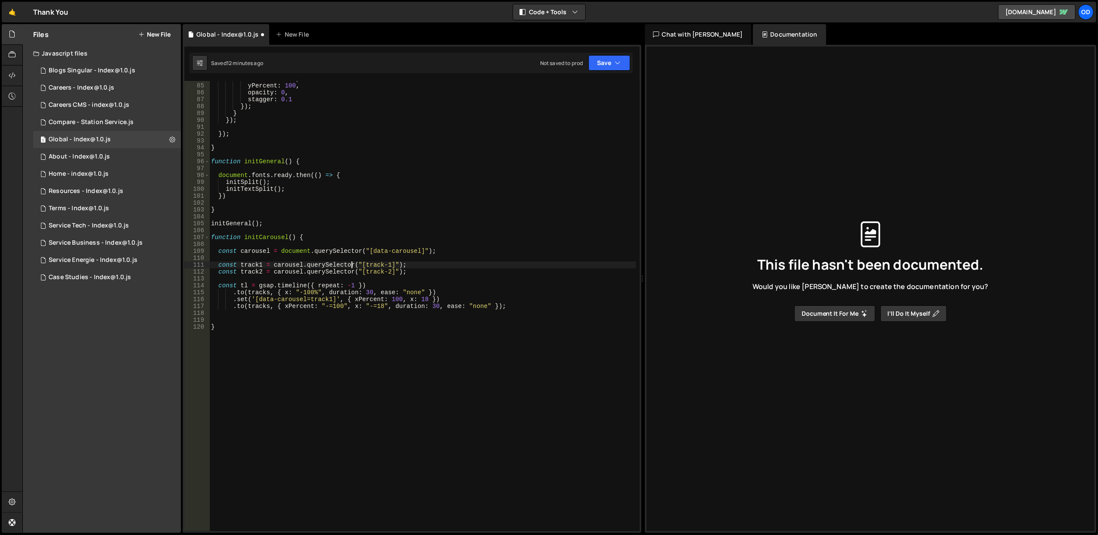
click at [352, 268] on div "duration : 0.8 , yPercent : 100 , opacity : 0 , stagger : 0.1 }) ; } }) ; }) ; …" at bounding box center [422, 307] width 427 height 464
click at [342, 262] on div "duration : 0.8 , yPercent : 100 , opacity : 0 , stagger : 0.1 }) ; } }) ; }) ; …" at bounding box center [422, 306] width 427 height 450
click at [342, 262] on div "duration : 0.8 , yPercent : 100 , opacity : 0 , stagger : 0.1 }) ; } }) ; }) ; …" at bounding box center [422, 307] width 427 height 464
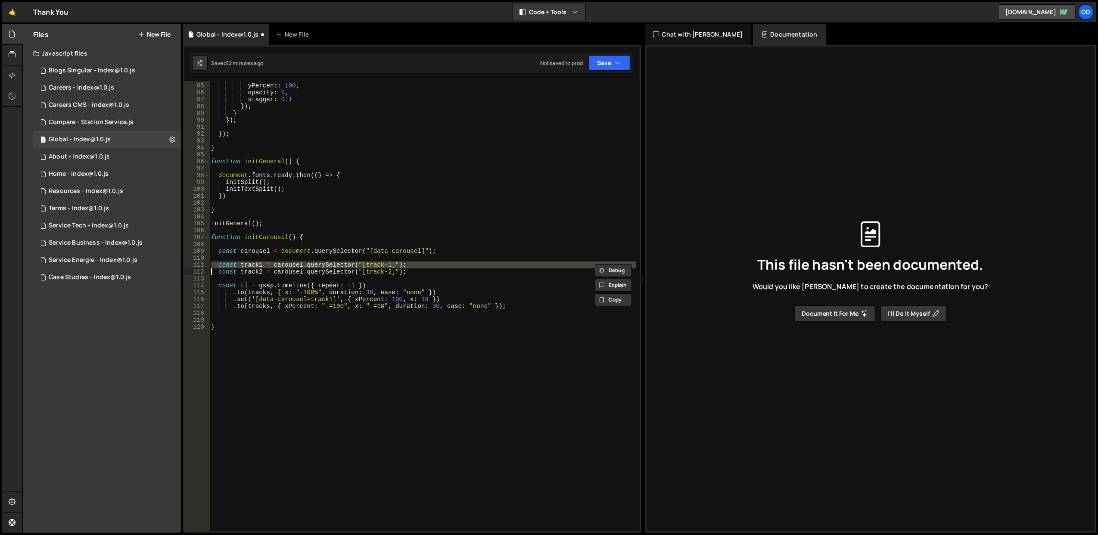
click at [342, 262] on div "duration : 0.8 , yPercent : 100 , opacity : 0 , stagger : 0.1 }) ; } }) ; }) ; …" at bounding box center [422, 306] width 427 height 450
click at [342, 262] on div "duration : 0.8 , yPercent : 100 , opacity : 0 , stagger : 0.1 }) ; } }) ; }) ; …" at bounding box center [422, 307] width 427 height 464
click at [342, 262] on div "duration : 0.8 , yPercent : 100 , opacity : 0 , stagger : 0.1 }) ; } }) ; }) ; …" at bounding box center [422, 306] width 427 height 450
click at [342, 262] on div "duration : 0.8 , yPercent : 100 , opacity : 0 , stagger : 0.1 }) ; } }) ; }) ; …" at bounding box center [422, 307] width 427 height 464
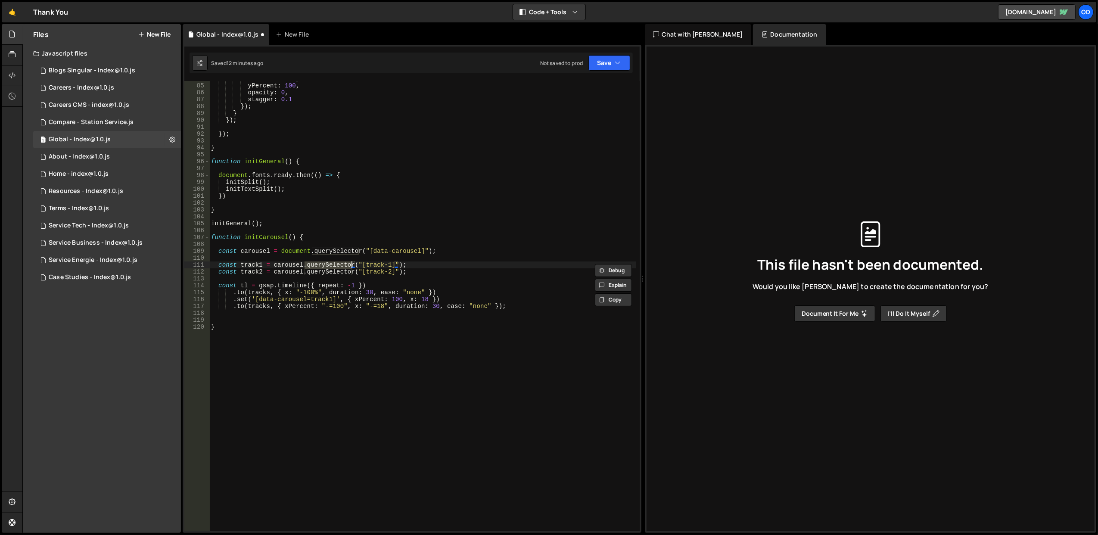
click at [342, 262] on div "duration : 0.8 , yPercent : 100 , opacity : 0 , stagger : 0.1 }) ; } }) ; }) ; …" at bounding box center [422, 307] width 427 height 464
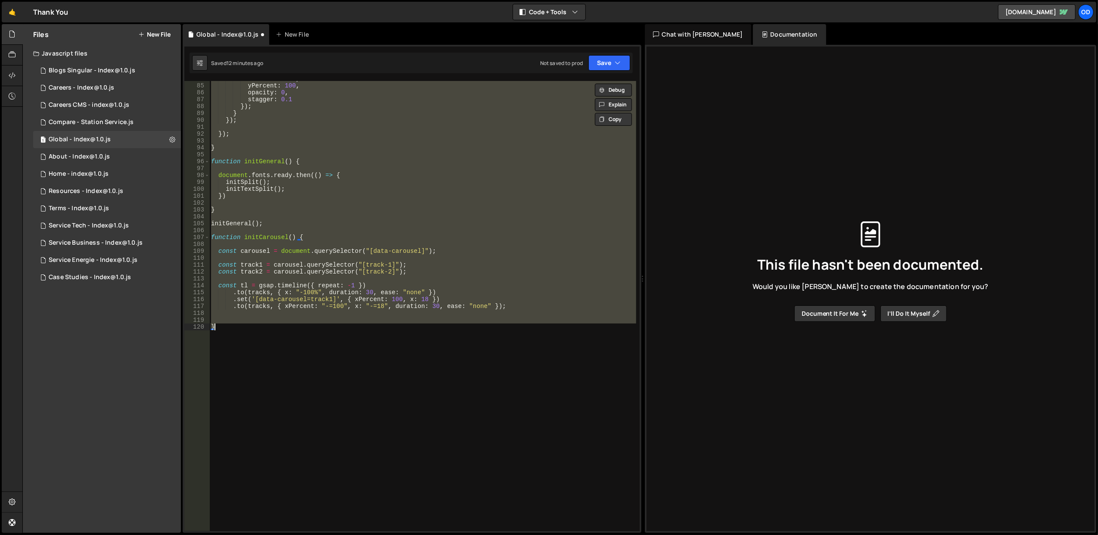
click at [342, 262] on div "duration : 0.8 , yPercent : 100 , opacity : 0 , stagger : 0.1 }) ; } }) ; }) ; …" at bounding box center [422, 307] width 427 height 464
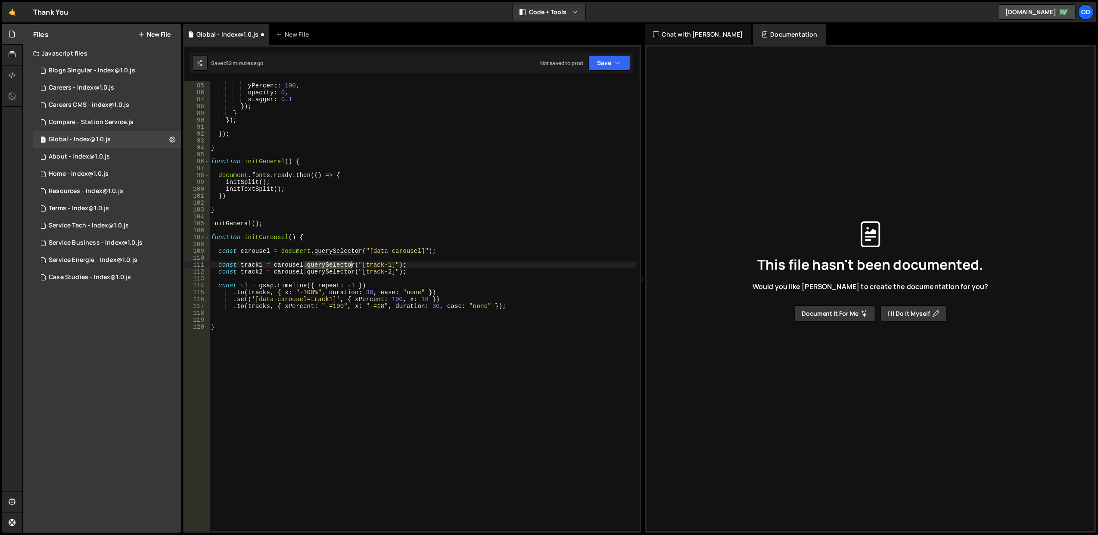
click at [342, 262] on div "duration : 0.8 , yPercent : 100 , opacity : 0 , stagger : 0.1 }) ; } }) ; }) ; …" at bounding box center [422, 307] width 427 height 464
click at [342, 262] on div "duration : 0.8 , yPercent : 100 , opacity : 0 , stagger : 0.1 }) ; } }) ; }) ; …" at bounding box center [422, 306] width 427 height 450
click at [342, 262] on div "duration : 0.8 , yPercent : 100 , opacity : 0 , stagger : 0.1 }) ; } }) ; }) ; …" at bounding box center [422, 307] width 427 height 464
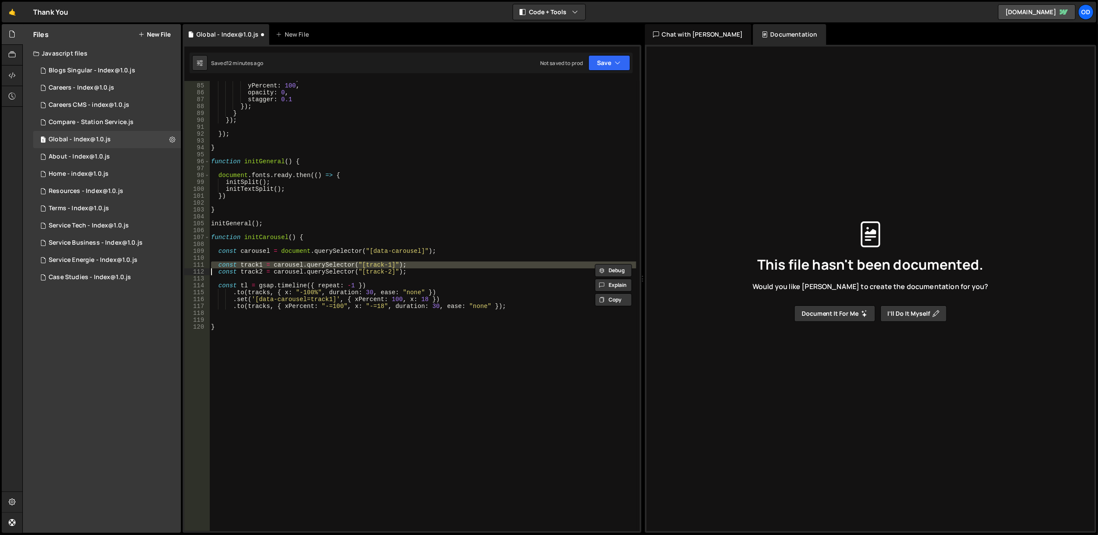
click at [342, 262] on div "duration : 0.8 , yPercent : 100 , opacity : 0 , stagger : 0.1 }) ; } }) ; }) ; …" at bounding box center [422, 306] width 427 height 450
click at [342, 262] on div "duration : 0.8 , yPercent : 100 , opacity : 0 , stagger : 0.1 }) ; } }) ; }) ; …" at bounding box center [422, 307] width 427 height 464
click at [342, 262] on div "duration : 0.8 , yPercent : 100 , opacity : 0 , stagger : 0.1 }) ; } }) ; }) ; …" at bounding box center [422, 306] width 427 height 450
drag, startPoint x: 412, startPoint y: 272, endPoint x: 203, endPoint y: 265, distance: 209.9
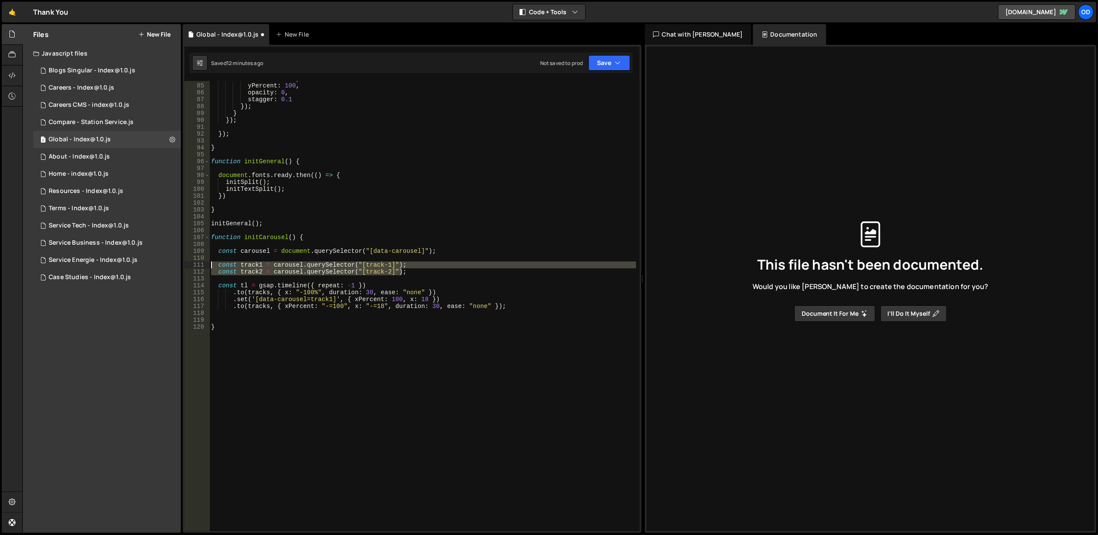
click at [203, 265] on div "const track1 = carousel.querySelector("[track-1]"); 84 85 86 87 88 89 90 91 92 …" at bounding box center [411, 306] width 455 height 450
click at [359, 264] on div "duration : 0.8 , yPercent : 100 , opacity : 0 , stagger : 0.1 }) ; } }) ; }) ; …" at bounding box center [422, 306] width 427 height 450
drag, startPoint x: 414, startPoint y: 270, endPoint x: 423, endPoint y: 274, distance: 9.6
click at [423, 274] on div "duration : 0.8 , yPercent : 100 , opacity : 0 , stagger : 0.1 }) ; } }) ; }) ; …" at bounding box center [422, 307] width 427 height 464
drag, startPoint x: 399, startPoint y: 274, endPoint x: 219, endPoint y: 264, distance: 180.0
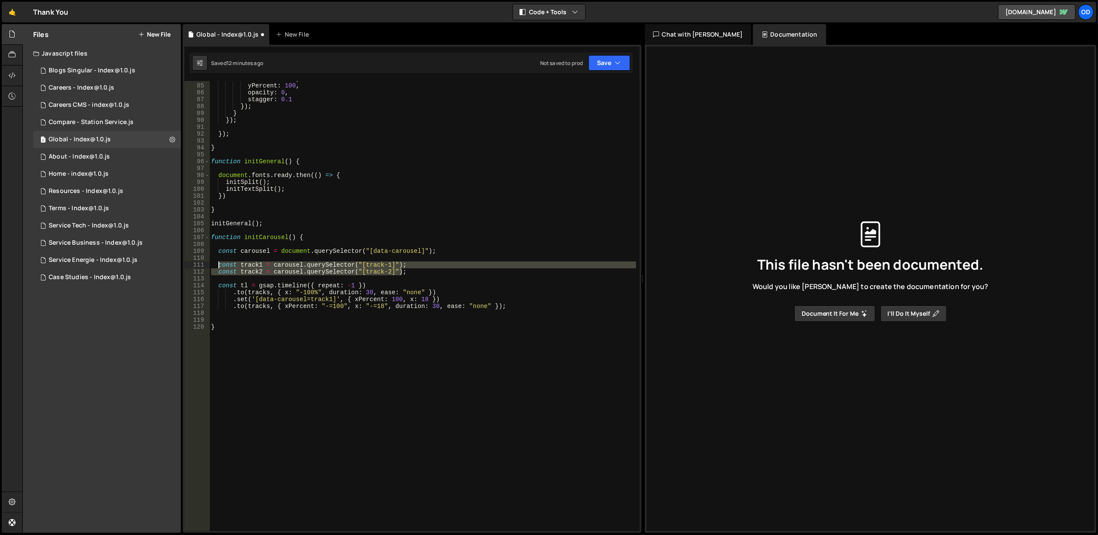
click at [219, 264] on div "duration : 0.8 , yPercent : 100 , opacity : 0 , stagger : 0.1 }) ; } }) ; }) ; …" at bounding box center [422, 307] width 427 height 464
drag, startPoint x: 220, startPoint y: 265, endPoint x: 438, endPoint y: 265, distance: 218.0
click at [438, 265] on div "duration : 0.8 , yPercent : 100 , opacity : 0 , stagger : 0.1 }) ; } }) ; }) ; …" at bounding box center [422, 307] width 427 height 464
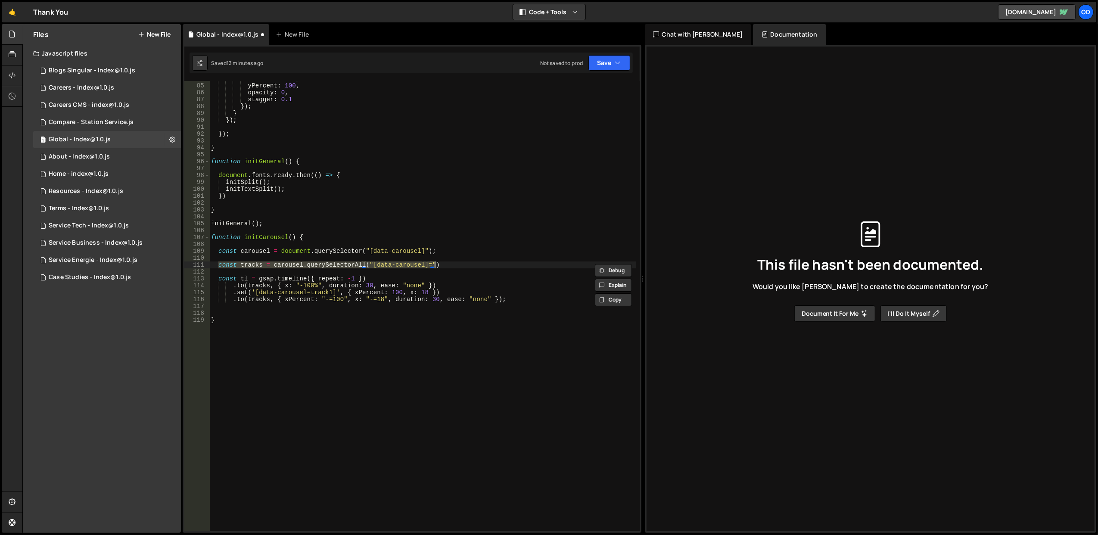
click at [428, 266] on div "duration : 0.8 , yPercent : 100 , opacity : 0 , stagger : 0.1 }) ; } }) ; }) ; …" at bounding box center [422, 306] width 427 height 450
click at [221, 252] on div "duration : 0.8 , yPercent : 100 , opacity : 0 , stagger : 0.1 }) ; } }) ; }) ; …" at bounding box center [422, 307] width 427 height 464
click at [219, 250] on div "duration : 0.8 , yPercent : 100 , opacity : 0 , stagger : 0.1 }) ; } }) ; }) ; …" at bounding box center [422, 307] width 427 height 464
type textarea "//const carousel = document.querySelector("[data-carousel]");"
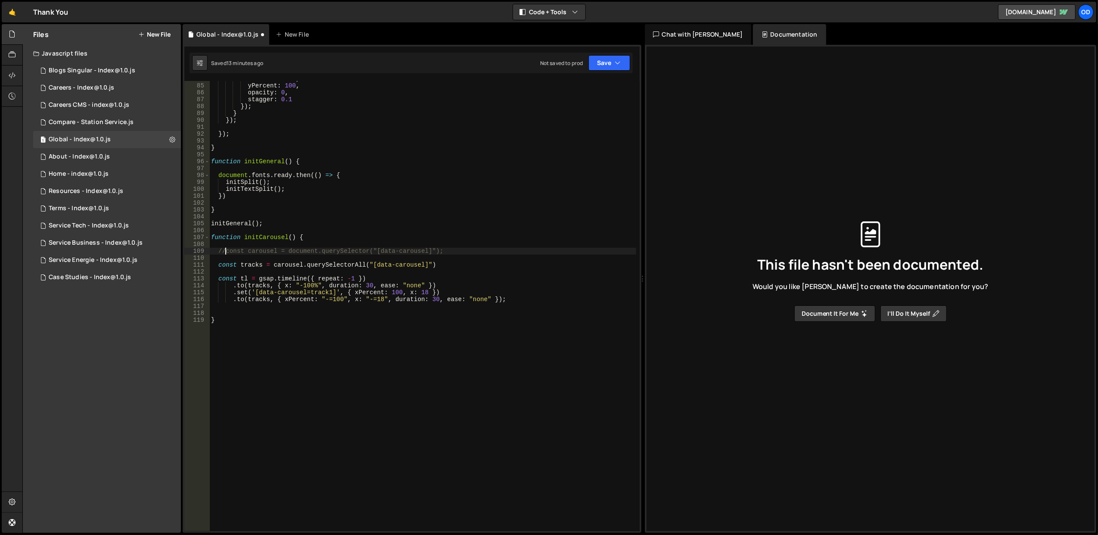
click at [448, 259] on div "duration : 0.8 , yPercent : 100 , opacity : 0 , stagger : 0.1 }) ; } }) ; }) ; …" at bounding box center [422, 307] width 427 height 464
click at [451, 266] on div "duration : 0.8 , yPercent : 100 , opacity : 0 , stagger : 0.1 }) ; } }) ; }) ; …" at bounding box center [422, 307] width 427 height 464
type textarea "const tracks = carousel.querySelectorAll("[data-carousel]");"
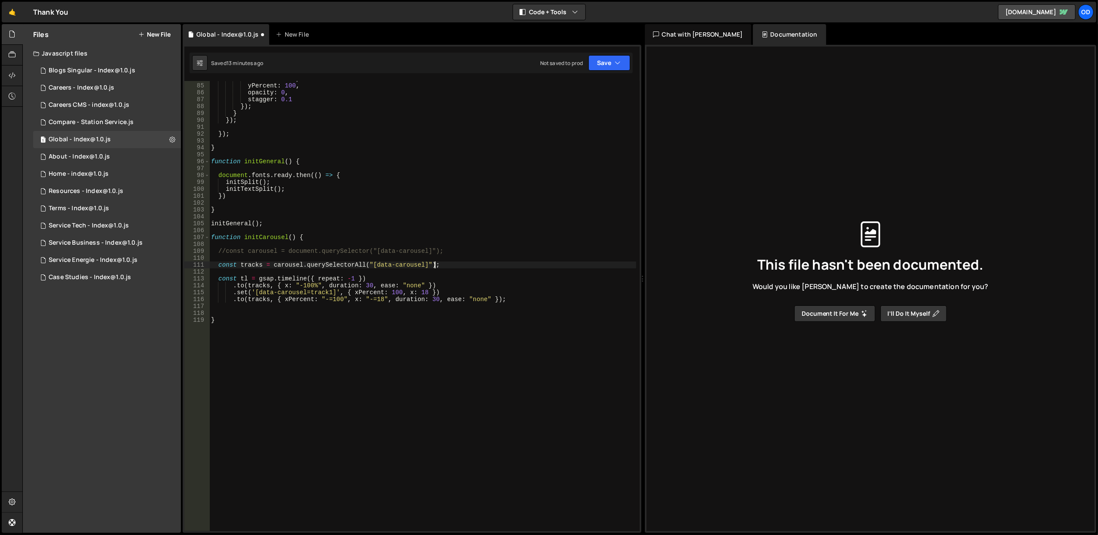
click at [451, 243] on div "duration : 0.8 , yPercent : 100 , opacity : 0 , stagger : 0.1 }) ; } }) ; }) ; …" at bounding box center [422, 307] width 427 height 464
click at [595, 65] on button "Save" at bounding box center [610, 63] width 42 height 16
click at [578, 87] on div "Save to Staging S" at bounding box center [581, 84] width 90 height 9
type textarea "}"
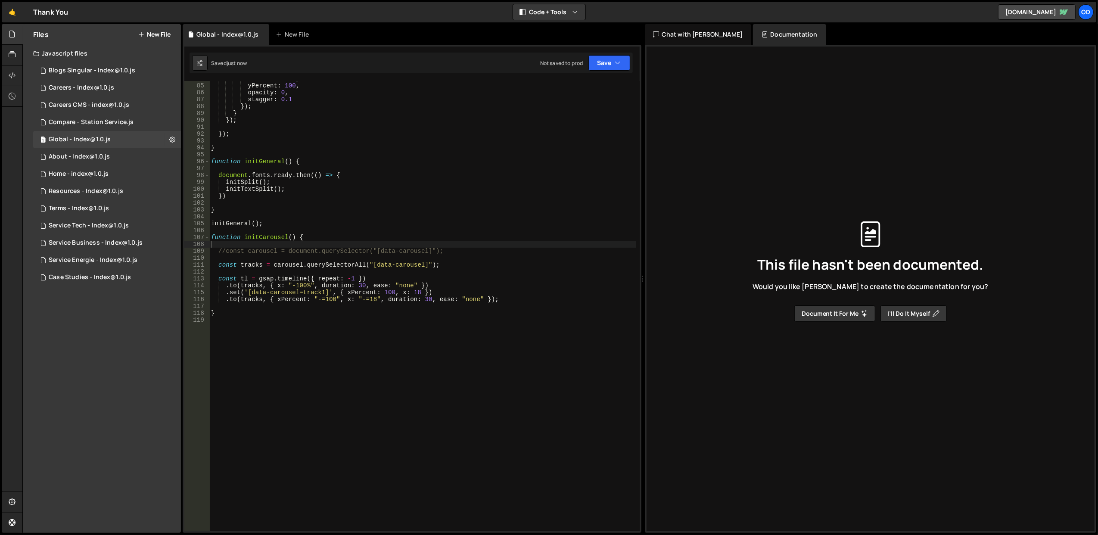
click at [252, 313] on div "duration : 0.8 , yPercent : 100 , opacity : 0 , stagger : 0.1 }) ; } }) ; }) ; …" at bounding box center [422, 307] width 427 height 464
click at [283, 264] on div "duration : 0.8 , yPercent : 100 , opacity : 0 , stagger : 0.1 }) ; } }) ; }) ; …" at bounding box center [422, 307] width 427 height 464
click at [281, 264] on div "duration : 0.8 , yPercent : 100 , opacity : 0 , stagger : 0.1 }) ; } }) ; }) ; …" at bounding box center [422, 307] width 427 height 464
click at [288, 263] on div "duration : 0.8 , yPercent : 100 , opacity : 0 , stagger : 0.1 }) ; } }) ; }) ; …" at bounding box center [422, 307] width 427 height 464
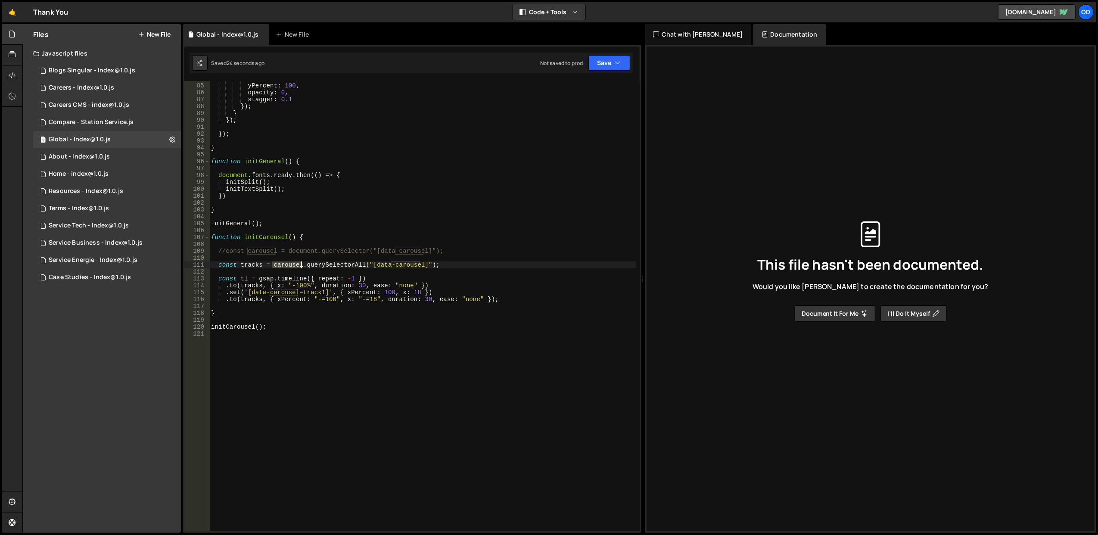
click at [288, 263] on div "duration : 0.8 , yPercent : 100 , opacity : 0 , stagger : 0.1 }) ; } }) ; }) ; …" at bounding box center [422, 307] width 427 height 464
click at [273, 284] on div "duration : 0.8 , yPercent : 100 , opacity : 0 , stagger : 0.1 }) ; } }) ; }) ; …" at bounding box center [422, 307] width 427 height 464
drag, startPoint x: 354, startPoint y: 284, endPoint x: 362, endPoint y: 284, distance: 8.2
click at [362, 284] on div "duration : 0.8 , yPercent : 100 , opacity : 0 , stagger : 0.1 }) ; } }) ; }) ; …" at bounding box center [422, 307] width 427 height 464
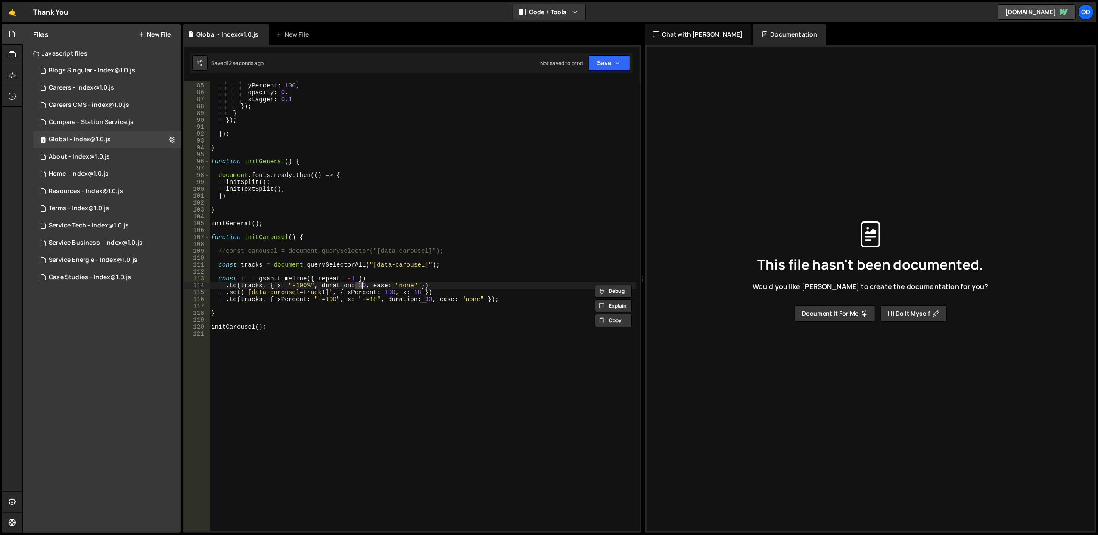
type textarea ".to(tracks, { x: "-100%", duration: 5, ease: "none" })"
click at [423, 259] on div "duration : 0.8 , yPercent : 100 , opacity : 0 , stagger : 0.1 }) ; } }) ; }) ; …" at bounding box center [422, 307] width 427 height 464
click at [423, 297] on div "duration : 0.8 , yPercent : 100 , opacity : 0 , stagger : 0.1 }) ; } }) ; }) ; …" at bounding box center [422, 307] width 427 height 464
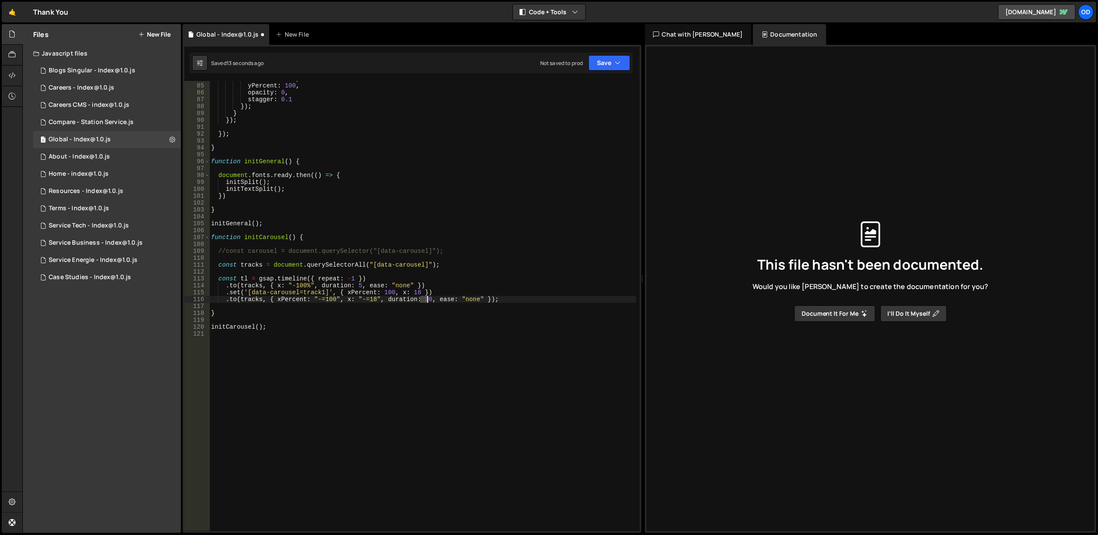
click at [423, 297] on div "duration : 0.8 , yPercent : 100 , opacity : 0 , stagger : 0.1 }) ; } }) ; }) ; …" at bounding box center [422, 307] width 427 height 464
type textarea ".to(tracks, { xPercent: "-=100", x: "-=18", duration: 5, ease: "none" });"
click at [430, 258] on div "duration : 0.8 , yPercent : 100 , opacity : 0 , stagger : 0.1 }) ; } }) ; }) ; …" at bounding box center [422, 307] width 427 height 464
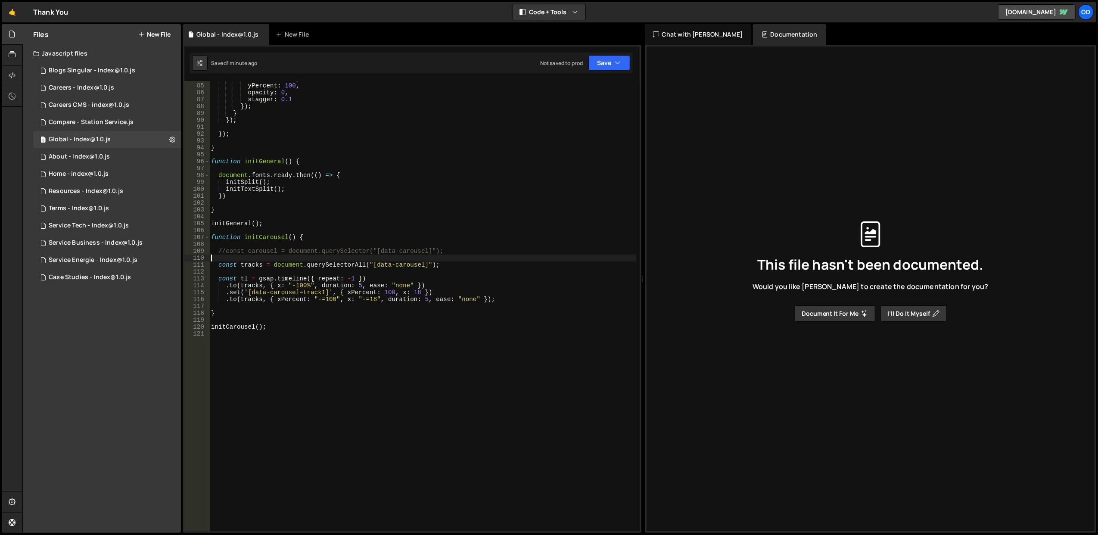
click at [246, 298] on div "duration : 0.8 , yPercent : 100 , opacity : 0 , stagger : 0.1 }) ; } }) ; }) ; …" at bounding box center [422, 307] width 427 height 464
type textarea ".to(tracks, { xPercent: "-=100", x: "-=18", duration: 5, ease: "none" });"
click at [245, 307] on div "duration : 0.8 , yPercent : 100 , opacity : 0 , stagger : 0.1 }) ; } }) ; }) ; …" at bounding box center [422, 307] width 427 height 464
click at [257, 251] on div "duration : 0.8 , yPercent : 100 , opacity : 0 , stagger : 0.1 }) ; } }) ; }) ; …" at bounding box center [422, 307] width 427 height 464
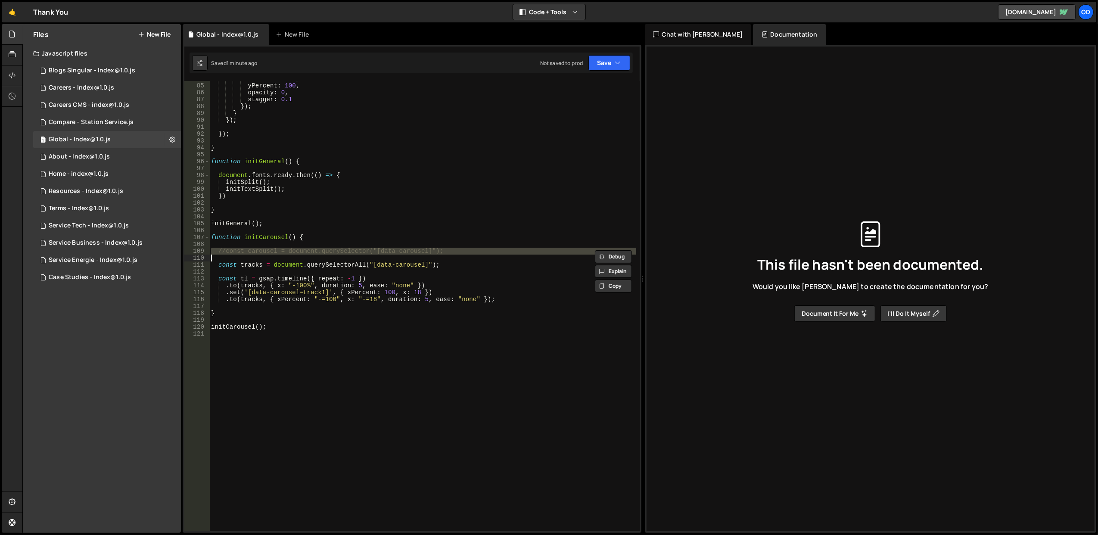
click at [257, 251] on div "duration : 0.8 , yPercent : 100 , opacity : 0 , stagger : 0.1 }) ; } }) ; }) ; …" at bounding box center [422, 307] width 427 height 464
type textarea "//const carousel = document.querySelector("[data-carousel]");"
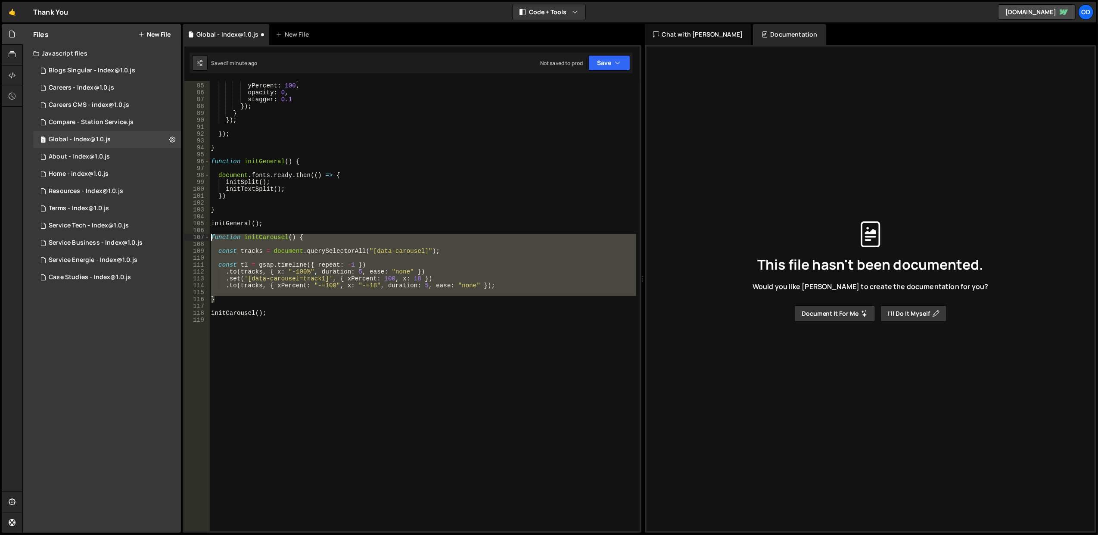
drag, startPoint x: 227, startPoint y: 296, endPoint x: 211, endPoint y: 237, distance: 62.2
click at [211, 237] on div "duration : 0.8 , yPercent : 100 , opacity : 0 , stagger : 0.1 }) ; } }) ; }) ; …" at bounding box center [422, 307] width 427 height 464
click at [335, 249] on div "duration : 0.8 , yPercent : 100 , opacity : 0 , stagger : 0.1 }) ; } }) ; }) ; …" at bounding box center [422, 306] width 427 height 450
click at [335, 249] on div "duration : 0.8 , yPercent : 100 , opacity : 0 , stagger : 0.1 }) ; } }) ; }) ; …" at bounding box center [422, 307] width 427 height 464
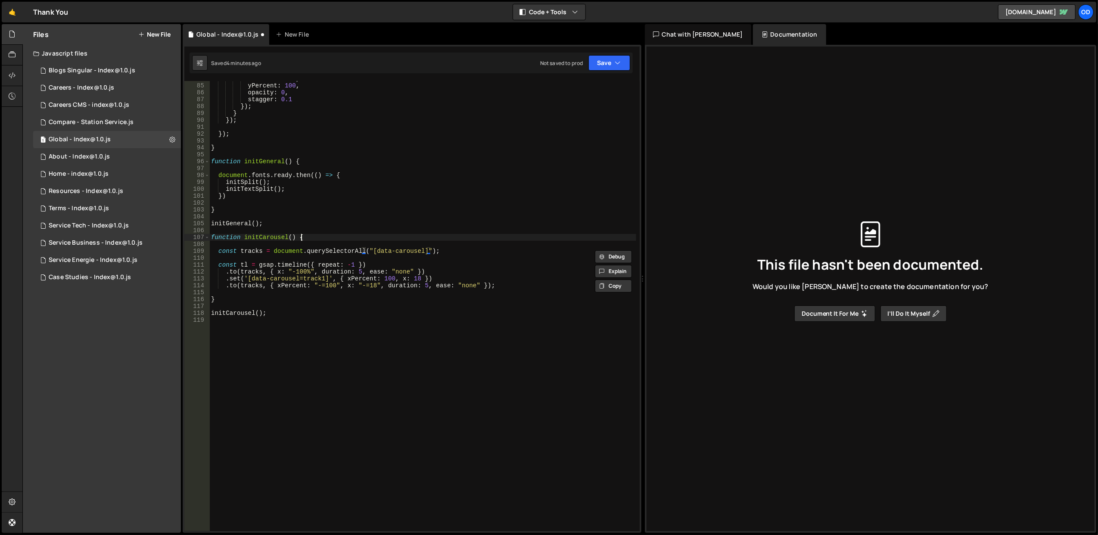
click at [347, 238] on div "duration : 0.8 , yPercent : 100 , opacity : 0 , stagger : 0.1 }) ; } }) ; }) ; …" at bounding box center [422, 307] width 427 height 464
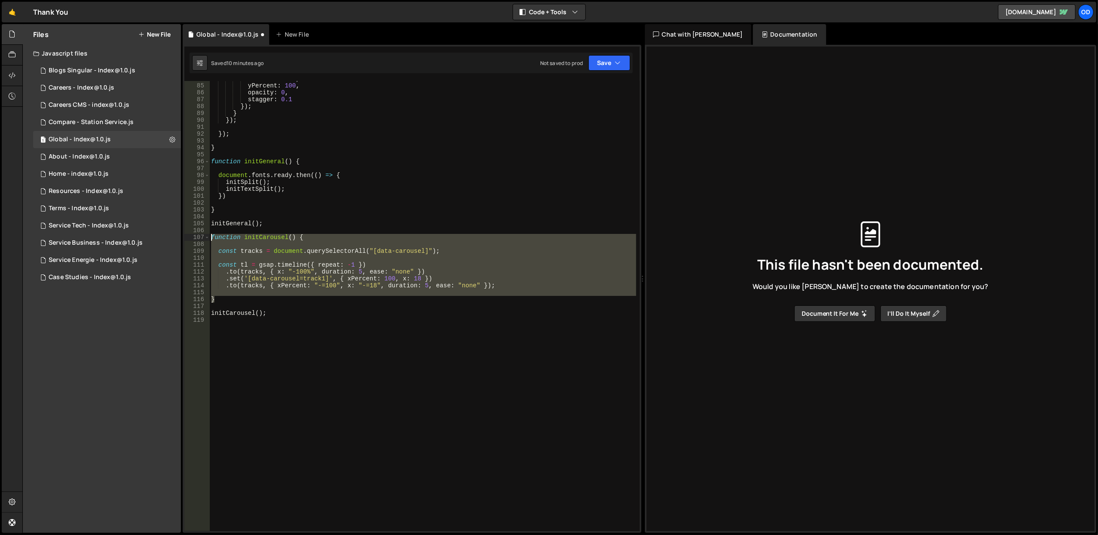
drag, startPoint x: 260, startPoint y: 298, endPoint x: 213, endPoint y: 234, distance: 79.5
click at [213, 234] on div "duration : 0.8 , yPercent : 100 , opacity : 0 , stagger : 0.1 }) ; } }) ; }) ; …" at bounding box center [422, 307] width 427 height 464
type textarea "function initCarousel() {"
paste textarea
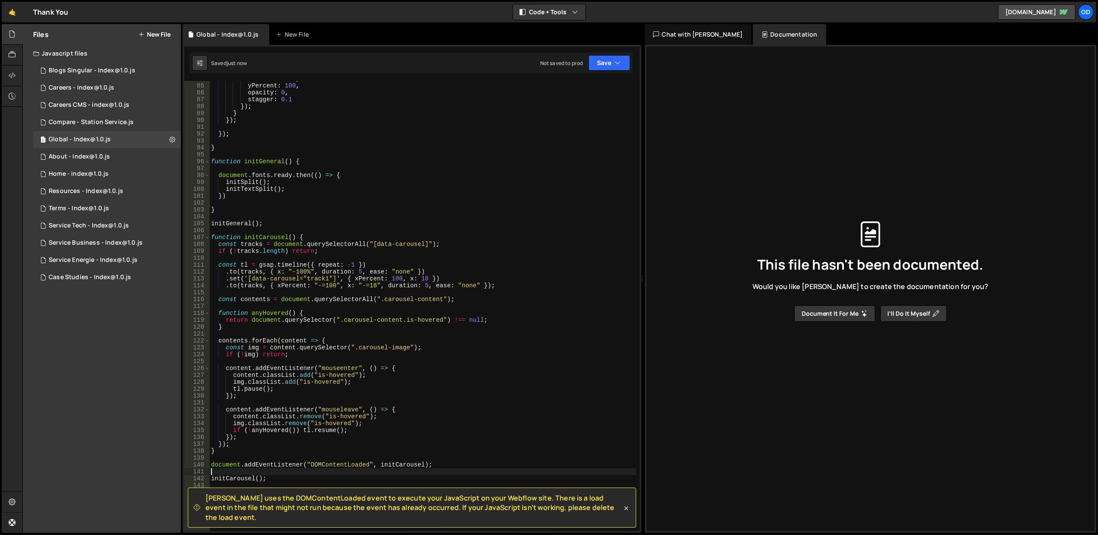
click at [285, 464] on div "duration : 0.8 , yPercent : 100 , opacity : 0 , stagger : 0.1 }) ; } }) ; }) ; …" at bounding box center [422, 307] width 427 height 464
type textarea "document.addEventListener("DOMContentLoaded", initCarousel);"
click at [333, 385] on div "duration : 0.8 , yPercent : 100 , opacity : 0 , stagger : 0.1 }) ; } }) ; }) ; …" at bounding box center [422, 307] width 427 height 464
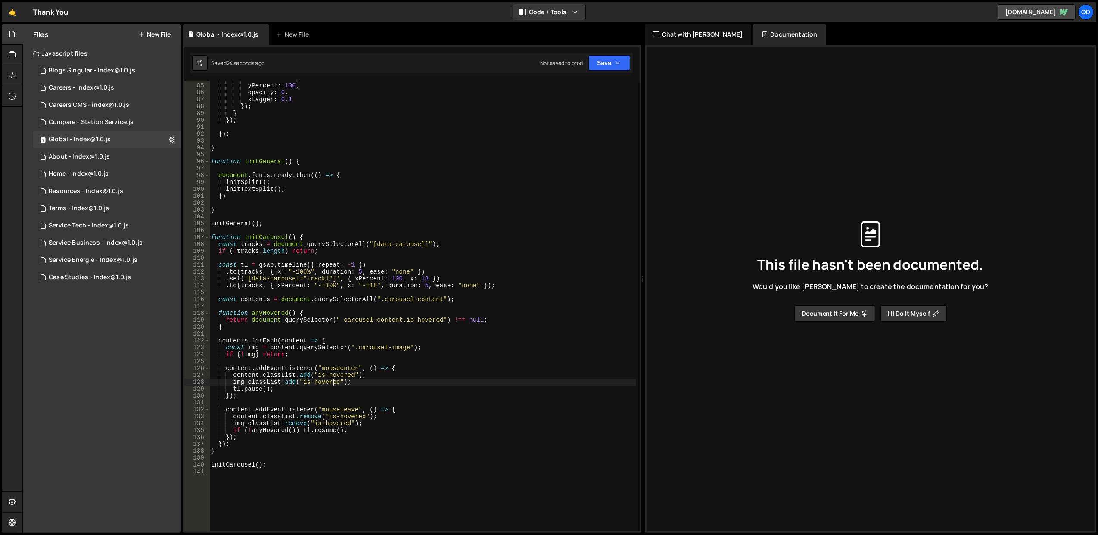
click at [428, 367] on div "duration : 0.8 , yPercent : 100 , opacity : 0 , stagger : 0.1 }) ; } }) ; }) ; …" at bounding box center [422, 307] width 427 height 464
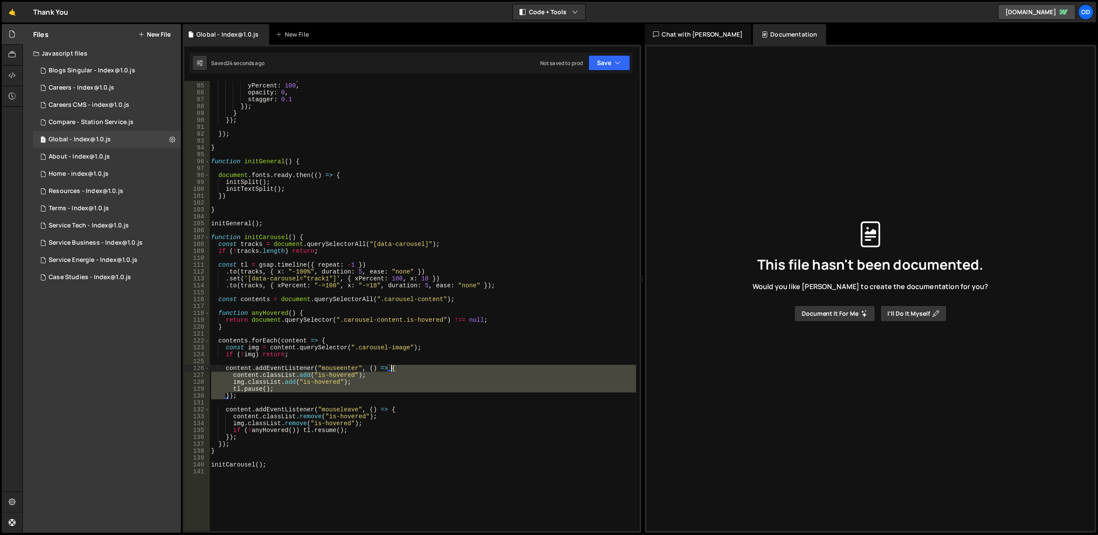
click at [428, 367] on div "duration : 0.8 , yPercent : 100 , opacity : 0 , stagger : 0.1 }) ; } }) ; }) ; …" at bounding box center [422, 307] width 427 height 464
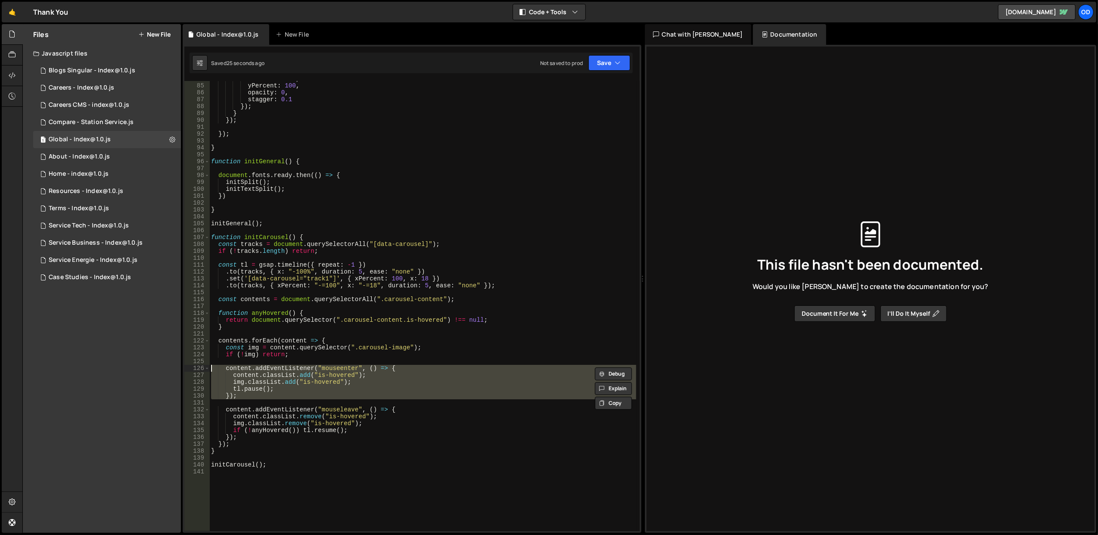
click at [428, 368] on div "duration : 0.8 , yPercent : 100 , opacity : 0 , stagger : 0.1 }) ; } }) ; }) ; …" at bounding box center [422, 306] width 427 height 450
click at [428, 368] on div "duration : 0.8 , yPercent : 100 , opacity : 0 , stagger : 0.1 }) ; } }) ; }) ; …" at bounding box center [422, 307] width 427 height 464
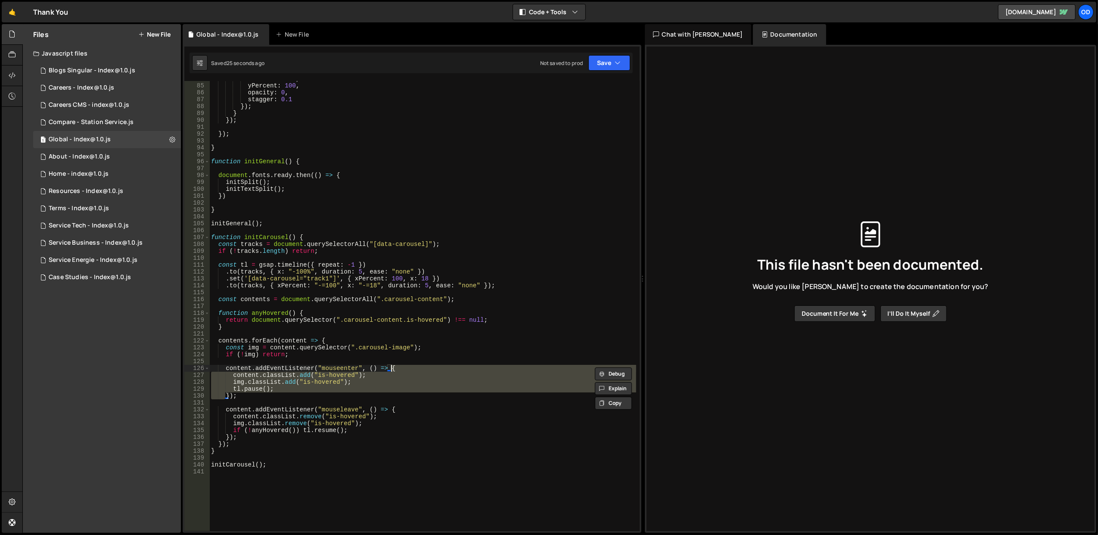
click at [428, 368] on div "duration : 0.8 , yPercent : 100 , opacity : 0 , stagger : 0.1 }) ; } }) ; }) ; …" at bounding box center [422, 307] width 427 height 464
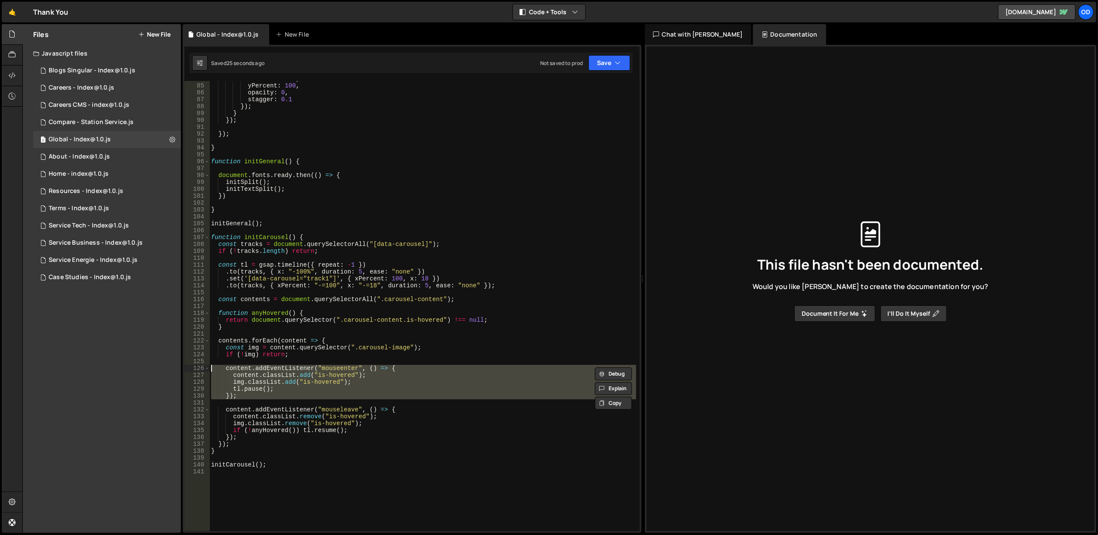
click at [428, 368] on div "duration : 0.8 , yPercent : 100 , opacity : 0 , stagger : 0.1 }) ; } }) ; }) ; …" at bounding box center [422, 306] width 427 height 450
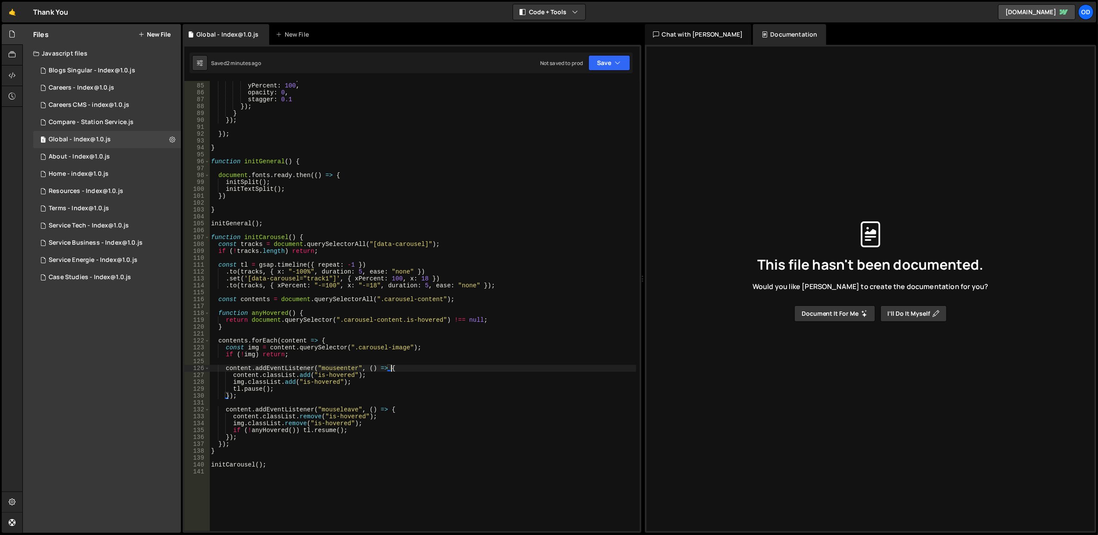
click at [368, 299] on div "duration : 0.8 , yPercent : 100 , opacity : 0 , stagger : 0.1 }) ; } }) ; }) ; …" at bounding box center [422, 307] width 427 height 464
drag, startPoint x: 367, startPoint y: 284, endPoint x: 374, endPoint y: 284, distance: 6.9
click at [374, 284] on div "duration : 0.8 , yPercent : 100 , opacity : 0 , stagger : 0.1 }) ; } }) ; }) ; …" at bounding box center [422, 307] width 427 height 464
click at [367, 285] on div "duration : 0.8 , yPercent : 100 , opacity : 0 , stagger : 0.1 }) ; } }) ; }) ; …" at bounding box center [422, 307] width 427 height 464
drag, startPoint x: 366, startPoint y: 285, endPoint x: 374, endPoint y: 285, distance: 8.2
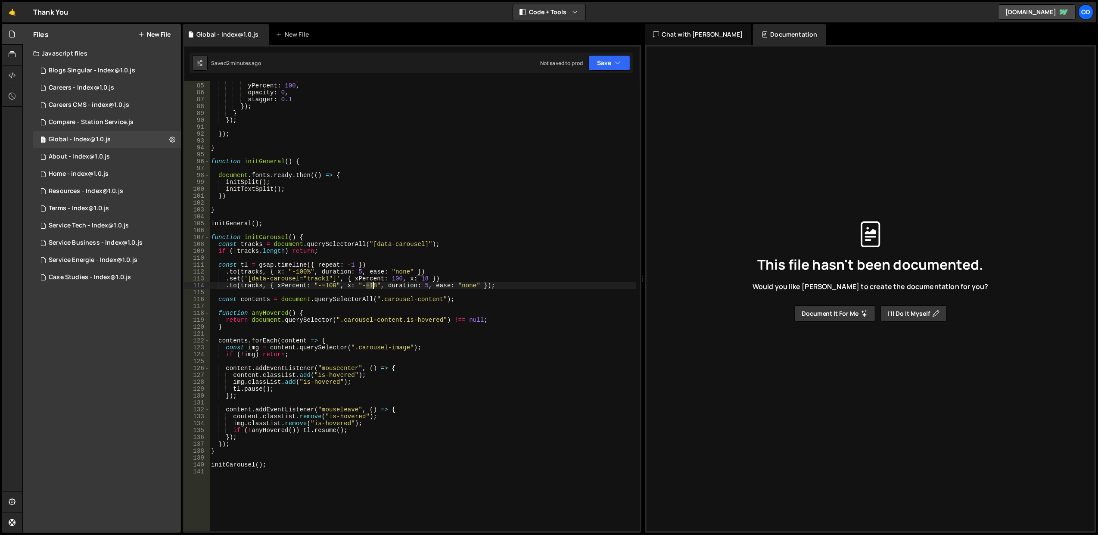
click at [374, 285] on div "duration : 0.8 , yPercent : 100 , opacity : 0 , stagger : 0.1 }) ; } }) ; }) ; …" at bounding box center [422, 307] width 427 height 464
click at [426, 223] on div "duration : 0.8 , yPercent : 100 , opacity : 0 , stagger : 0.1 }) ; } }) ; }) ; …" at bounding box center [422, 307] width 427 height 464
click at [352, 283] on div "duration : 0.8 , yPercent : 100 , opacity : 0 , stagger : 0.1 }) ; } }) ; }) ; …" at bounding box center [422, 307] width 427 height 464
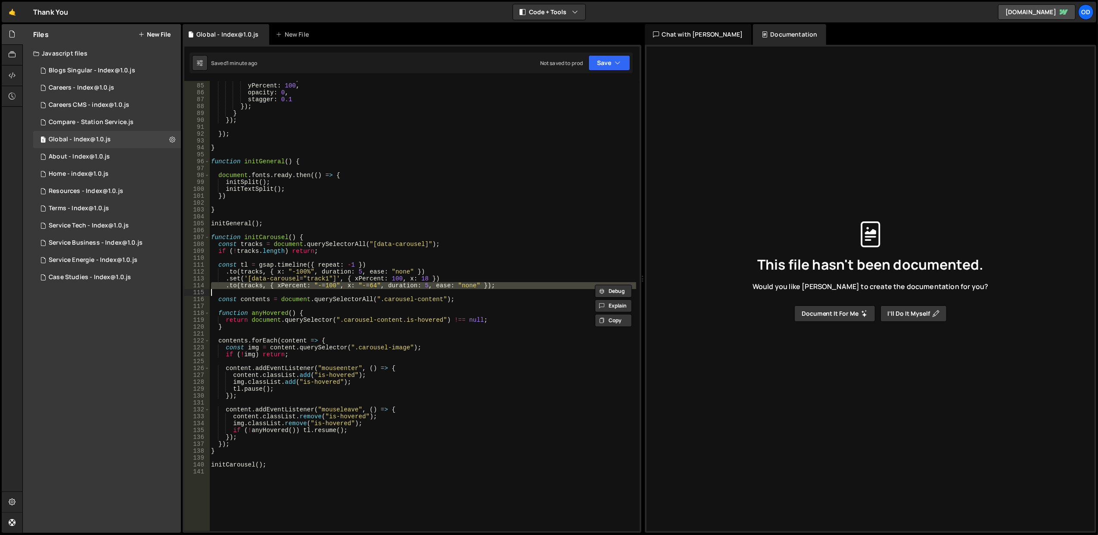
click at [352, 283] on div "duration : 0.8 , yPercent : 100 , opacity : 0 , stagger : 0.1 }) ; } }) ; }) ; …" at bounding box center [422, 307] width 427 height 464
click at [350, 277] on div "duration : 0.8 , yPercent : 100 , opacity : 0 , stagger : 0.1 }) ; } }) ; }) ; …" at bounding box center [422, 307] width 427 height 464
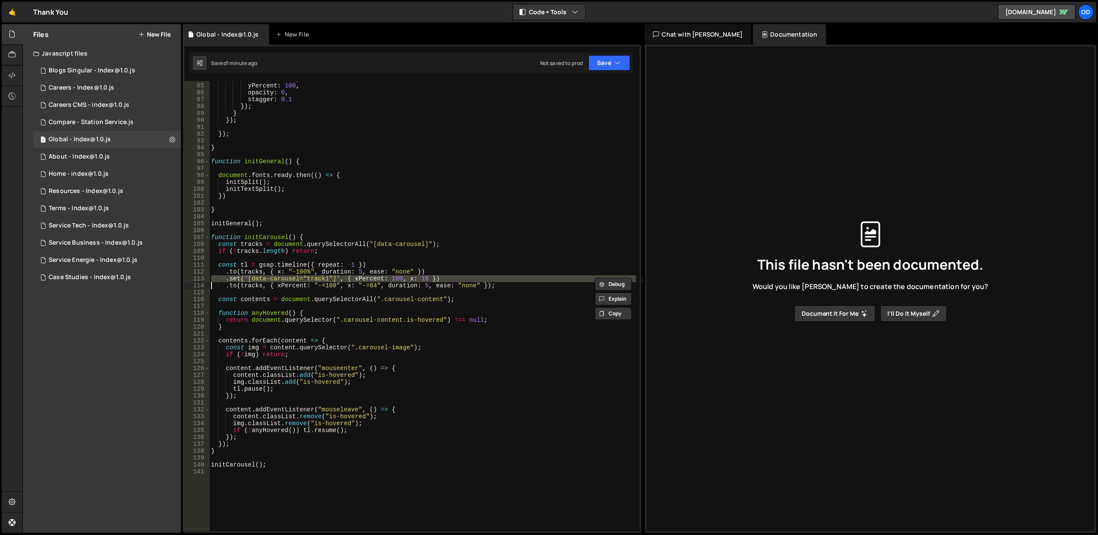
click at [350, 281] on div "duration : 0.8 , yPercent : 100 , opacity : 0 , stagger : 0.1 }) ; } }) ; }) ; …" at bounding box center [422, 306] width 427 height 450
click at [350, 281] on div "duration : 0.8 , yPercent : 100 , opacity : 0 , stagger : 0.1 }) ; } }) ; }) ; …" at bounding box center [422, 307] width 427 height 464
click at [350, 273] on div "duration : 0.8 , yPercent : 100 , opacity : 0 , stagger : 0.1 }) ; } }) ; }) ; …" at bounding box center [422, 307] width 427 height 464
drag, startPoint x: 514, startPoint y: 287, endPoint x: 502, endPoint y: 286, distance: 11.6
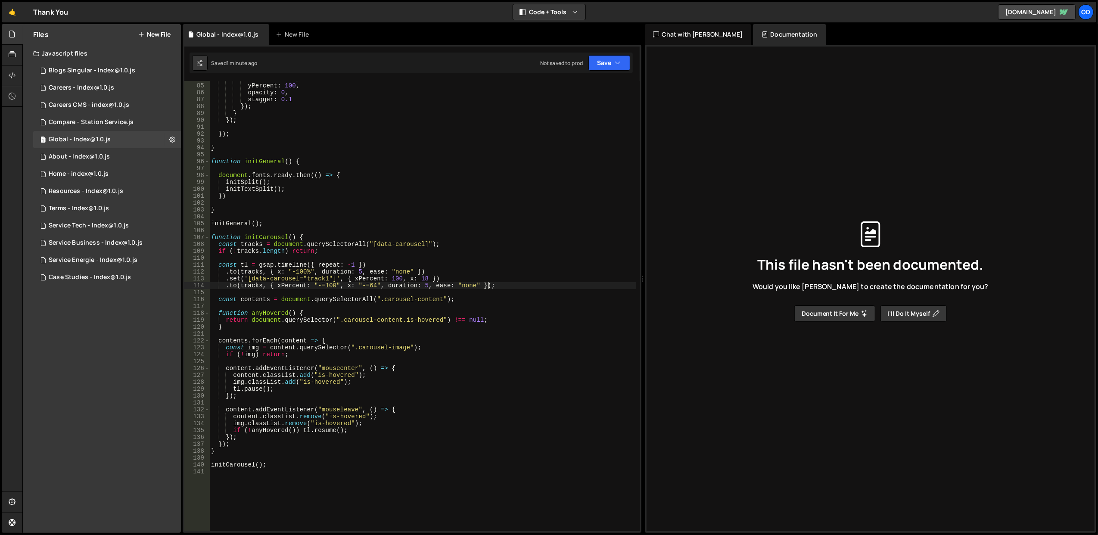
click at [502, 286] on div "duration : 0.8 , yPercent : 100 , opacity : 0 , stagger : 0.1 }) ; } }) ; }) ; …" at bounding box center [422, 307] width 427 height 464
click at [423, 278] on div "duration : 0.8 , yPercent : 100 , opacity : 0 , stagger : 0.1 }) ; } }) ; }) ; …" at bounding box center [422, 307] width 427 height 464
click at [421, 278] on div "duration : 0.8 , yPercent : 100 , opacity : 0 , stagger : 0.1 }) ; } }) ; }) ; …" at bounding box center [422, 306] width 427 height 450
click at [421, 278] on div "duration : 0.8 , yPercent : 100 , opacity : 0 , stagger : 0.1 }) ; } }) ; }) ; …" at bounding box center [422, 307] width 427 height 464
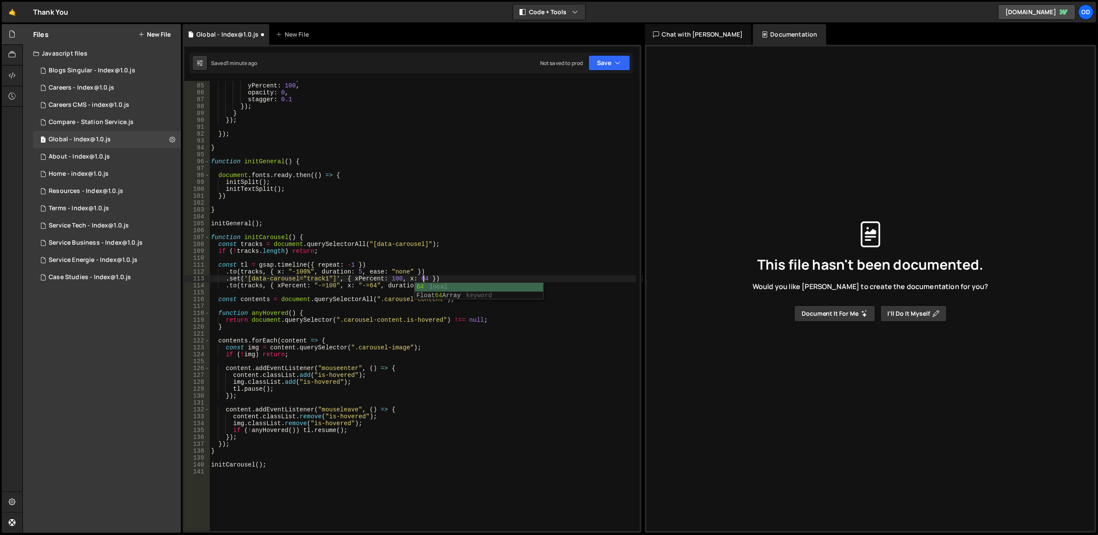
click at [466, 245] on div "duration : 0.8 , yPercent : 100 , opacity : 0 , stagger : 0.1 }) ; } }) ; }) ; …" at bounding box center [422, 307] width 427 height 464
click at [392, 278] on div "duration : 0.8 , yPercent : 100 , opacity : 0 , stagger : 0.1 }) ; } }) ; }) ; …" at bounding box center [422, 307] width 427 height 464
click at [400, 254] on div "duration : 0.8 , yPercent : 100 , opacity : 0 , stagger : 0.1 }) ; } }) ; }) ; …" at bounding box center [422, 307] width 427 height 464
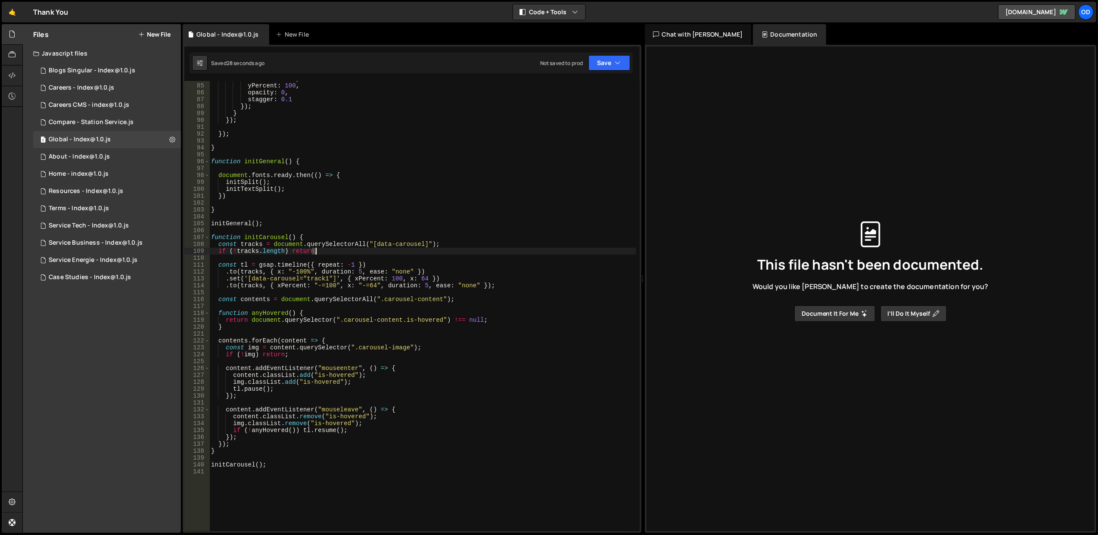
click at [400, 254] on div "duration : 0.8 , yPercent : 100 , opacity : 0 , stagger : 0.1 }) ; } }) ; }) ; …" at bounding box center [422, 307] width 427 height 464
click at [403, 262] on div "duration : 0.8 , yPercent : 100 , opacity : 0 , stagger : 0.1 }) ; } }) ; }) ; …" at bounding box center [422, 307] width 427 height 464
type textarea "const tl = gsap.timeline({ repeat: -1 }) .to(tracks, { x: "-100%", duration: 5,…"
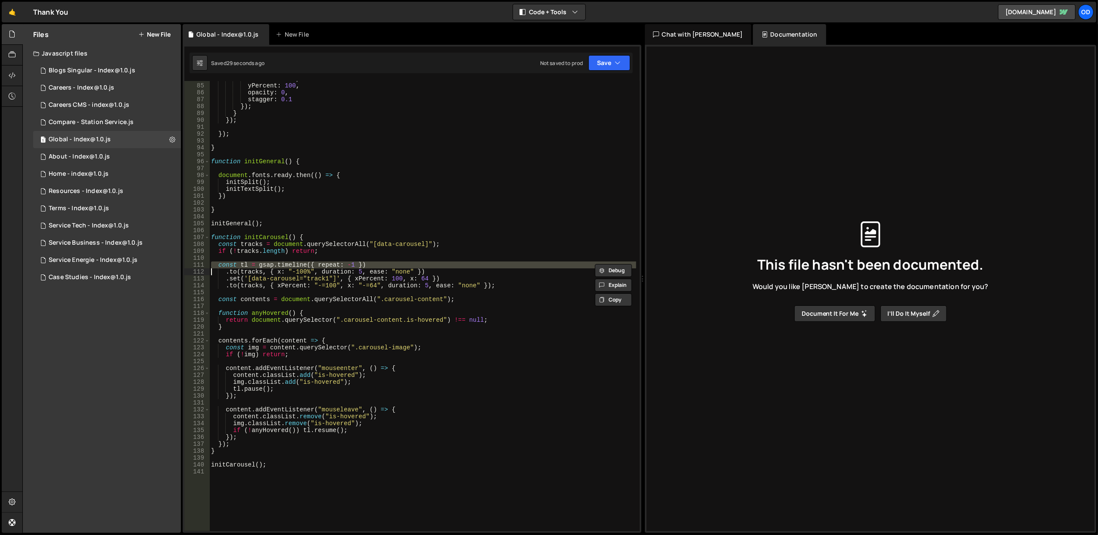
click at [401, 255] on div "duration : 0.8 , yPercent : 100 , opacity : 0 , stagger : 0.1 }) ; } }) ; }) ; …" at bounding box center [422, 307] width 427 height 464
click at [369, 283] on div "duration : 0.8 , yPercent : 100 , opacity : 0 , stagger : 0.1 }) ; } }) ; }) ; …" at bounding box center [422, 307] width 427 height 464
drag, startPoint x: 415, startPoint y: 278, endPoint x: 421, endPoint y: 278, distance: 5.2
click at [421, 278] on div "duration : 0.8 , yPercent : 100 , opacity : 0 , stagger : 0.1 }) ; } }) ; }) ; …" at bounding box center [422, 307] width 427 height 464
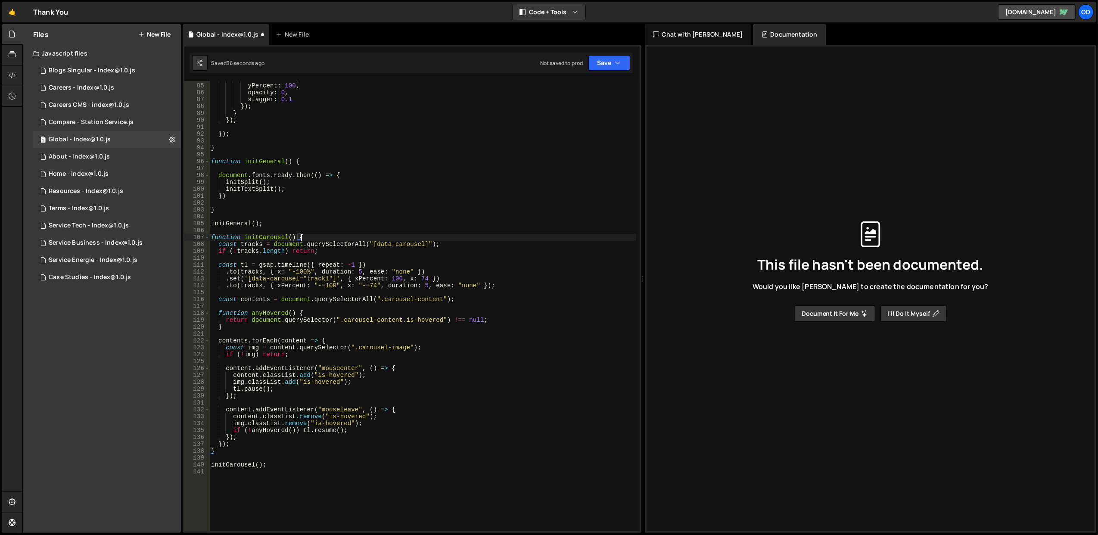
click at [439, 238] on div "duration : 0.8 , yPercent : 100 , opacity : 0 , stagger : 0.1 }) ; } }) ; }) ; …" at bounding box center [422, 307] width 427 height 464
drag, startPoint x: 416, startPoint y: 278, endPoint x: 422, endPoint y: 278, distance: 6.0
click at [422, 278] on div "duration : 0.8 , yPercent : 100 , opacity : 0 , stagger : 0.1 }) ; } }) ; }) ; …" at bounding box center [422, 307] width 427 height 464
type textarea ".set('[data-carousel="track1"]', { xPercent: 100, x: 18 })"
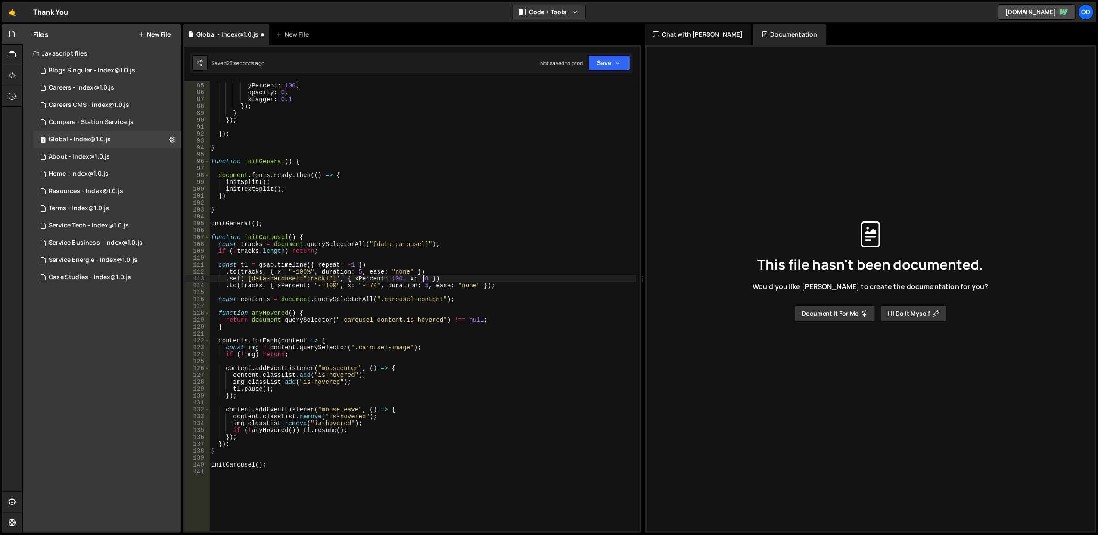
scroll to position [0, 15]
click at [422, 217] on div "duration : 0.8 , yPercent : 100 , opacity : 0 , stagger : 0.1 }) ; } }) ; }) ; …" at bounding box center [422, 307] width 427 height 464
drag, startPoint x: 366, startPoint y: 289, endPoint x: 374, endPoint y: 288, distance: 8.2
click at [374, 288] on div "duration : 0.8 , yPercent : 100 , opacity : 0 , stagger : 0.1 }) ; } }) ; }) ; …" at bounding box center [422, 307] width 427 height 464
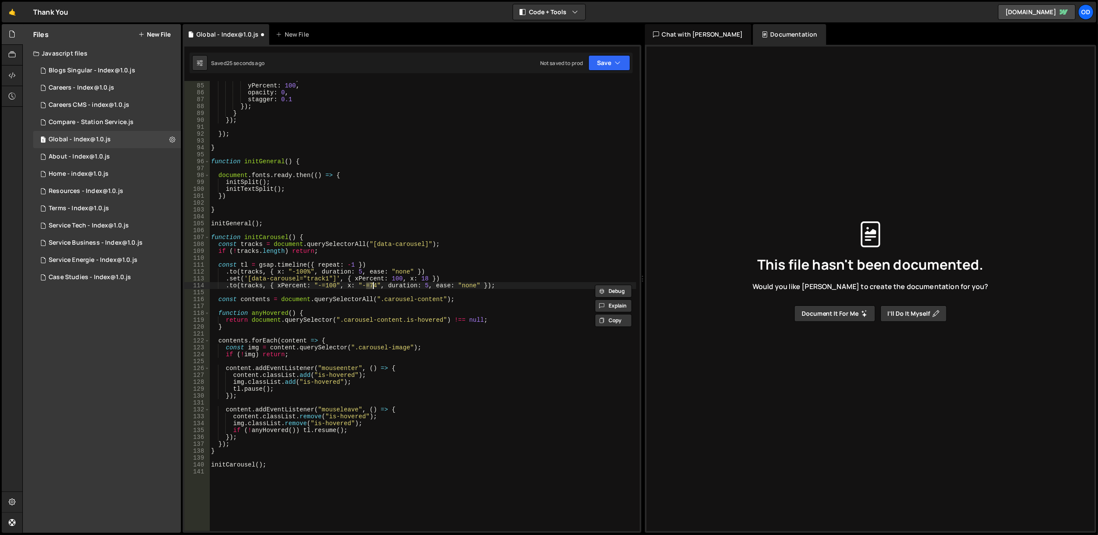
scroll to position [0, 11]
type textarea ".to(tracks, { xPercent: "-=100", x: "-=18", duration: 5, ease: "none" });"
click at [424, 206] on div "duration : 0.8 , yPercent : 100 , opacity : 0 , stagger : 0.1 }) ; } }) ; }) ; …" at bounding box center [422, 307] width 427 height 464
click at [601, 70] on button "Save" at bounding box center [610, 63] width 42 height 16
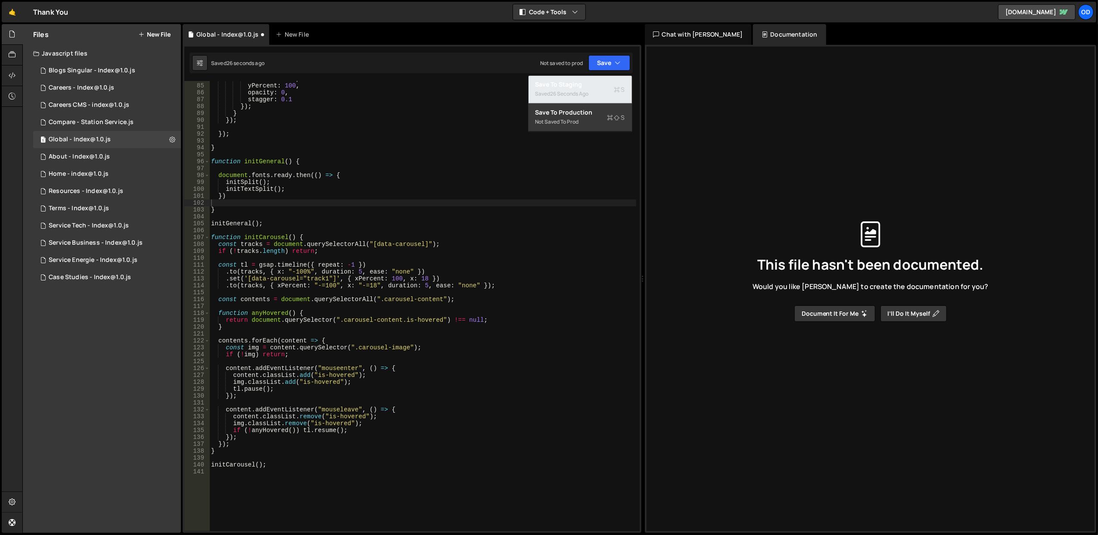
click at [583, 96] on div "26 seconds ago" at bounding box center [570, 93] width 38 height 7
click at [245, 287] on div "duration : 0.8 , yPercent : 100 , opacity : 0 , stagger : 0.1 }) ; } }) ; }) ; …" at bounding box center [422, 307] width 427 height 464
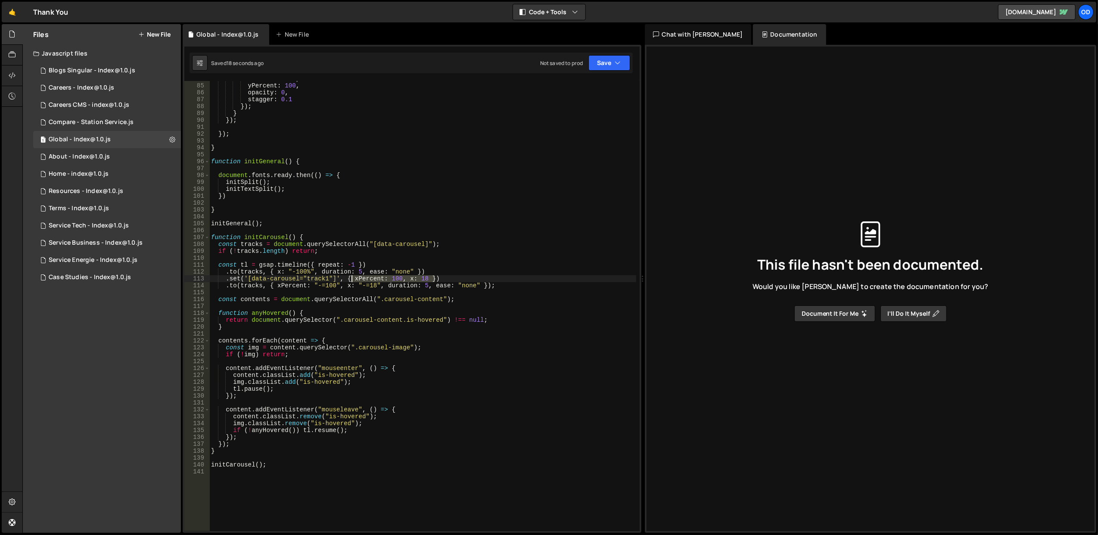
drag, startPoint x: 527, startPoint y: 282, endPoint x: 292, endPoint y: 274, distance: 235.4
click at [292, 274] on div "duration : 0.8 , yPercent : 100 , opacity : 0 , stagger : 0.1 }) ; } }) ; }) ; …" at bounding box center [422, 307] width 427 height 464
click at [397, 276] on div "duration : 0.8 , yPercent : 100 , opacity : 0 , stagger : 0.1 }) ; } }) ; }) ; …" at bounding box center [422, 306] width 427 height 450
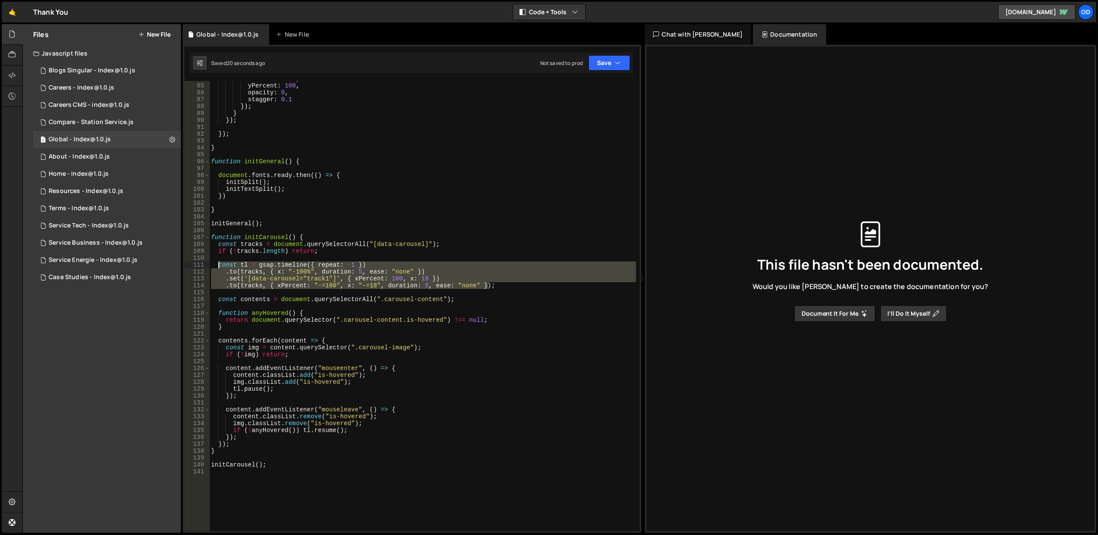
drag, startPoint x: 502, startPoint y: 287, endPoint x: 218, endPoint y: 266, distance: 284.7
click at [218, 266] on div "duration : 0.8 , yPercent : 100 , opacity : 0 , stagger : 0.1 }) ; } }) ; }) ; …" at bounding box center [422, 307] width 427 height 464
click at [421, 276] on div "duration : 0.8 , yPercent : 100 , opacity : 0 , stagger : 0.1 }) ; } }) ; }) ; …" at bounding box center [422, 306] width 427 height 450
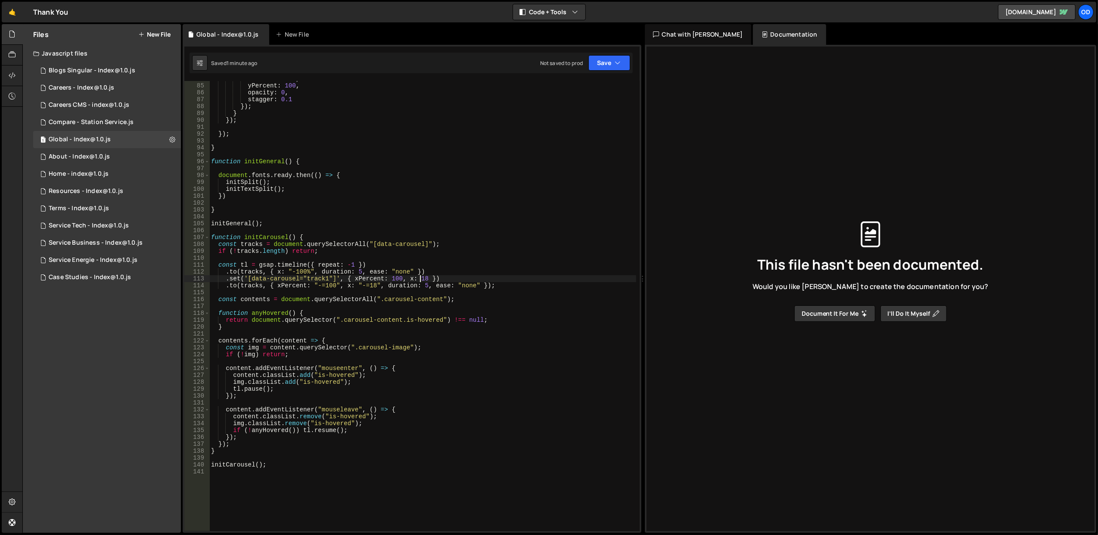
click at [421, 276] on div "duration : 0.8 , yPercent : 100 , opacity : 0 , stagger : 0.1 }) ; } }) ; }) ; …" at bounding box center [422, 307] width 427 height 464
click at [482, 221] on div "duration : 0.8 , yPercent : 100 , opacity : 0 , stagger : 0.1 }) ; } }) ; }) ; …" at bounding box center [422, 307] width 427 height 464
drag, startPoint x: 367, startPoint y: 284, endPoint x: 373, endPoint y: 284, distance: 5.7
click at [373, 284] on div "duration : 0.8 , yPercent : 100 , opacity : 0 , stagger : 0.1 }) ; } }) ; }) ; …" at bounding box center [422, 307] width 427 height 464
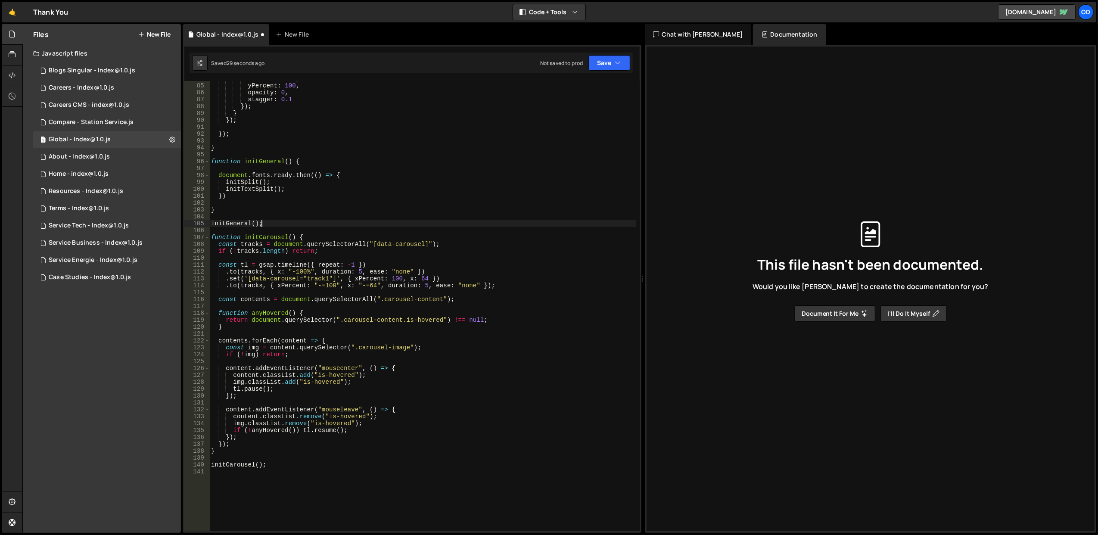
click at [428, 223] on div "duration : 0.8 , yPercent : 100 , opacity : 0 , stagger : 0.1 }) ; } }) ; }) ; …" at bounding box center [422, 307] width 427 height 464
click at [355, 271] on div "duration : 0.8 , yPercent : 100 , opacity : 0 , stagger : 0.1 }) ; } }) ; }) ; …" at bounding box center [422, 307] width 427 height 464
click at [420, 237] on div "duration : 0.8 , yPercent : 100 , opacity : 0 , stagger : 0.1 }) ; } }) ; }) ; …" at bounding box center [422, 307] width 427 height 464
click at [421, 286] on div "duration : 0.8 , yPercent : 100 , opacity : 0 , stagger : 0.1 }) ; } }) ; }) ; …" at bounding box center [422, 307] width 427 height 464
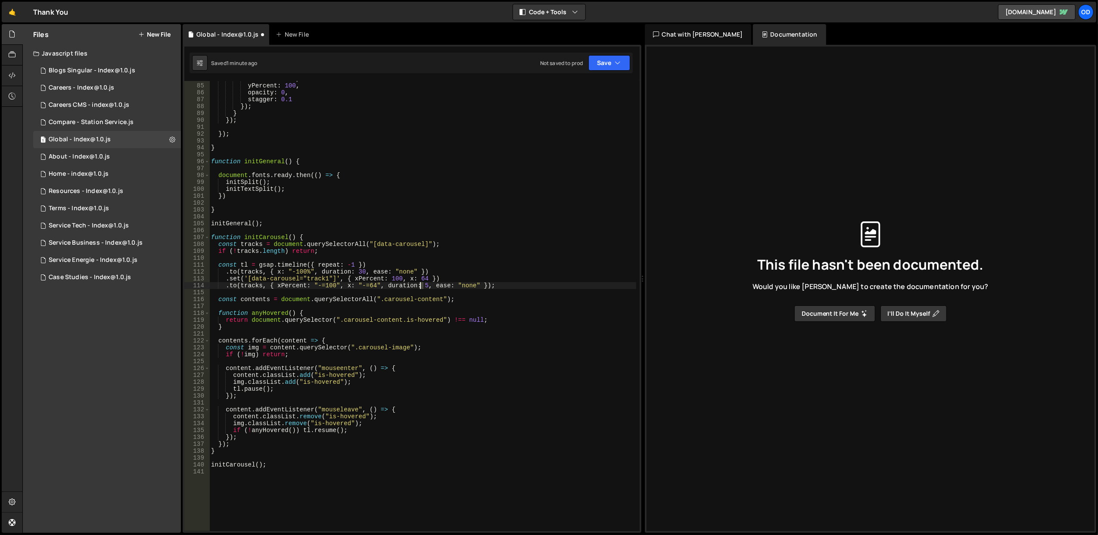
click at [421, 286] on div "duration : 0.8 , yPercent : 100 , opacity : 0 , stagger : 0.1 }) ; } }) ; }) ; …" at bounding box center [422, 307] width 427 height 464
click at [441, 207] on div "duration : 0.8 , yPercent : 100 , opacity : 0 , stagger : 0.1 }) ; } }) ; }) ; …" at bounding box center [422, 307] width 427 height 464
type textarea "}"
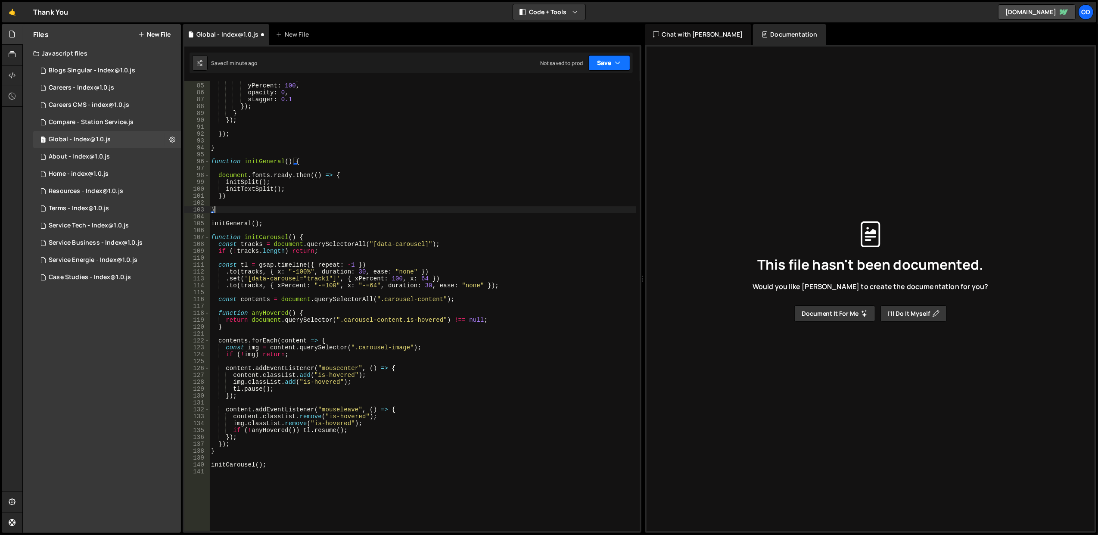
click at [601, 68] on button "Save" at bounding box center [610, 63] width 42 height 16
click at [587, 89] on div "Saved 1 minute ago" at bounding box center [581, 94] width 90 height 10
